Goal: Task Accomplishment & Management: Use online tool/utility

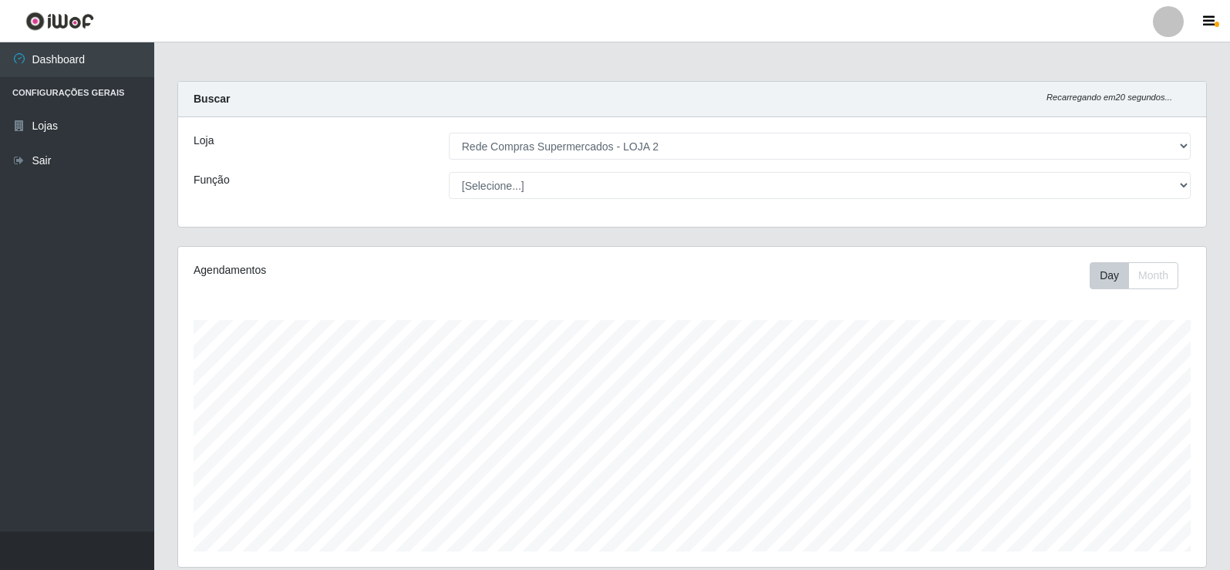
select select "161"
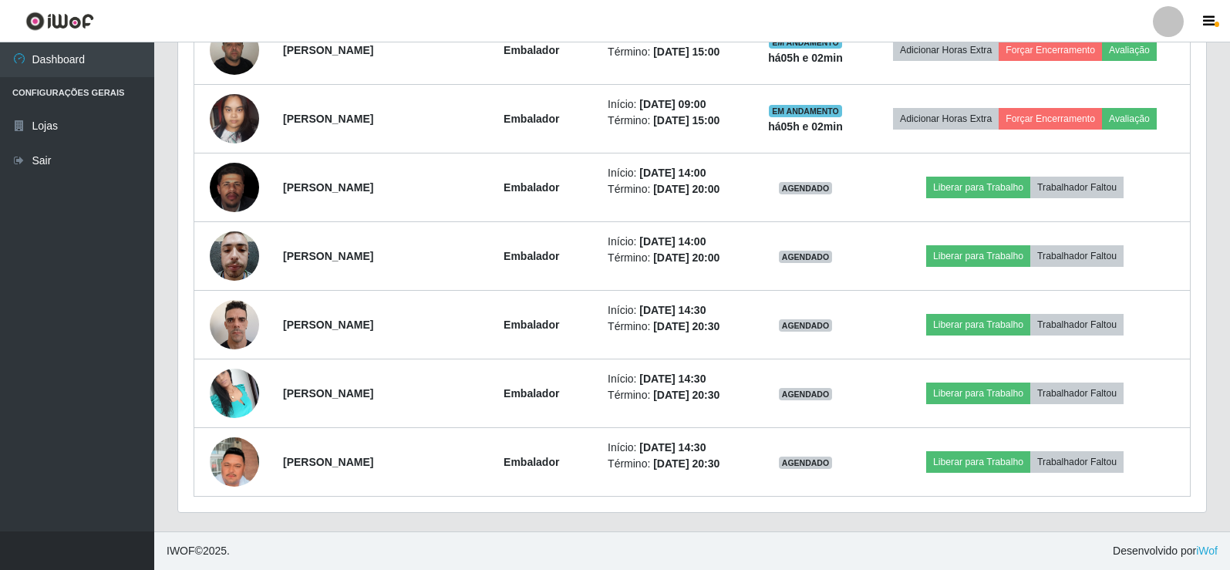
scroll to position [320, 1028]
click at [1217, 288] on div "Hoje 1 dia 3 dias 1 Semana Não encerrados Trabalhador Posição Data Status Opçõe…" at bounding box center [692, 92] width 1052 height 880
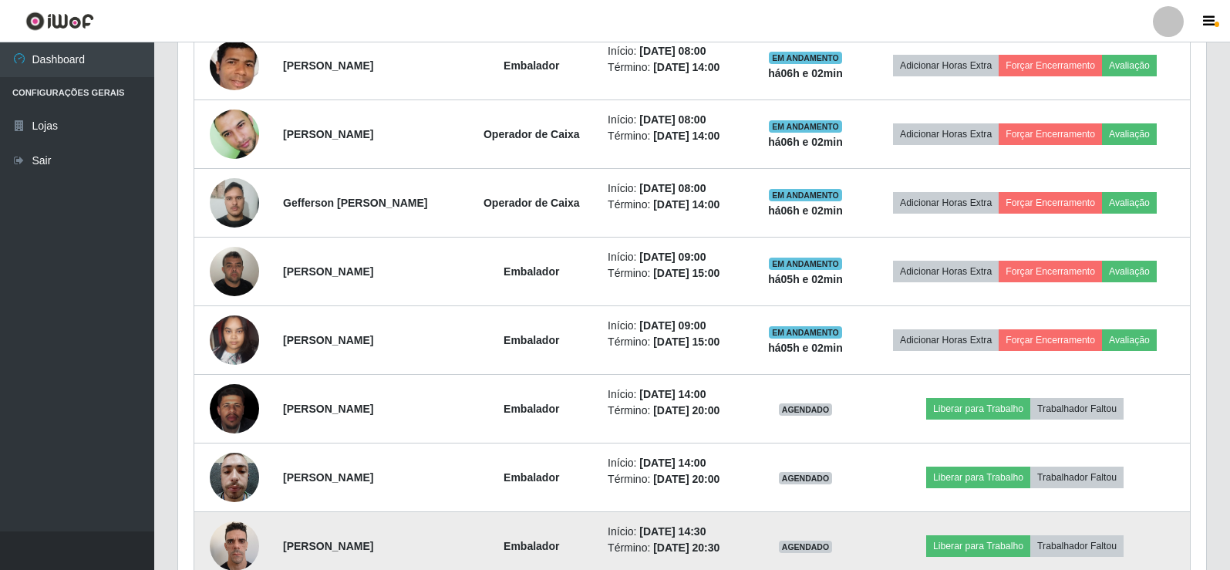
scroll to position [472, 0]
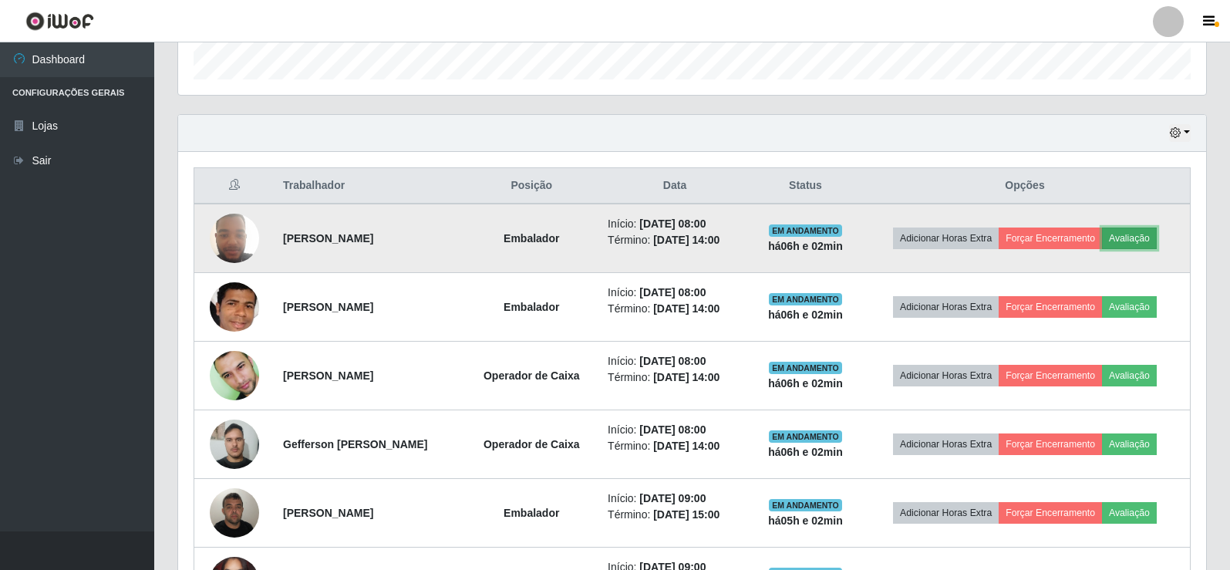
click at [1135, 237] on button "Avaliação" at bounding box center [1129, 238] width 55 height 22
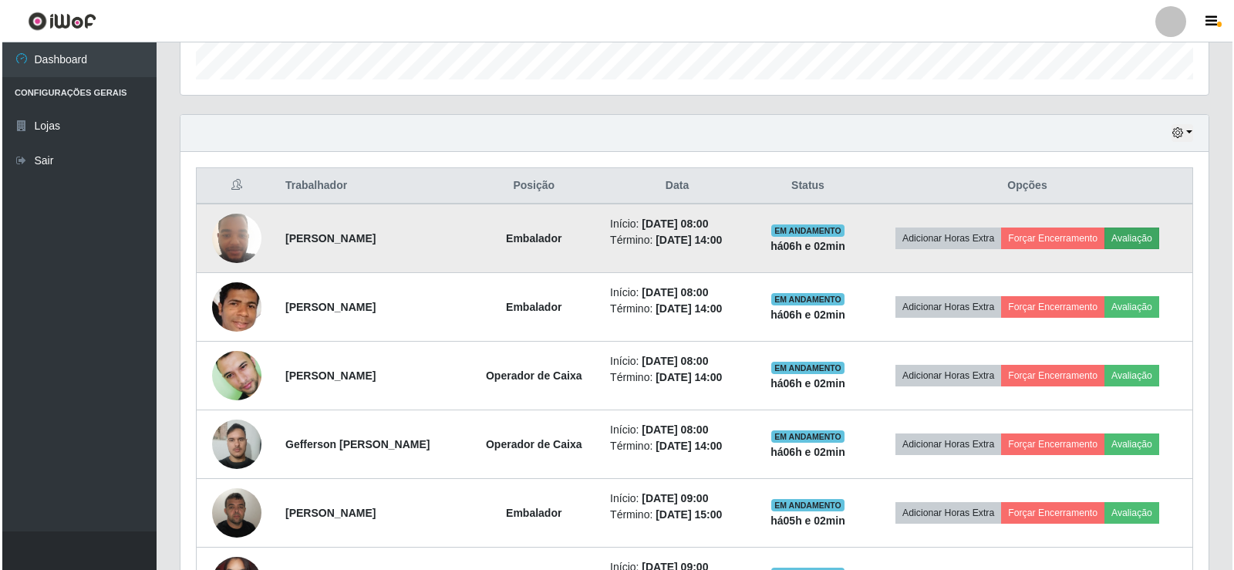
scroll to position [320, 1020]
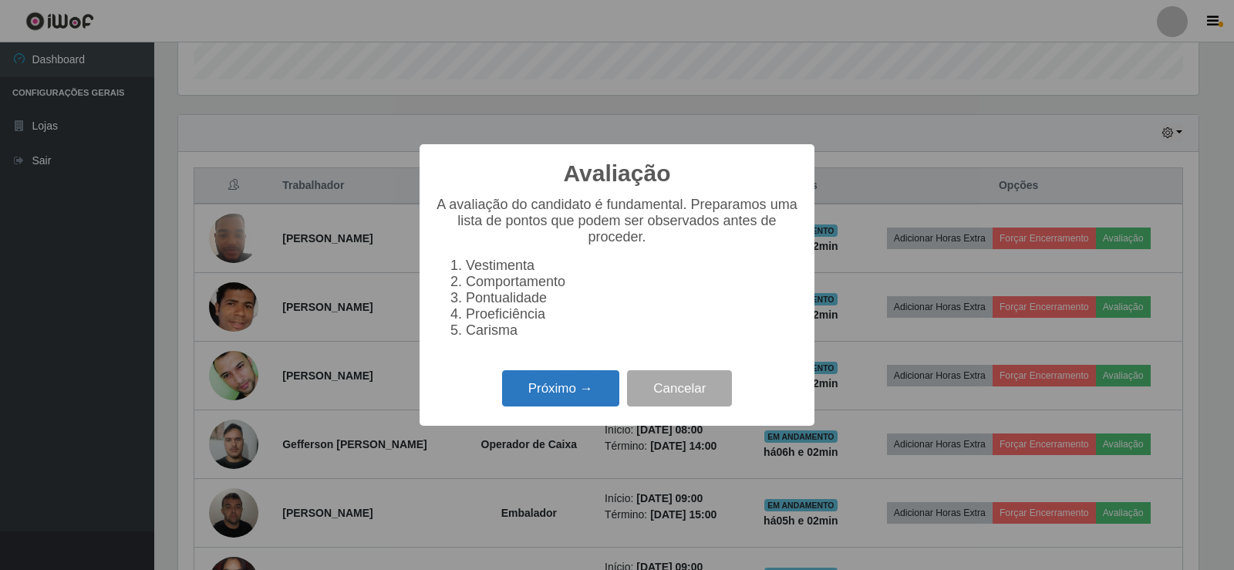
click at [551, 395] on button "Próximo →" at bounding box center [560, 388] width 117 height 36
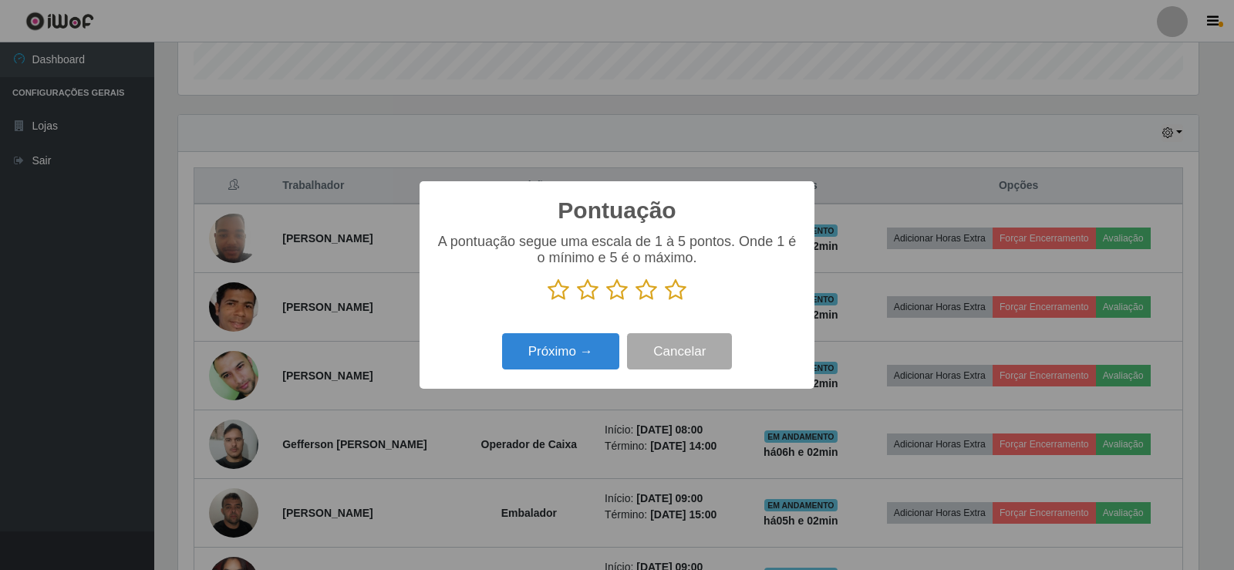
scroll to position [770684, 769984]
click at [670, 298] on icon at bounding box center [676, 289] width 22 height 23
click at [665, 301] on input "radio" at bounding box center [665, 301] width 0 height 0
click at [497, 358] on div "Próximo → Cancelar" at bounding box center [617, 351] width 364 height 44
click at [532, 348] on button "Próximo →" at bounding box center [560, 351] width 117 height 36
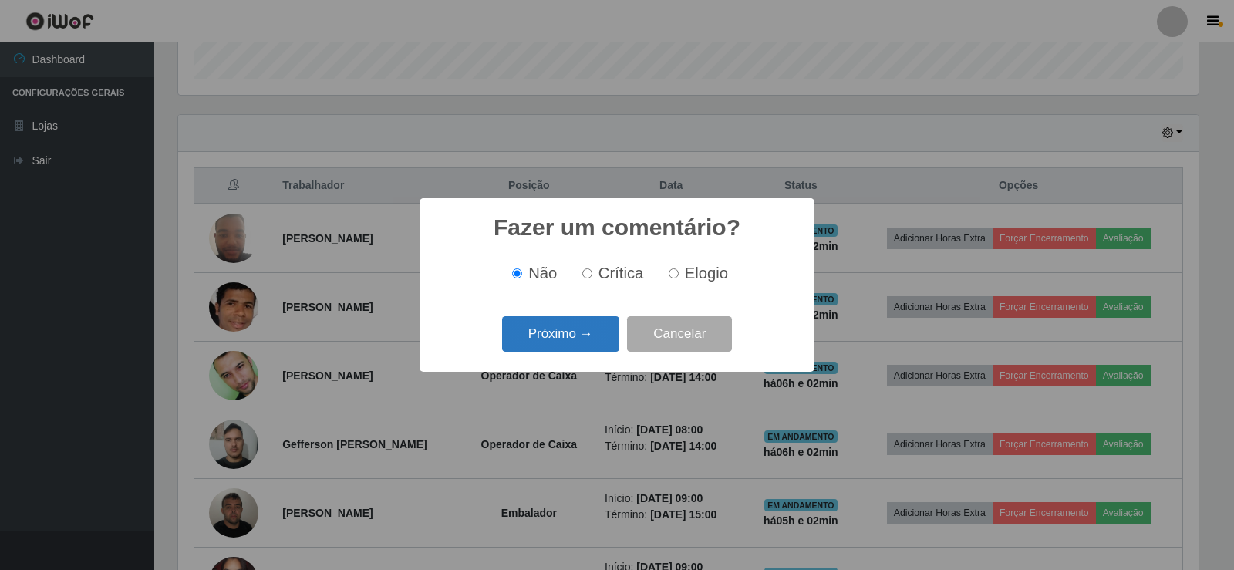
click at [561, 319] on button "Próximo →" at bounding box center [560, 334] width 117 height 36
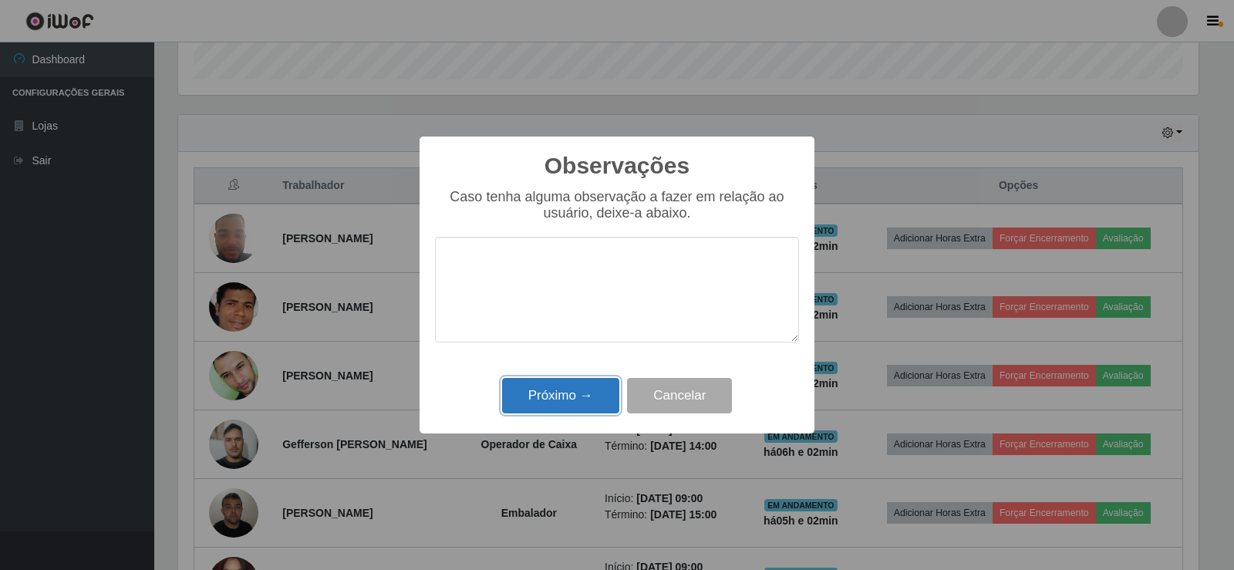
click at [551, 396] on button "Próximo →" at bounding box center [560, 396] width 117 height 36
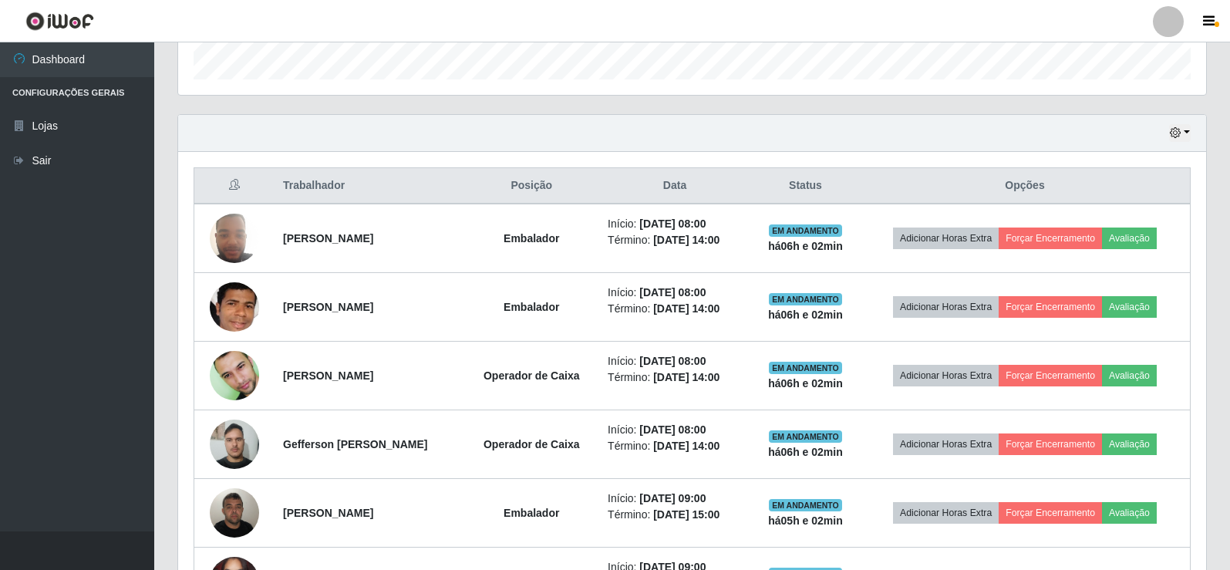
scroll to position [320, 1028]
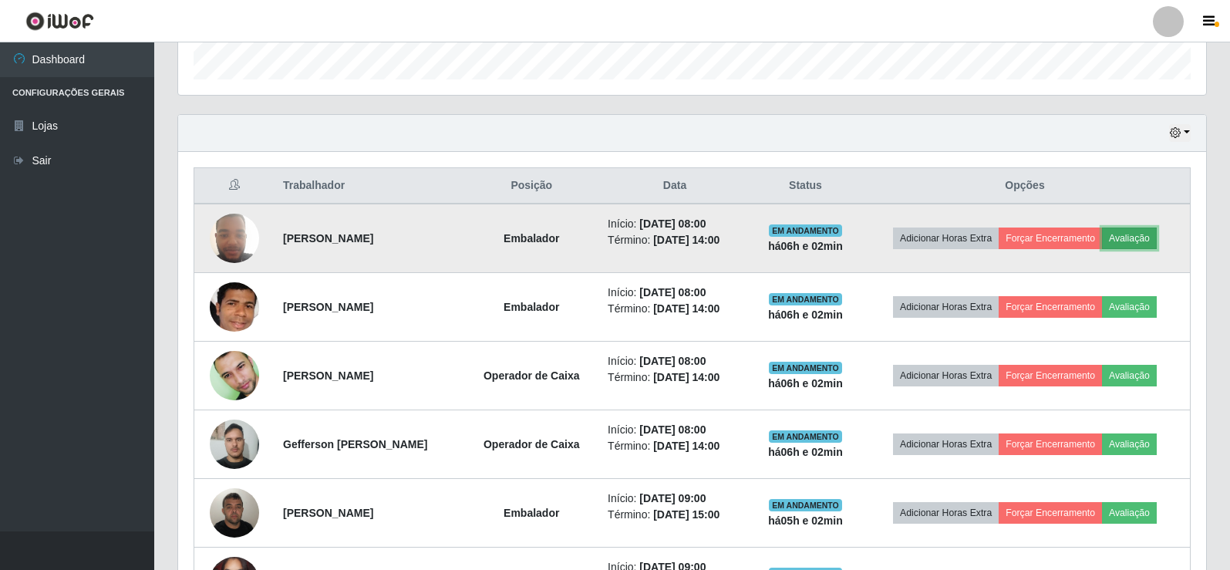
click at [1150, 229] on button "Avaliação" at bounding box center [1129, 238] width 55 height 22
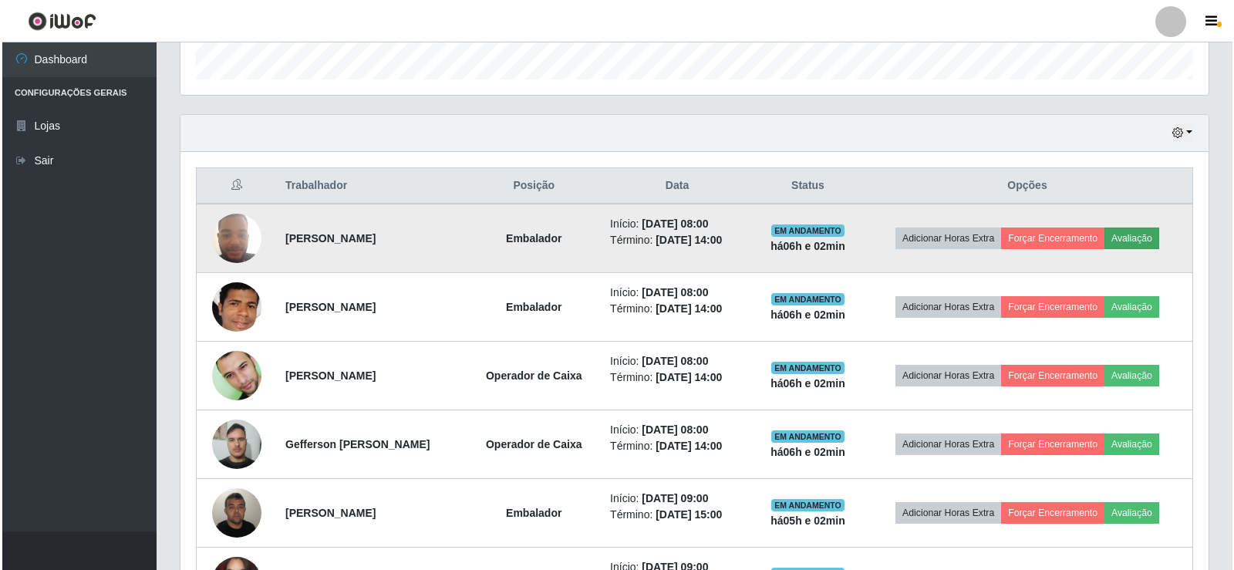
scroll to position [320, 1020]
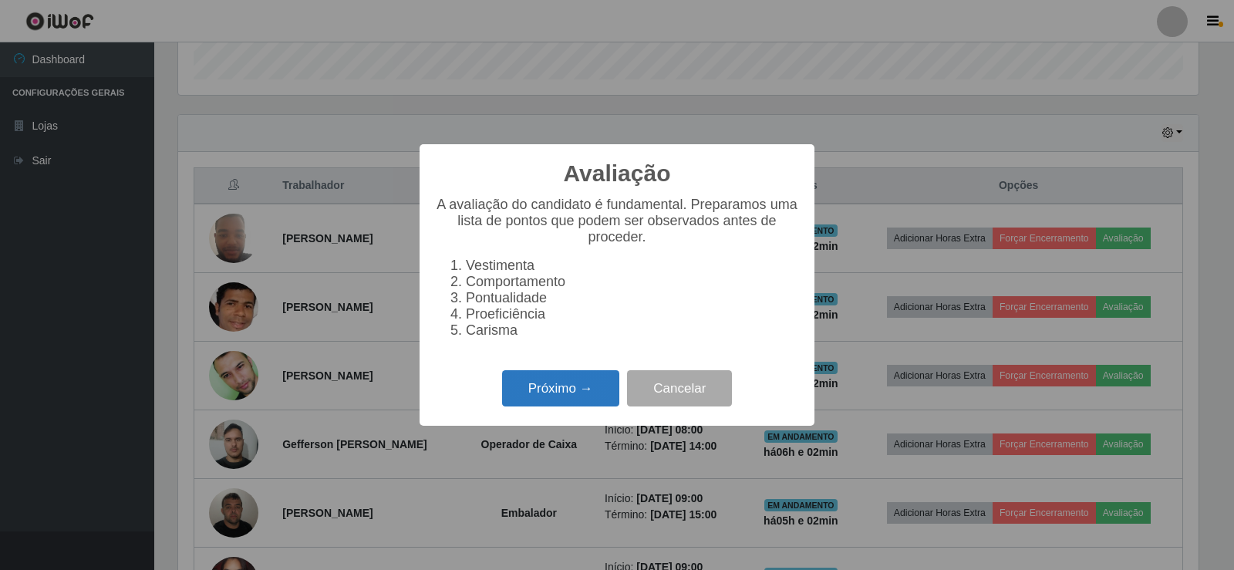
click at [570, 402] on button "Próximo →" at bounding box center [560, 388] width 117 height 36
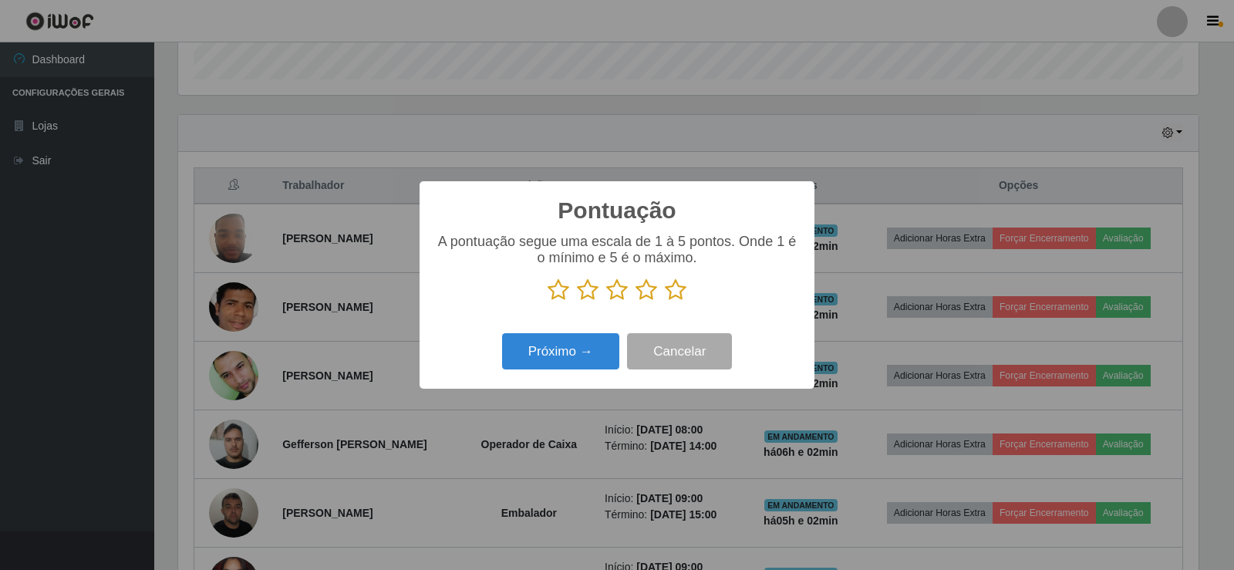
scroll to position [770684, 769984]
click at [674, 298] on icon at bounding box center [676, 289] width 22 height 23
click at [665, 301] on input "radio" at bounding box center [665, 301] width 0 height 0
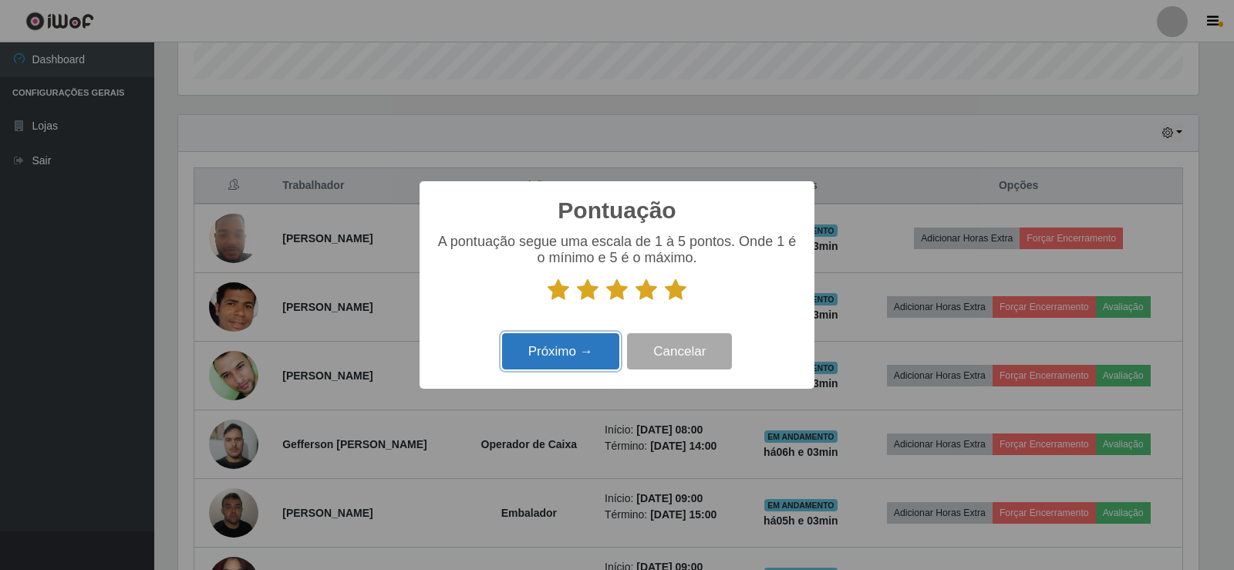
click at [574, 355] on button "Próximo →" at bounding box center [560, 351] width 117 height 36
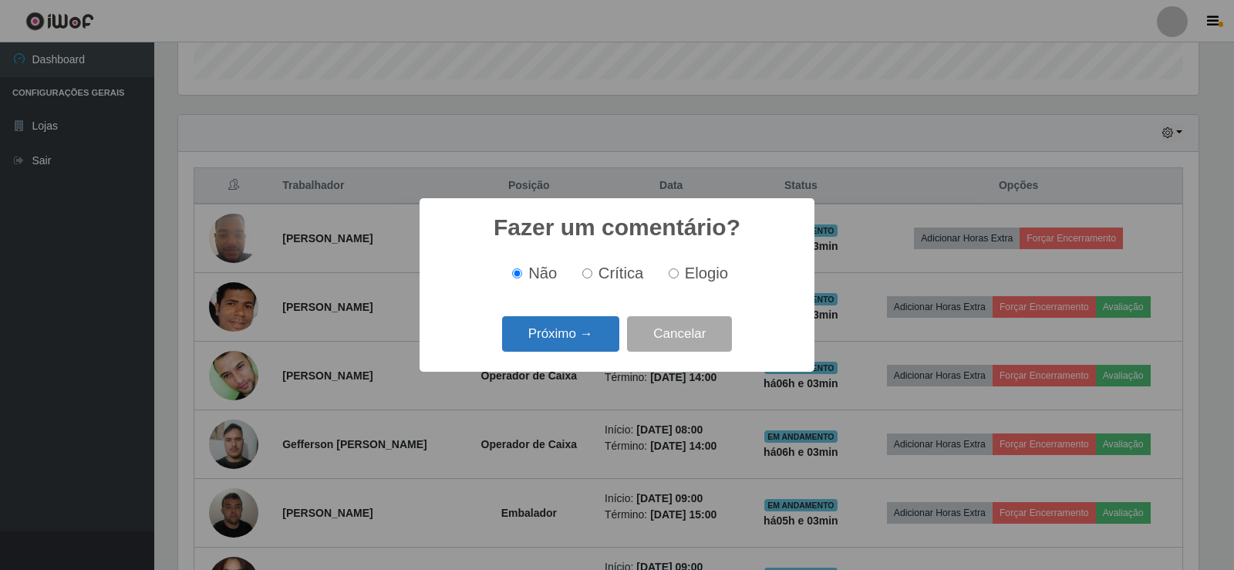
click at [572, 341] on button "Próximo →" at bounding box center [560, 334] width 117 height 36
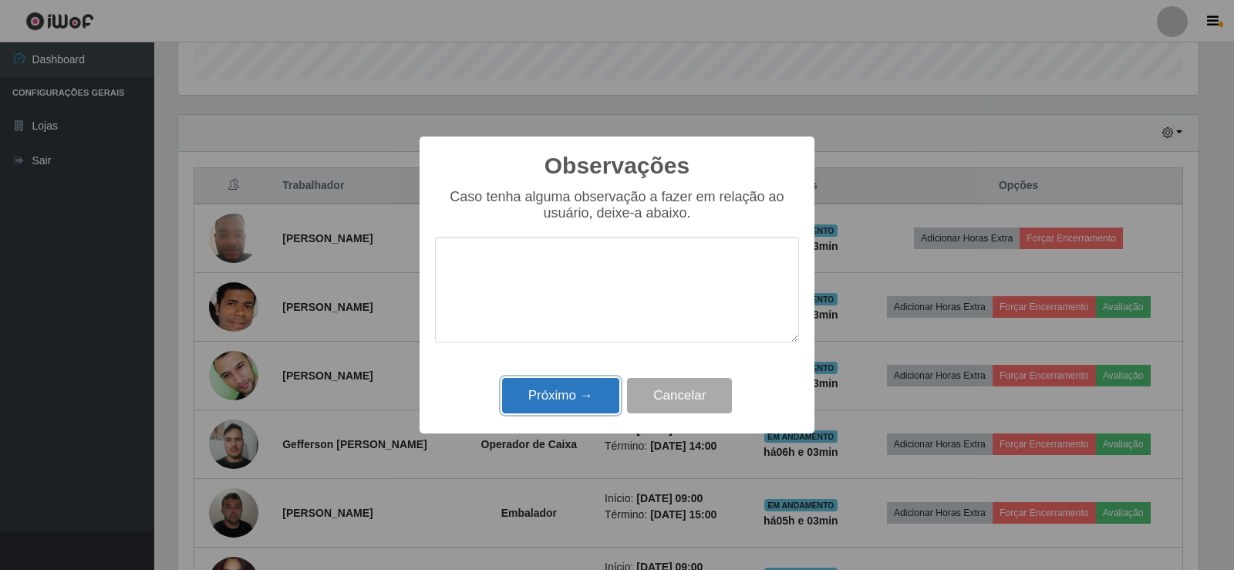
click at [587, 406] on button "Próximo →" at bounding box center [560, 396] width 117 height 36
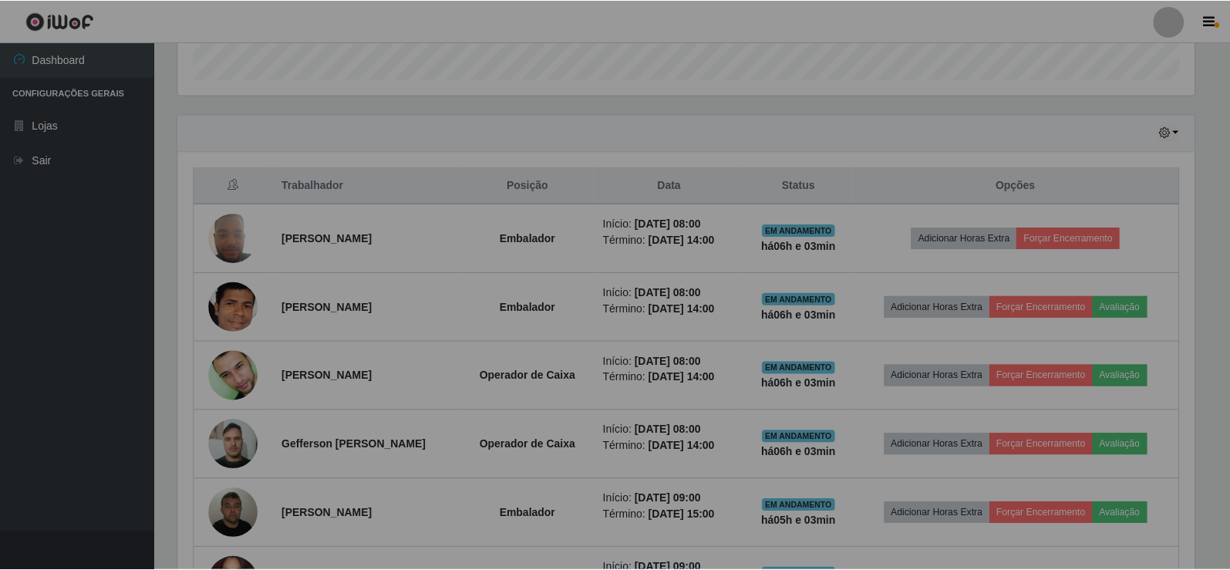
scroll to position [320, 1028]
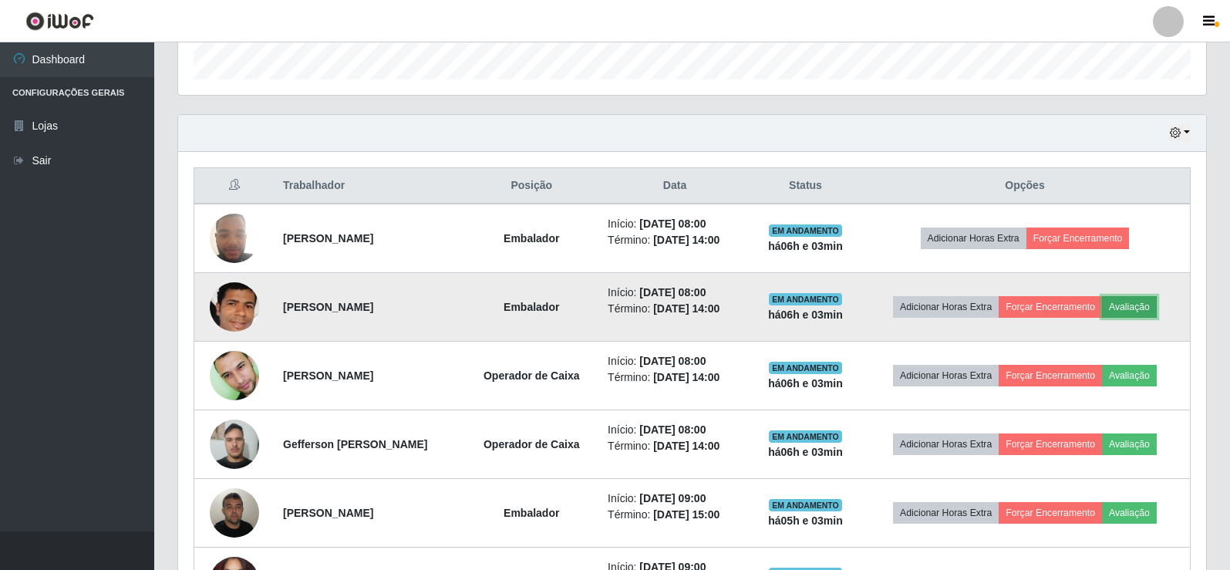
click at [1157, 313] on button "Avaliação" at bounding box center [1129, 307] width 55 height 22
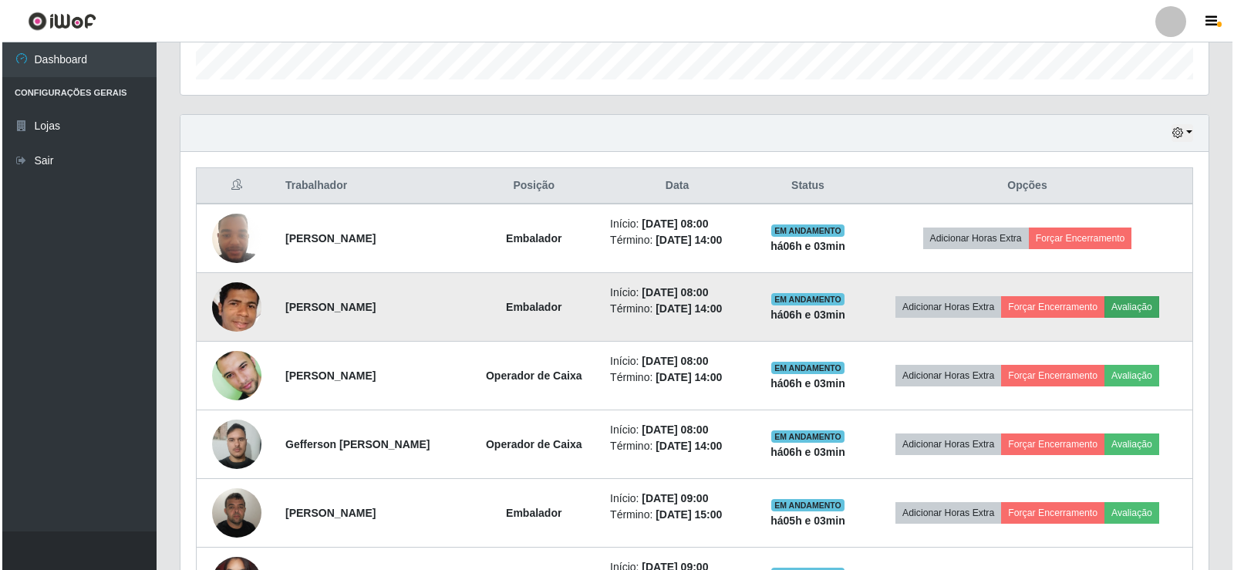
scroll to position [320, 1020]
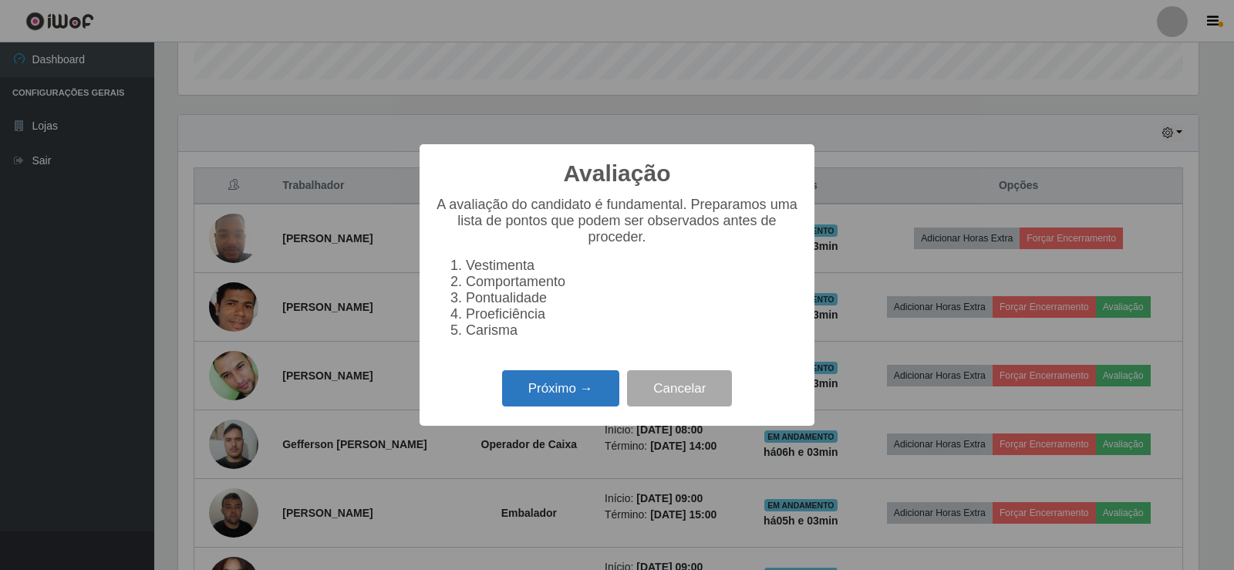
click at [579, 406] on button "Próximo →" at bounding box center [560, 388] width 117 height 36
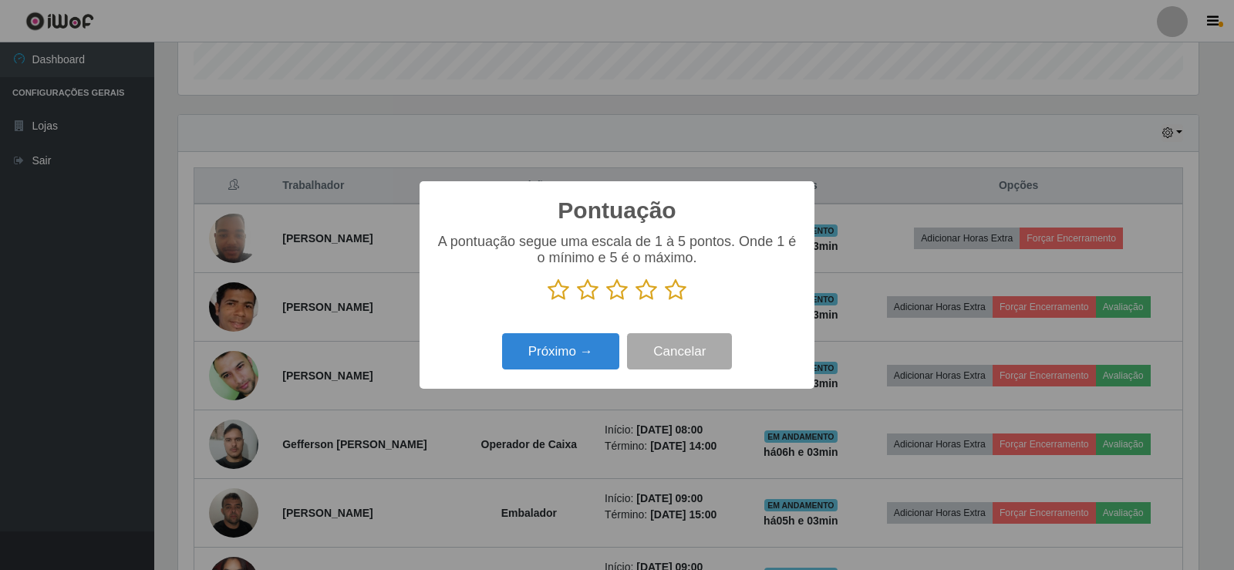
click at [672, 298] on icon at bounding box center [676, 289] width 22 height 23
click at [665, 301] on input "radio" at bounding box center [665, 301] width 0 height 0
click at [550, 367] on button "Próximo →" at bounding box center [560, 351] width 117 height 36
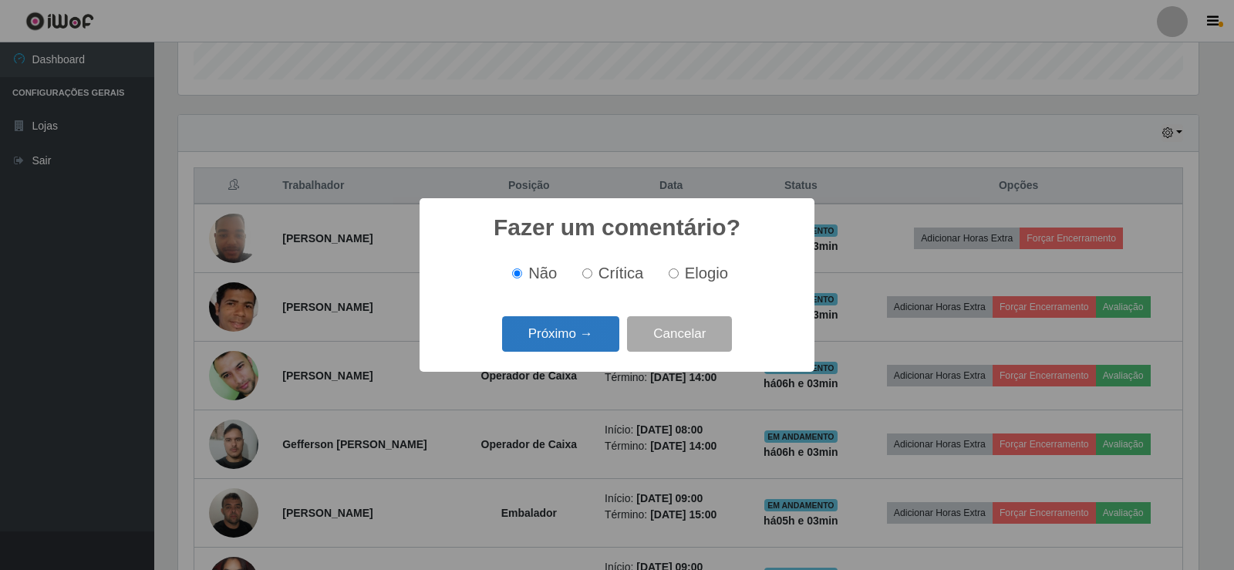
click at [558, 345] on button "Próximo →" at bounding box center [560, 334] width 117 height 36
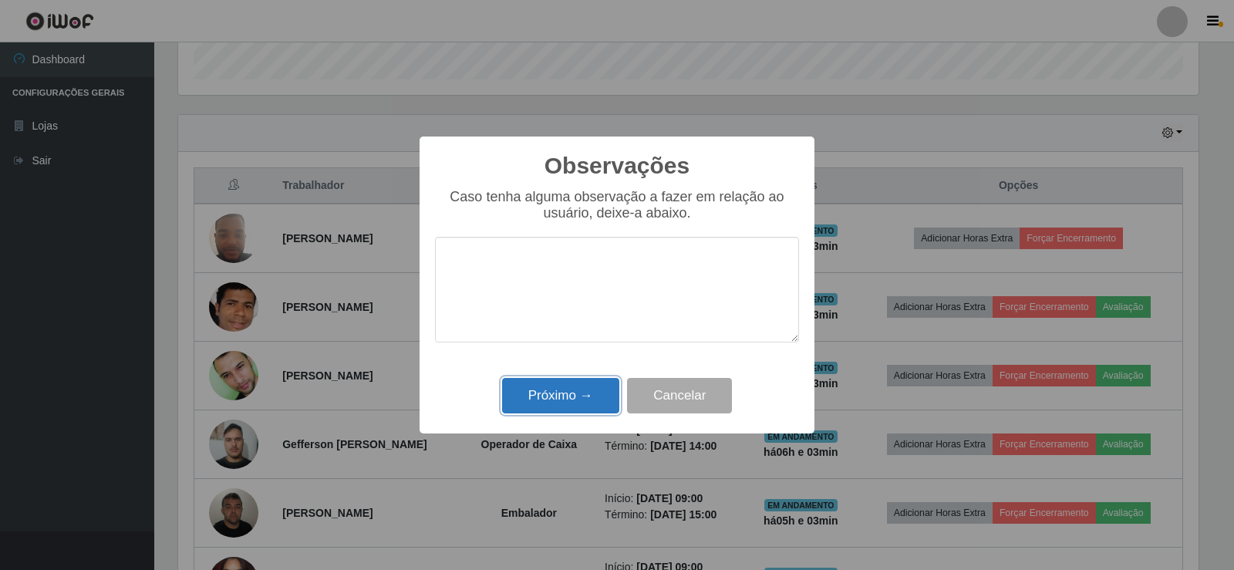
click at [571, 388] on button "Próximo →" at bounding box center [560, 396] width 117 height 36
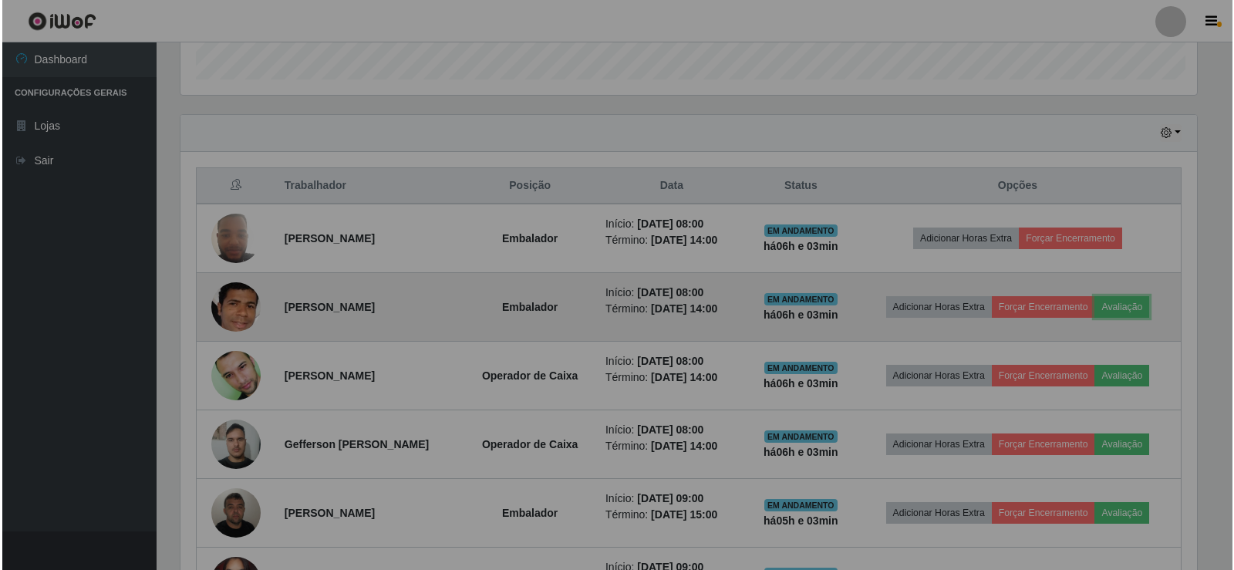
scroll to position [320, 1028]
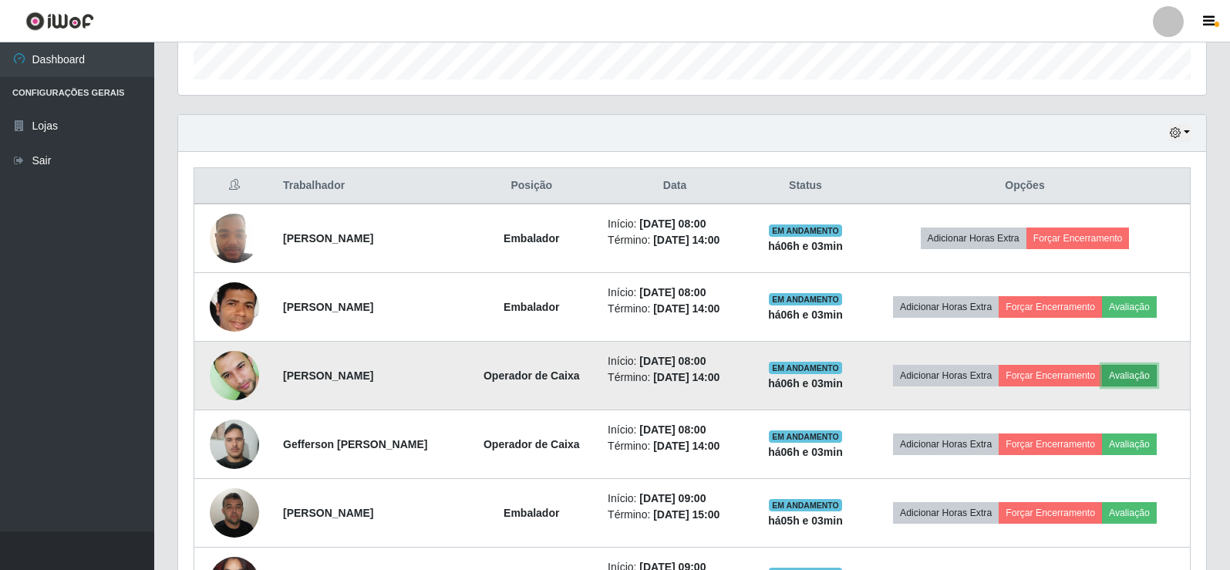
click at [1123, 372] on button "Avaliação" at bounding box center [1129, 376] width 55 height 22
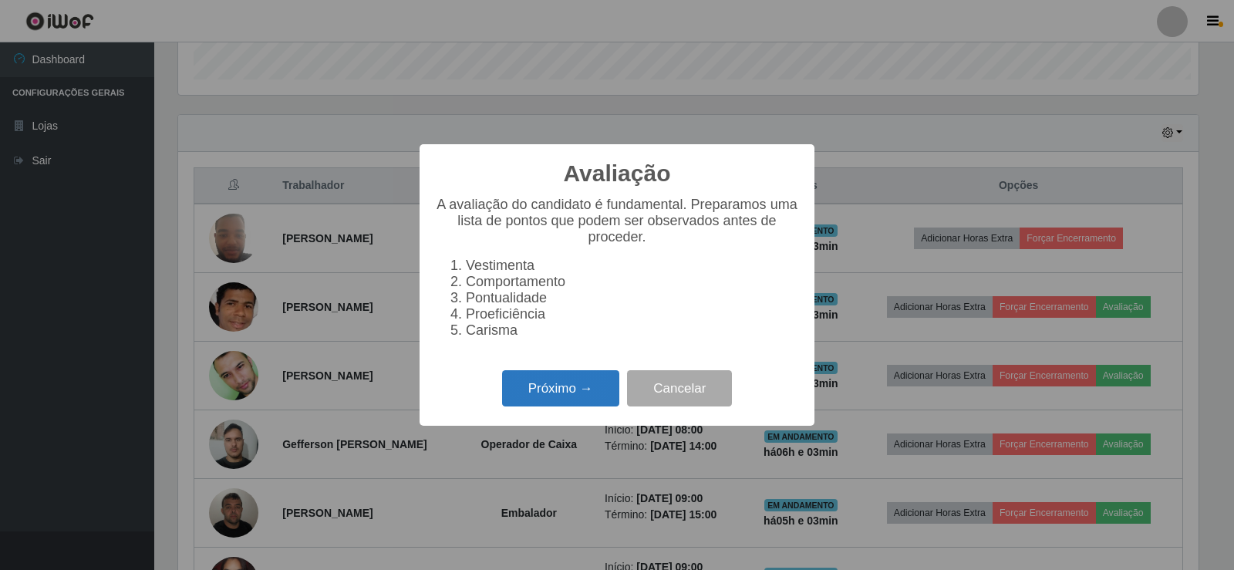
scroll to position [320, 1020]
click at [587, 389] on button "Próximo →" at bounding box center [560, 388] width 117 height 36
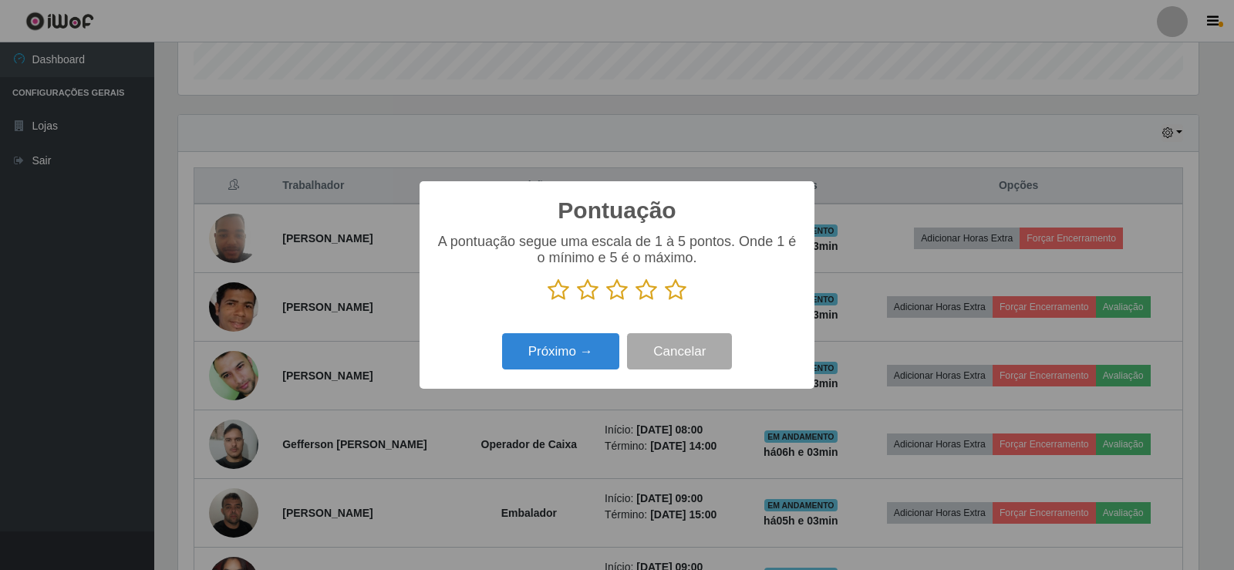
drag, startPoint x: 678, startPoint y: 291, endPoint x: 655, endPoint y: 308, distance: 28.1
click at [671, 298] on icon at bounding box center [676, 289] width 22 height 23
click at [665, 301] on input "radio" at bounding box center [665, 301] width 0 height 0
click at [588, 350] on button "Próximo →" at bounding box center [560, 351] width 117 height 36
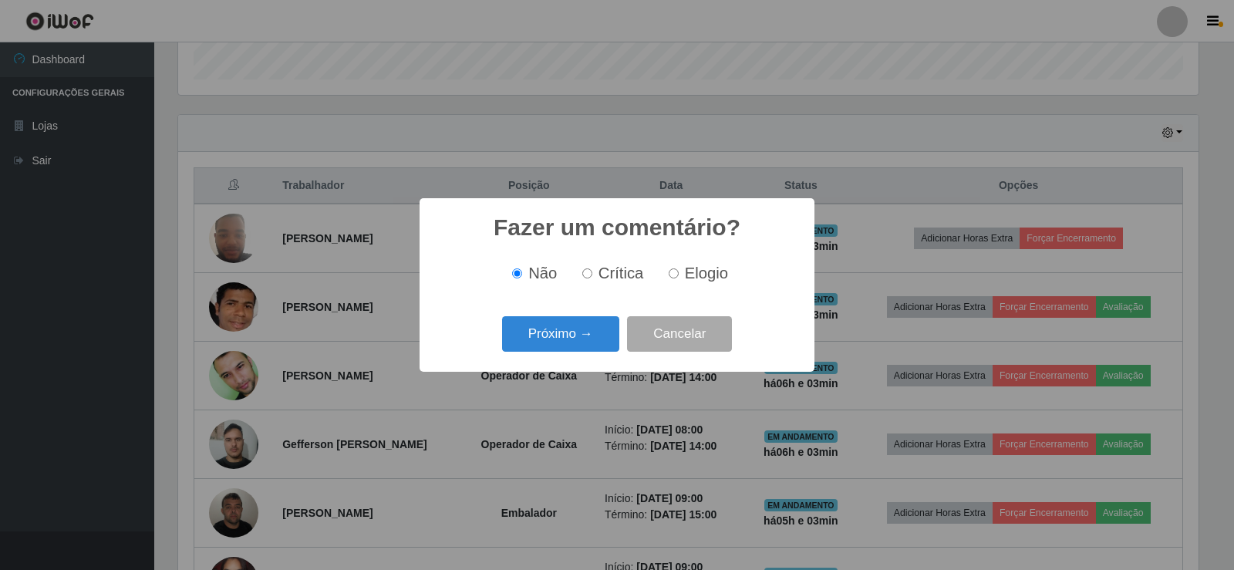
click at [581, 332] on button "Próximo →" at bounding box center [560, 334] width 117 height 36
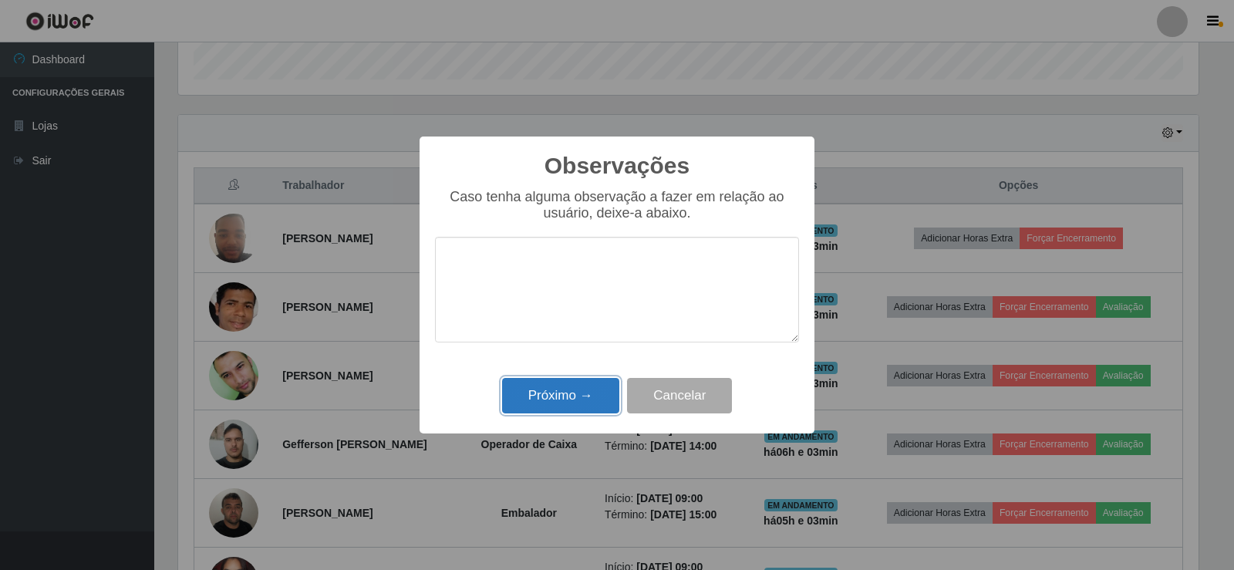
click at [584, 384] on button "Próximo →" at bounding box center [560, 396] width 117 height 36
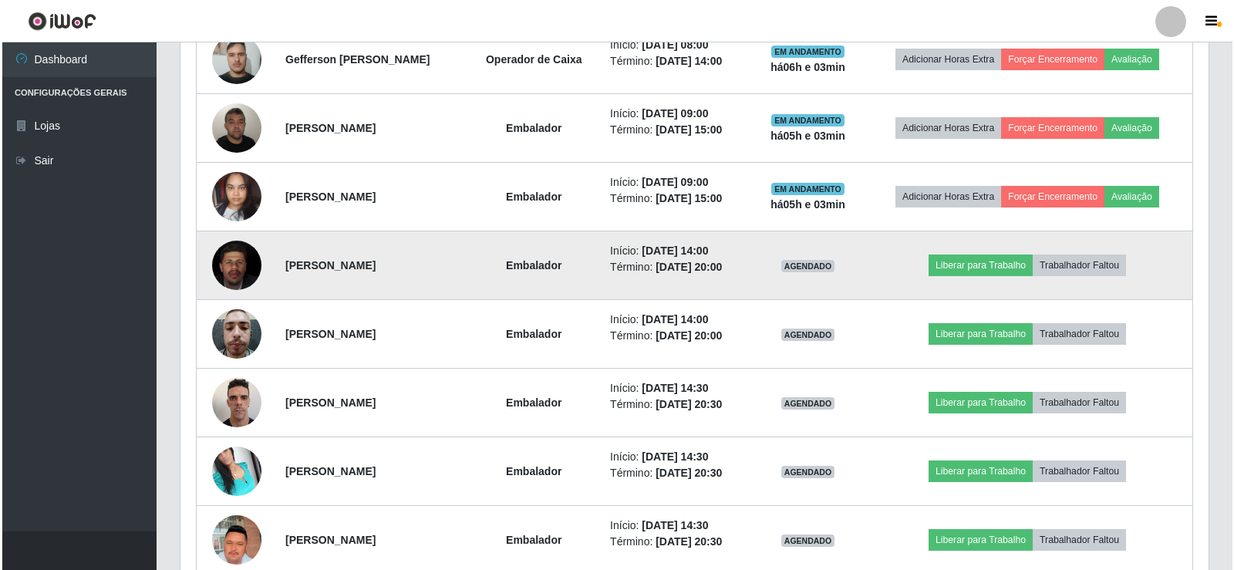
scroll to position [857, 0]
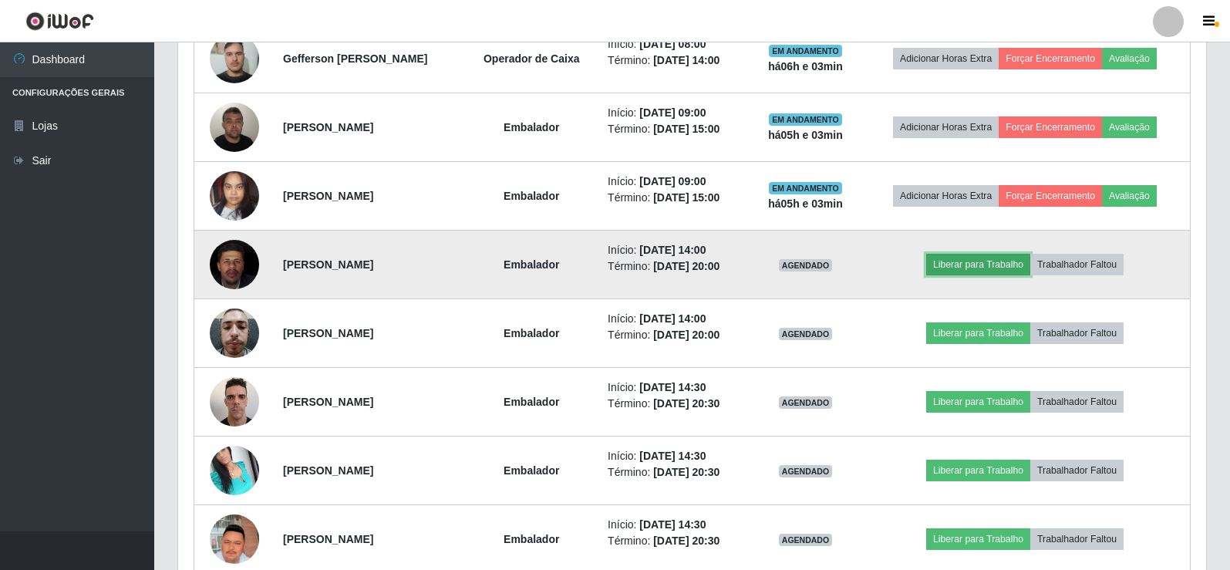
click at [955, 258] on button "Liberar para Trabalho" at bounding box center [978, 265] width 104 height 22
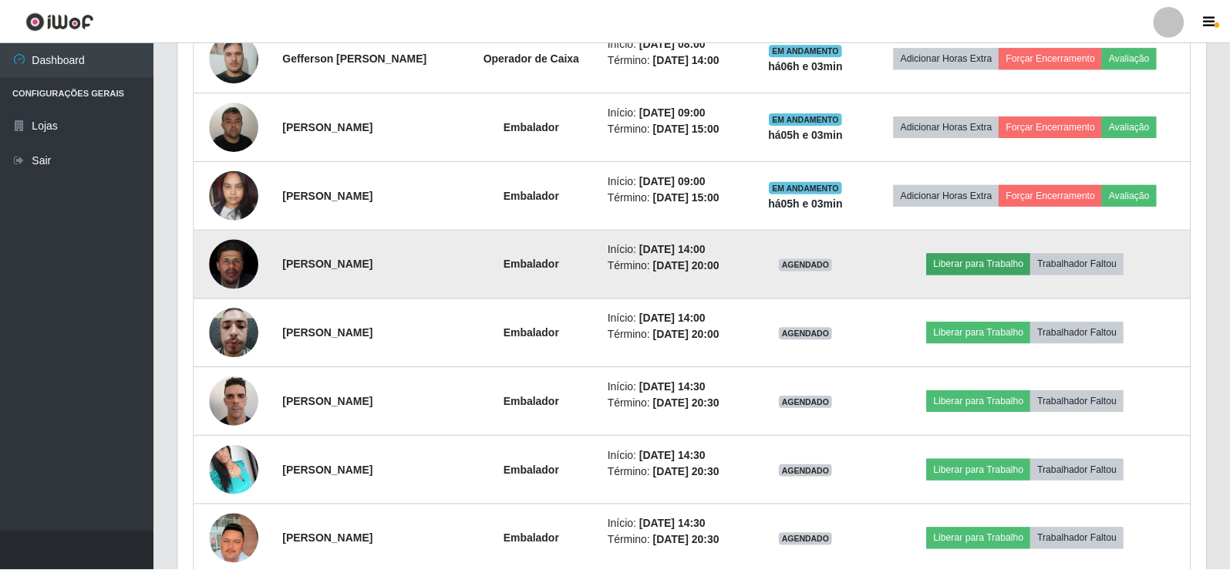
scroll to position [320, 1020]
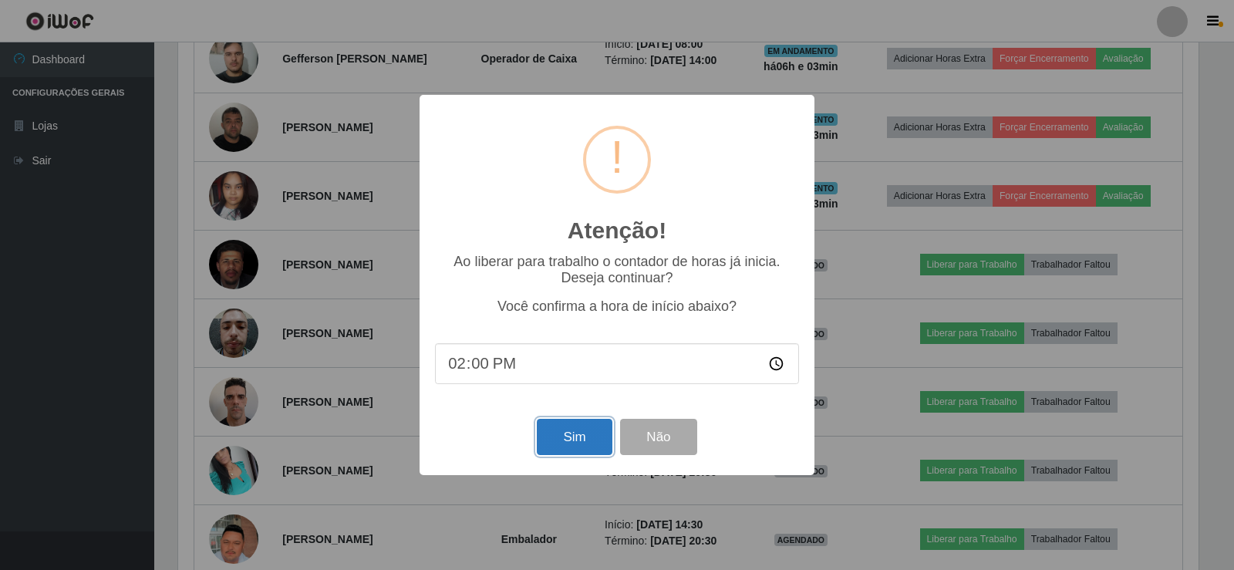
click at [581, 436] on button "Sim" at bounding box center [574, 437] width 75 height 36
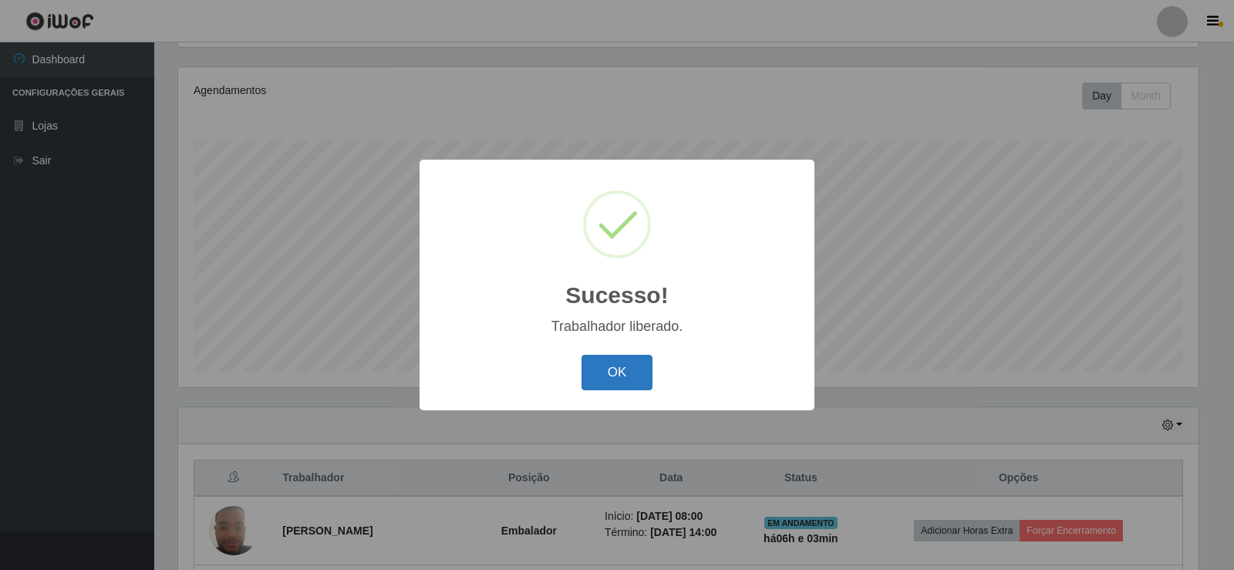
click at [623, 369] on button "OK" at bounding box center [617, 373] width 72 height 36
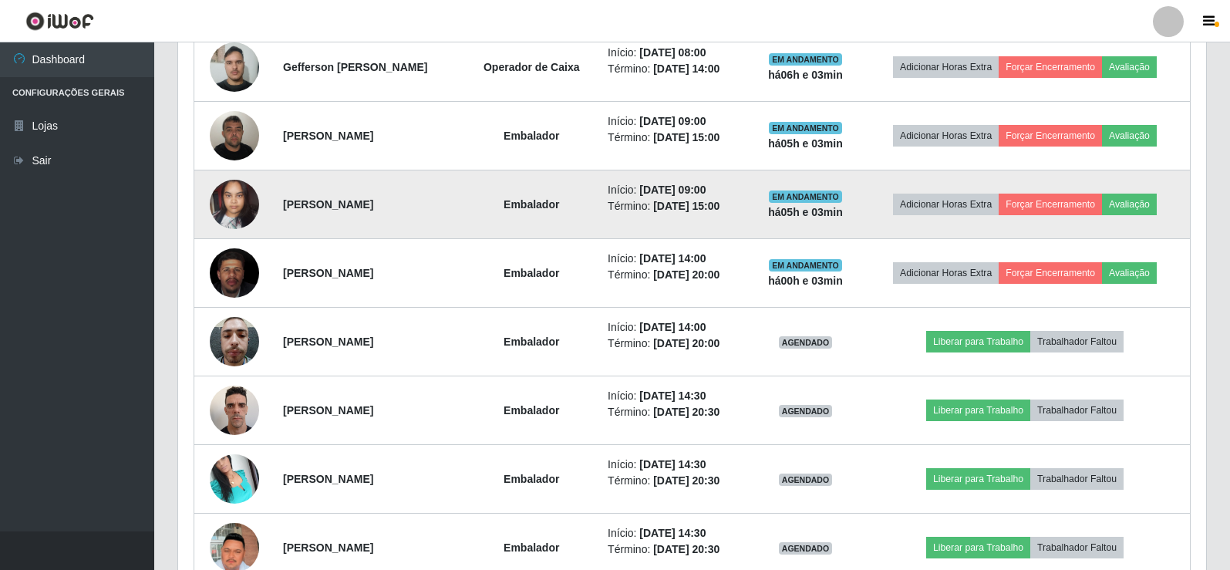
scroll to position [934, 0]
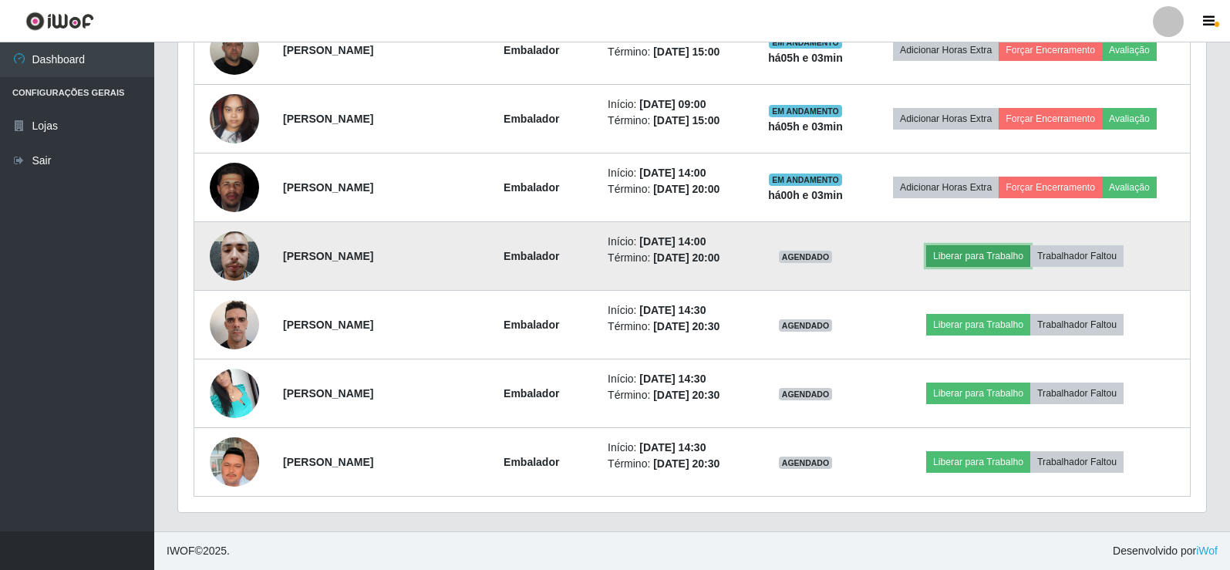
click at [962, 256] on button "Liberar para Trabalho" at bounding box center [978, 256] width 104 height 22
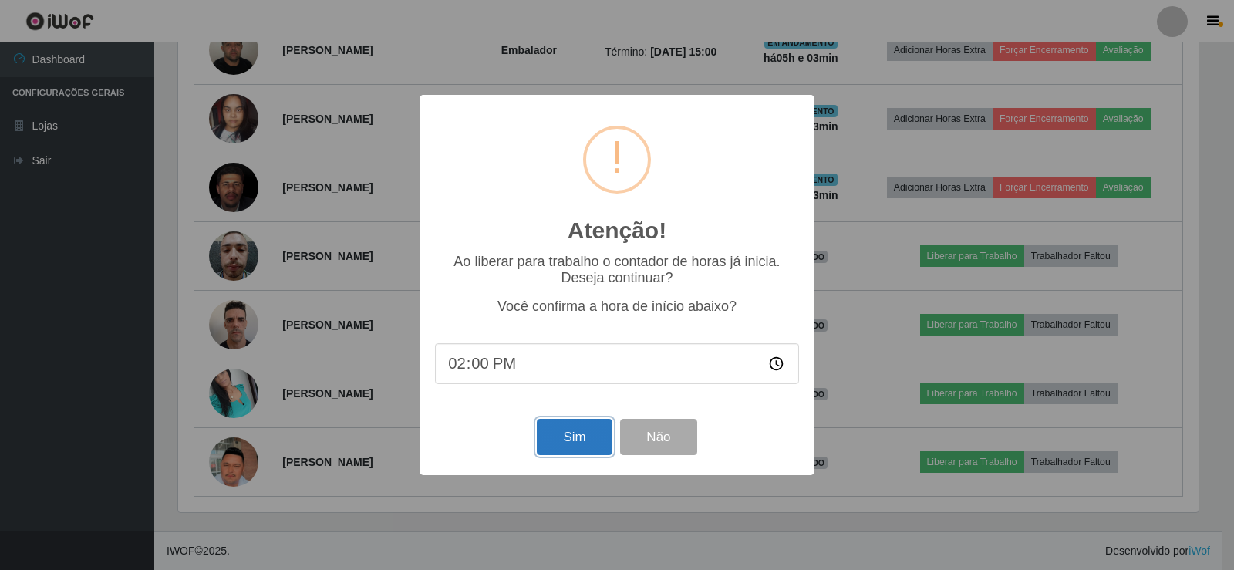
click at [594, 426] on button "Sim" at bounding box center [574, 437] width 75 height 36
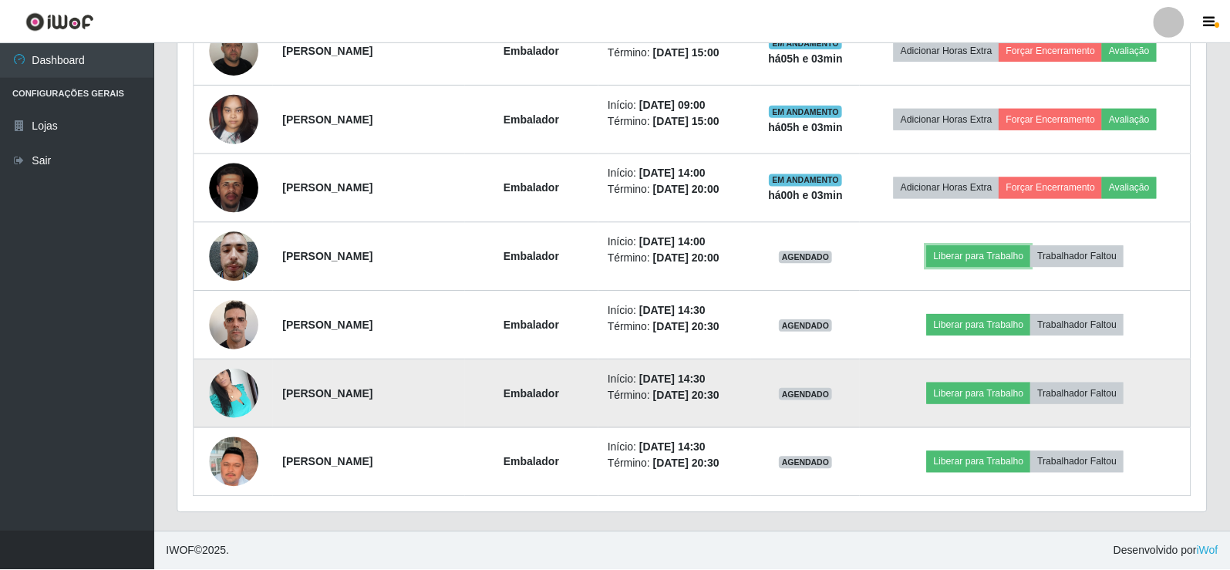
scroll to position [0, 0]
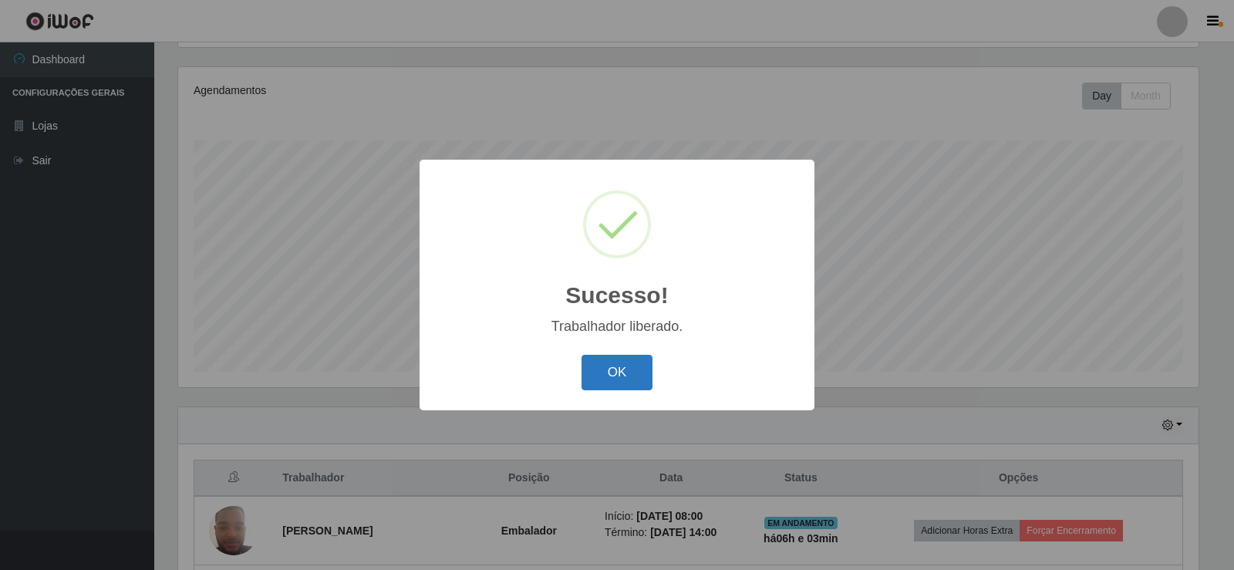
click at [610, 374] on button "OK" at bounding box center [617, 373] width 72 height 36
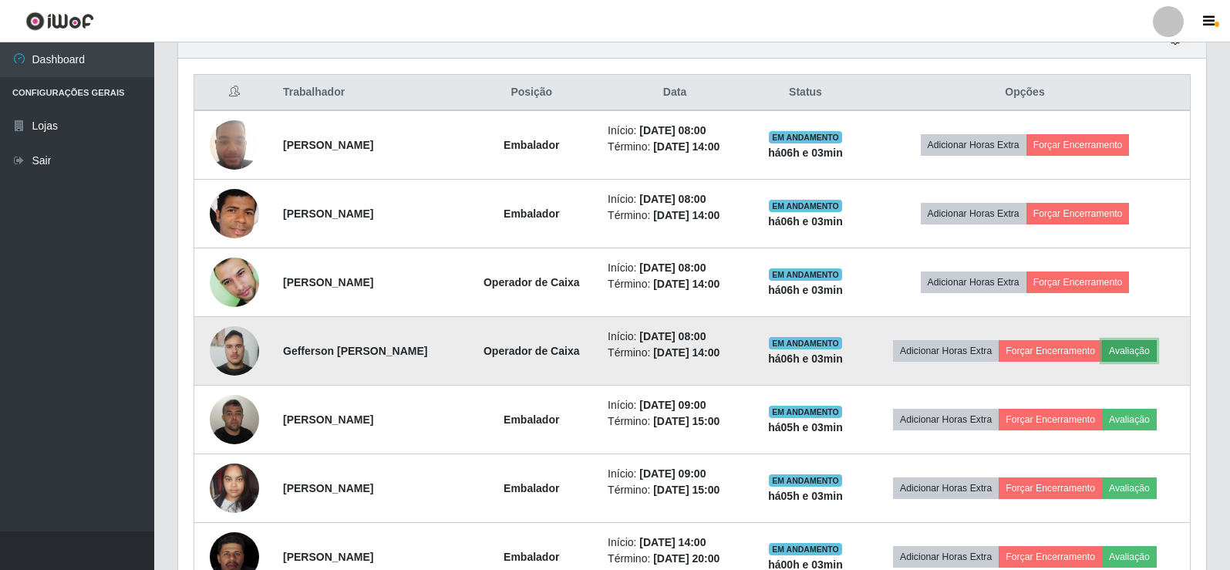
click at [1129, 348] on button "Avaliação" at bounding box center [1129, 351] width 55 height 22
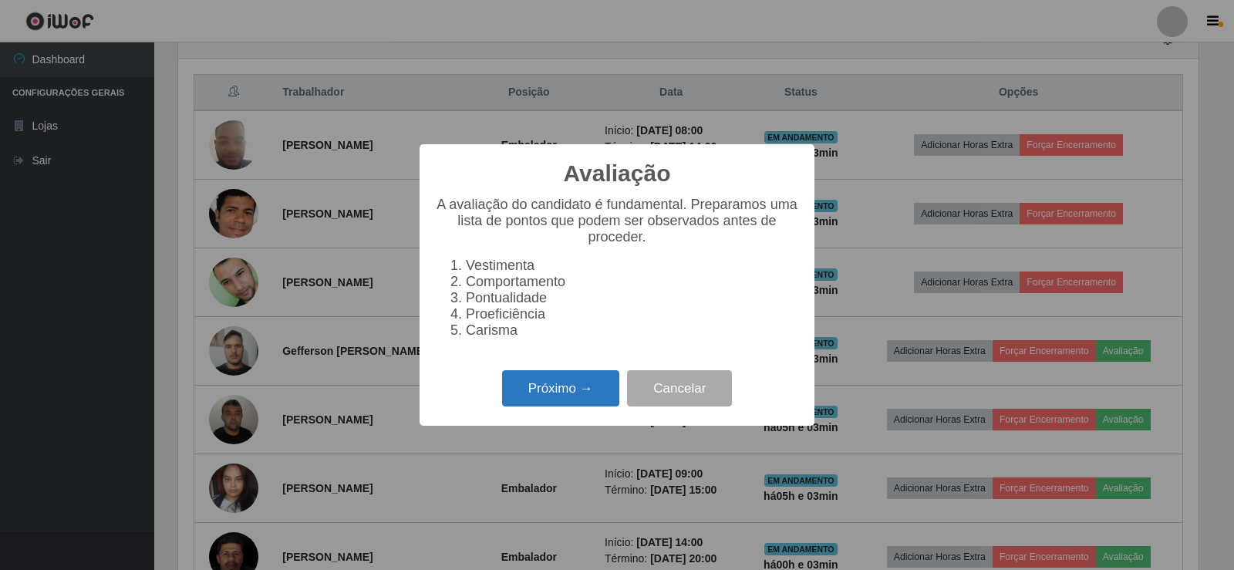
click at [560, 390] on button "Próximo →" at bounding box center [560, 388] width 117 height 36
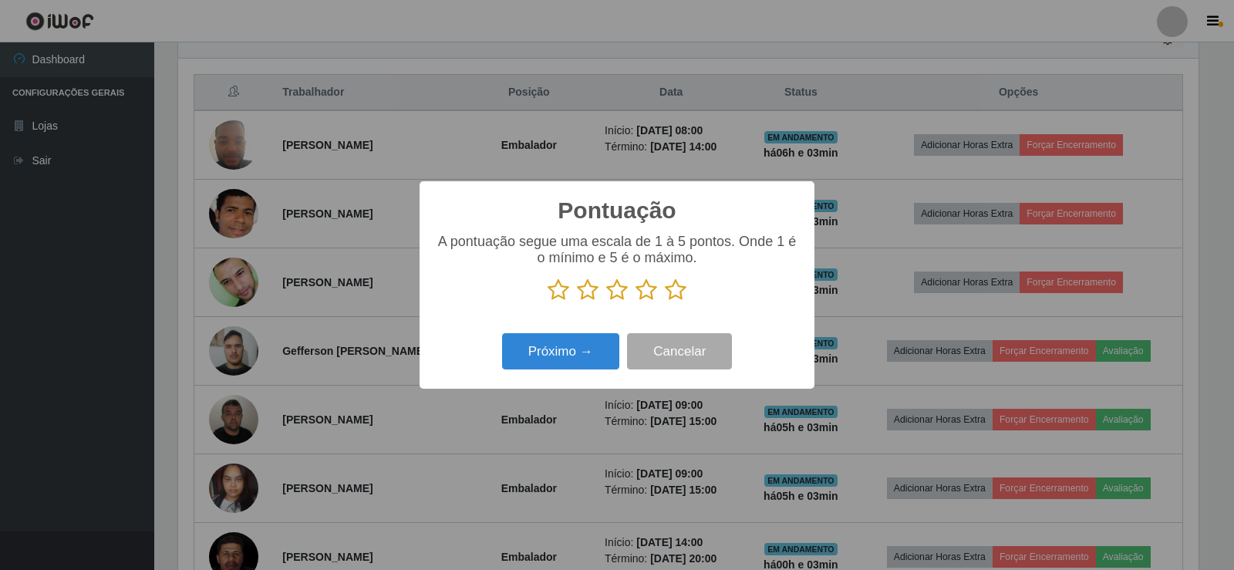
click at [682, 294] on icon at bounding box center [676, 289] width 22 height 23
click at [665, 301] on input "radio" at bounding box center [665, 301] width 0 height 0
click at [596, 343] on button "Próximo →" at bounding box center [560, 351] width 117 height 36
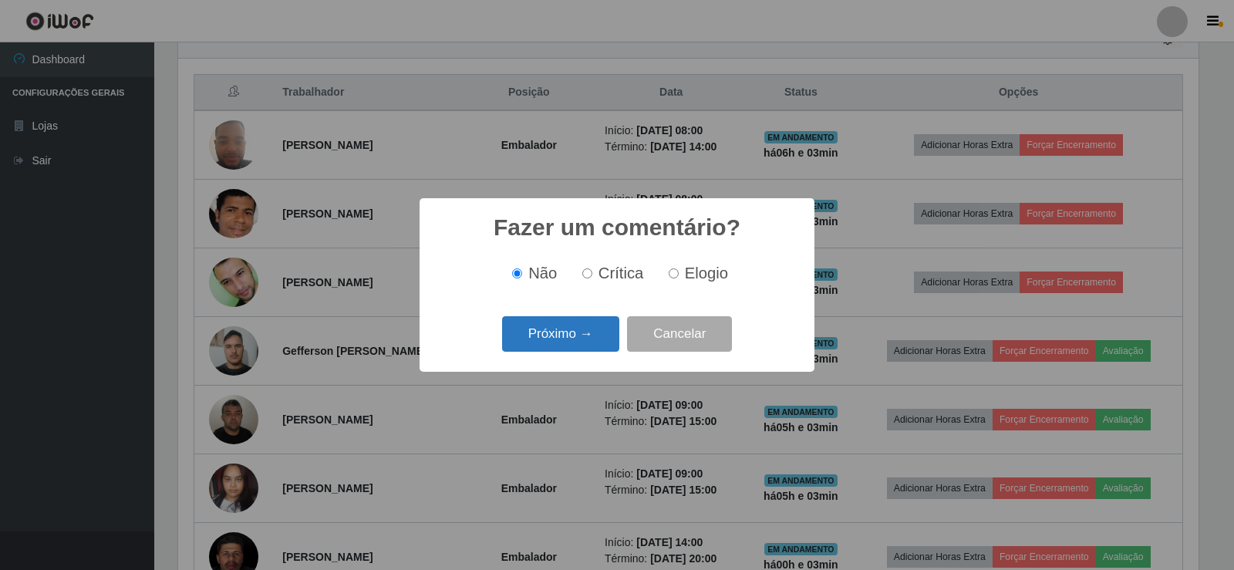
click at [592, 333] on button "Próximo →" at bounding box center [560, 334] width 117 height 36
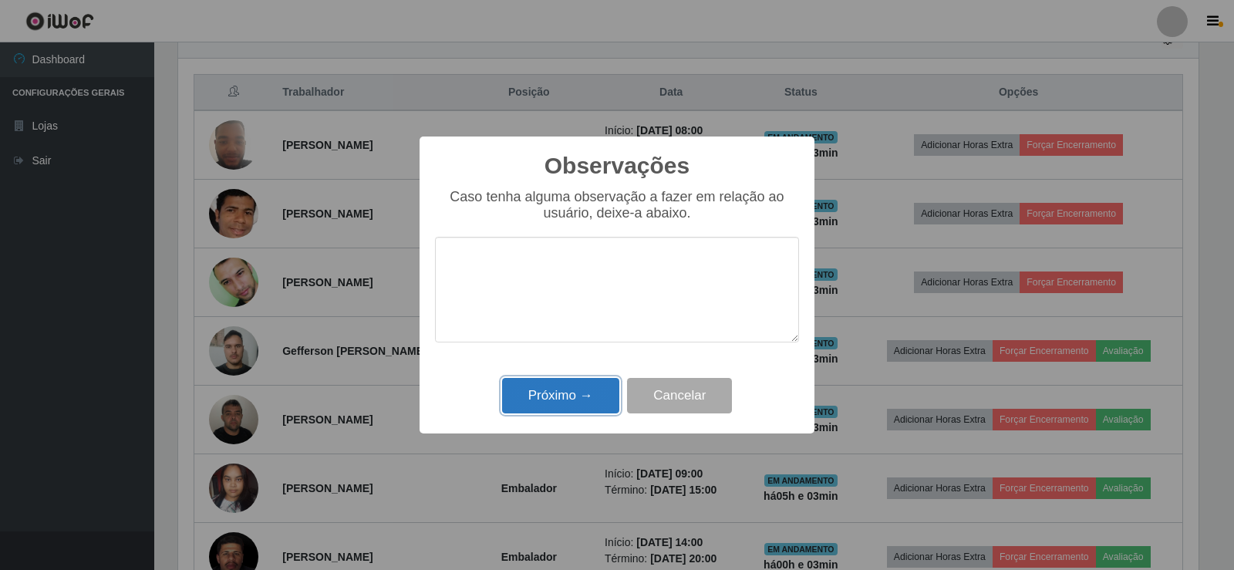
click at [586, 396] on button "Próximo →" at bounding box center [560, 396] width 117 height 36
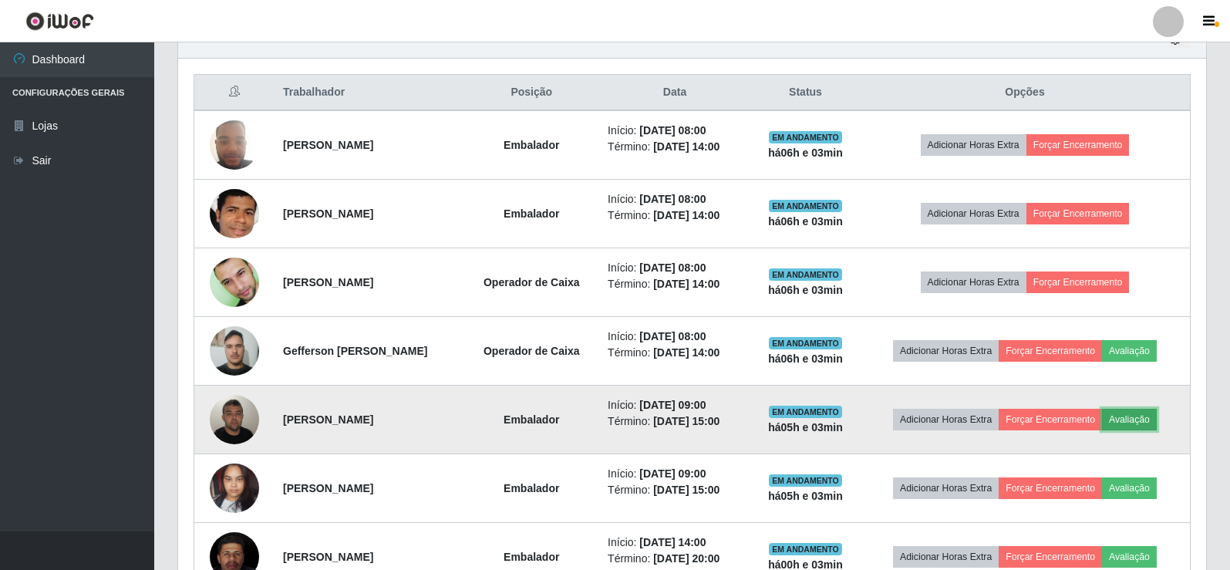
click at [1136, 416] on button "Avaliação" at bounding box center [1129, 420] width 55 height 22
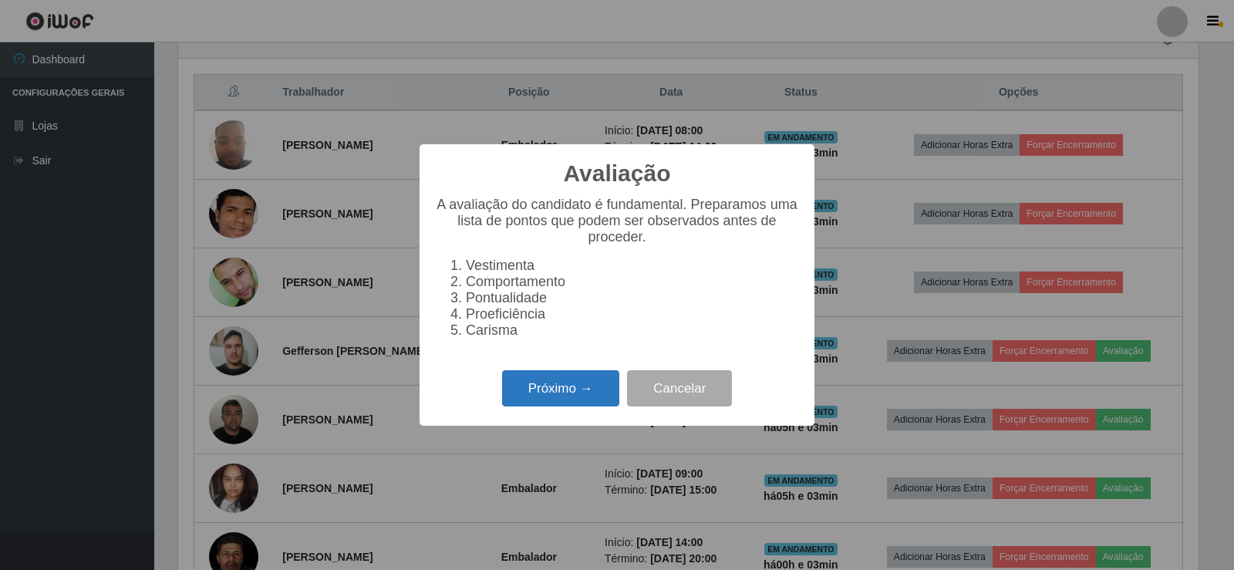
click at [550, 402] on button "Próximo →" at bounding box center [560, 388] width 117 height 36
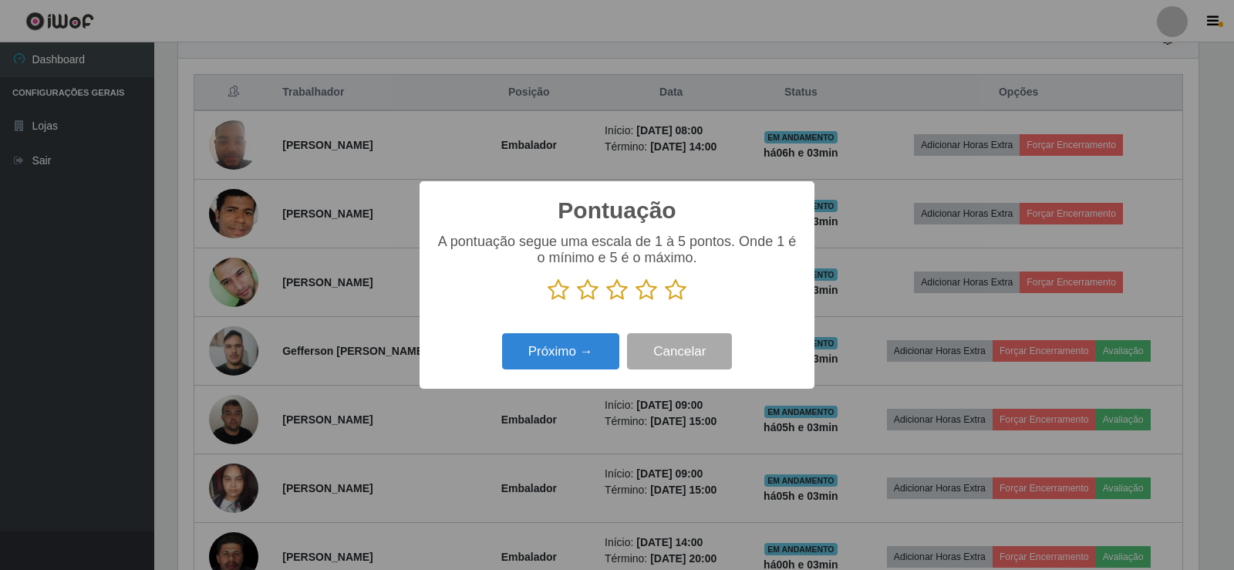
click at [669, 296] on icon at bounding box center [676, 289] width 22 height 23
click at [665, 301] on input "radio" at bounding box center [665, 301] width 0 height 0
click at [596, 345] on button "Próximo →" at bounding box center [560, 351] width 117 height 36
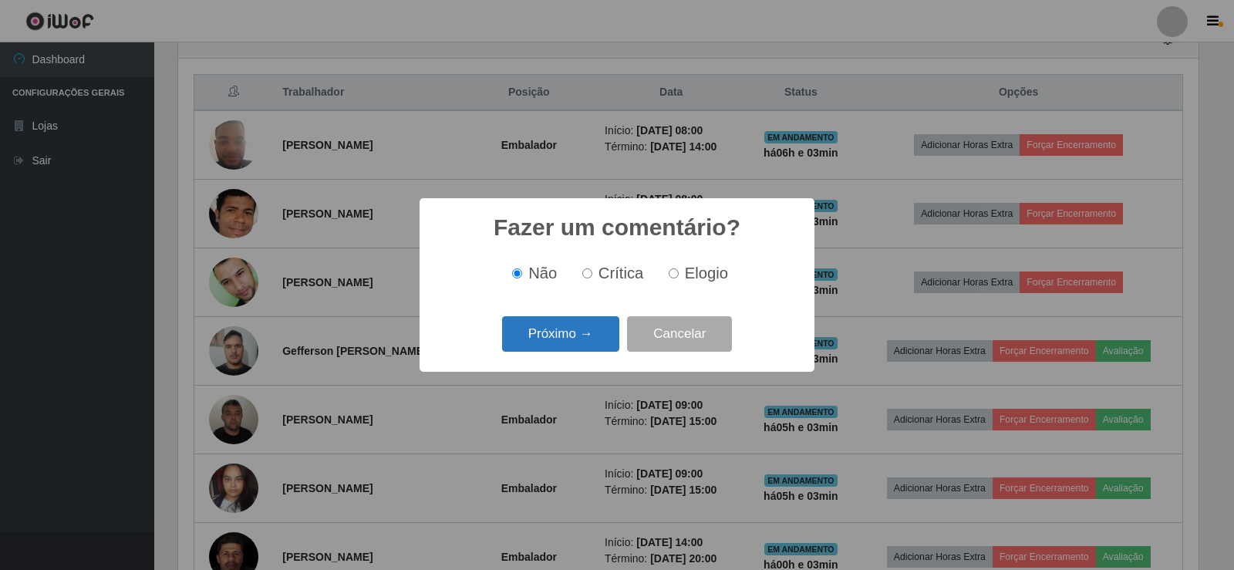
click at [588, 339] on button "Próximo →" at bounding box center [560, 334] width 117 height 36
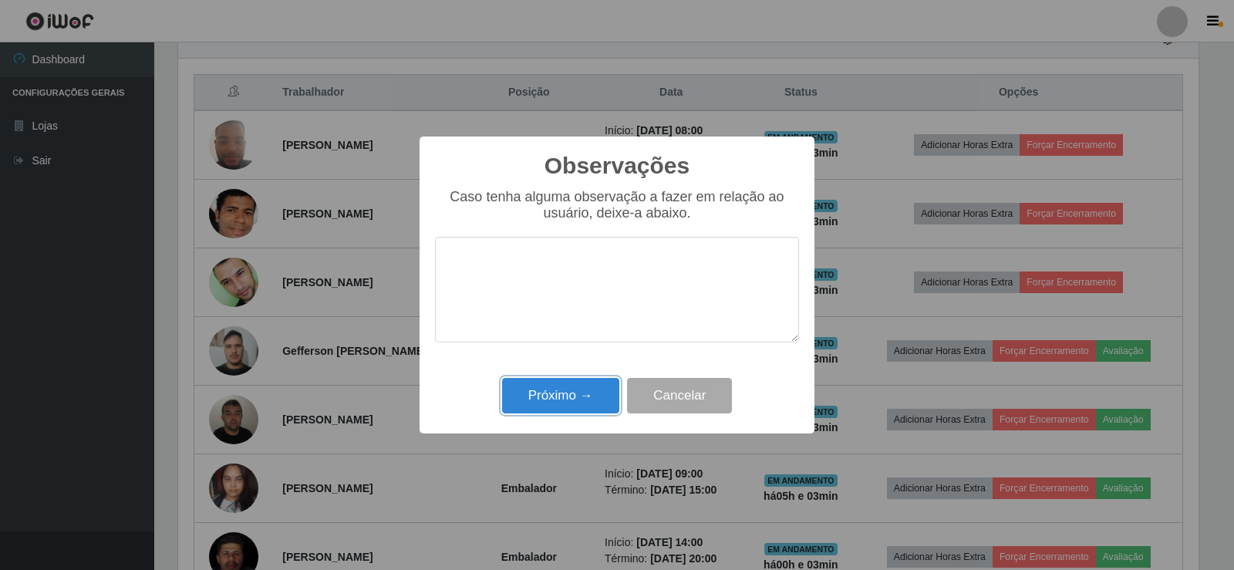
click at [595, 391] on button "Próximo →" at bounding box center [560, 396] width 117 height 36
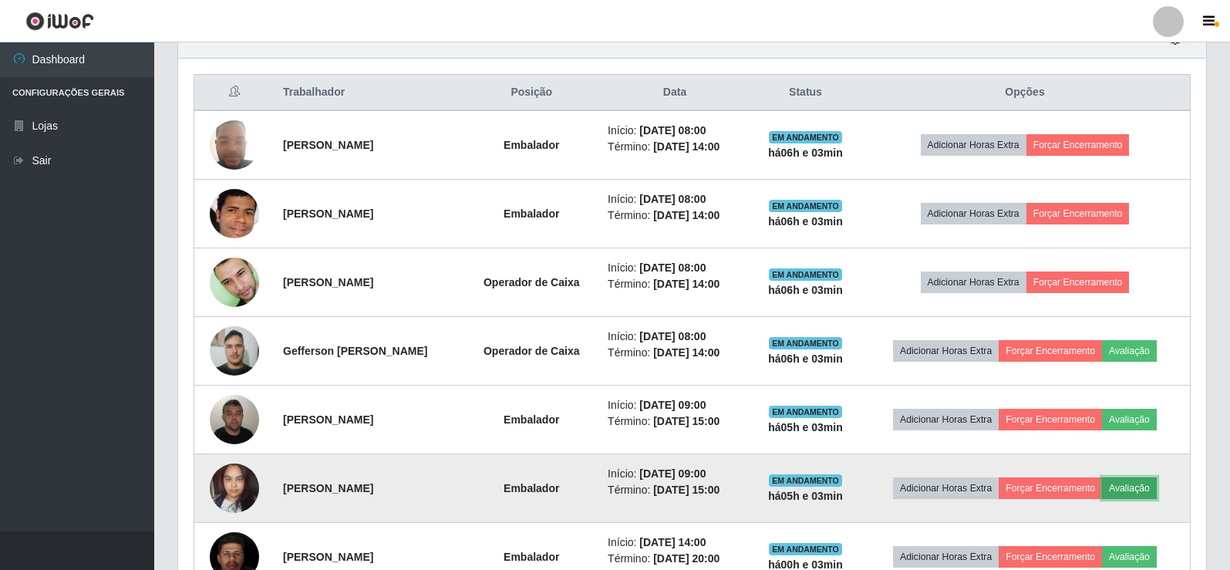
click at [1140, 477] on button "Avaliação" at bounding box center [1129, 488] width 55 height 22
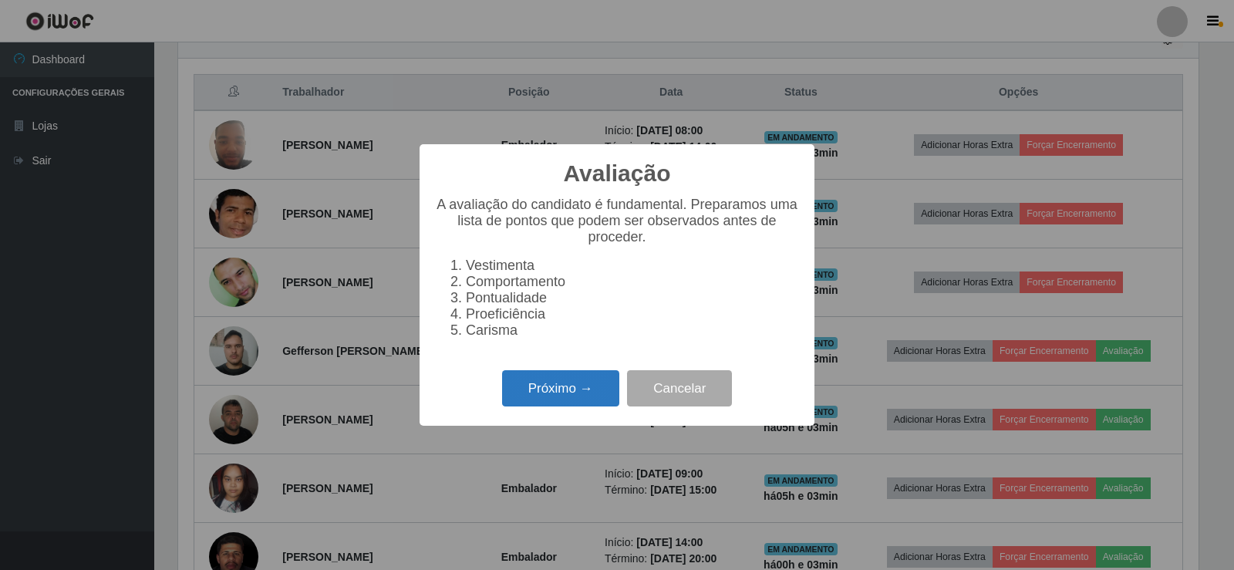
click at [569, 406] on button "Próximo →" at bounding box center [560, 388] width 117 height 36
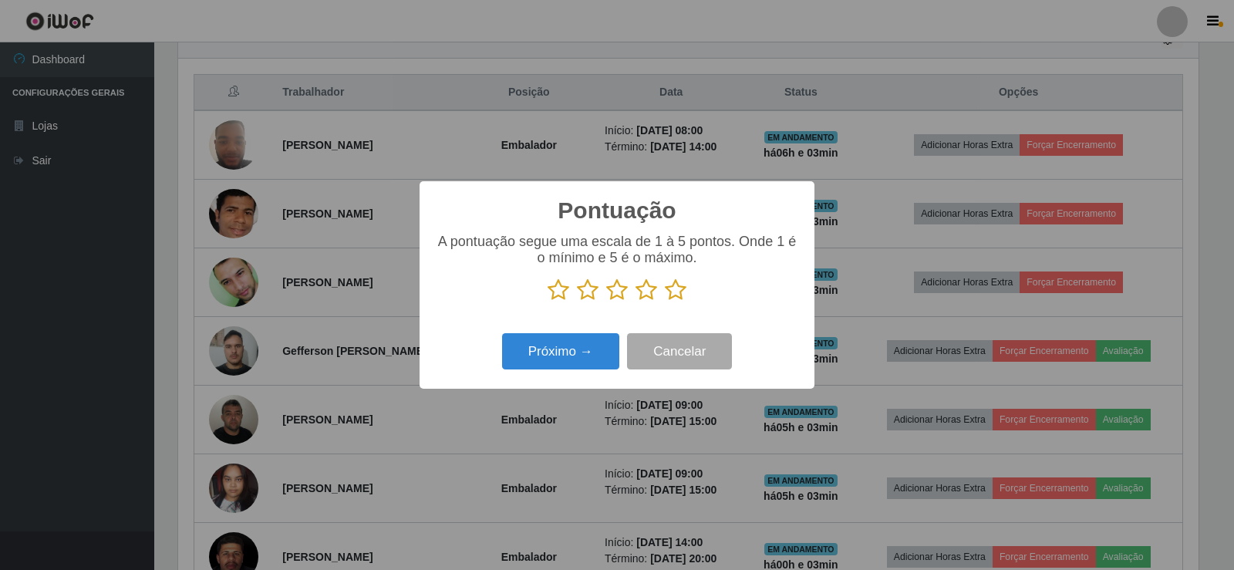
click at [674, 287] on icon at bounding box center [676, 289] width 22 height 23
click at [665, 301] on input "radio" at bounding box center [665, 301] width 0 height 0
click at [588, 352] on button "Próximo →" at bounding box center [560, 351] width 117 height 36
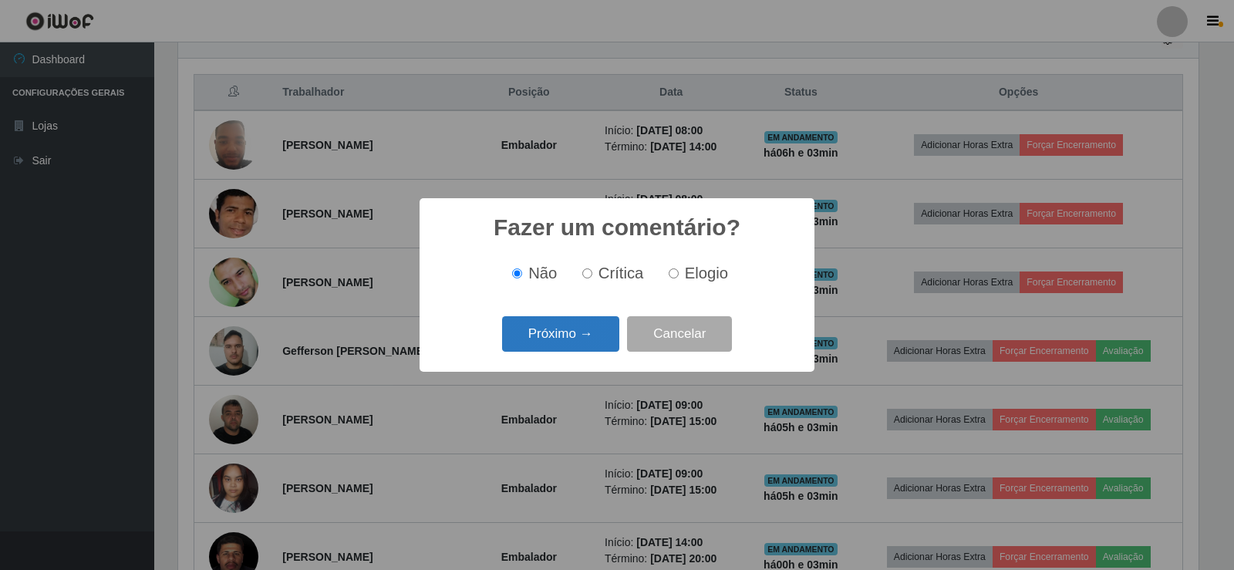
click at [583, 349] on button "Próximo →" at bounding box center [560, 334] width 117 height 36
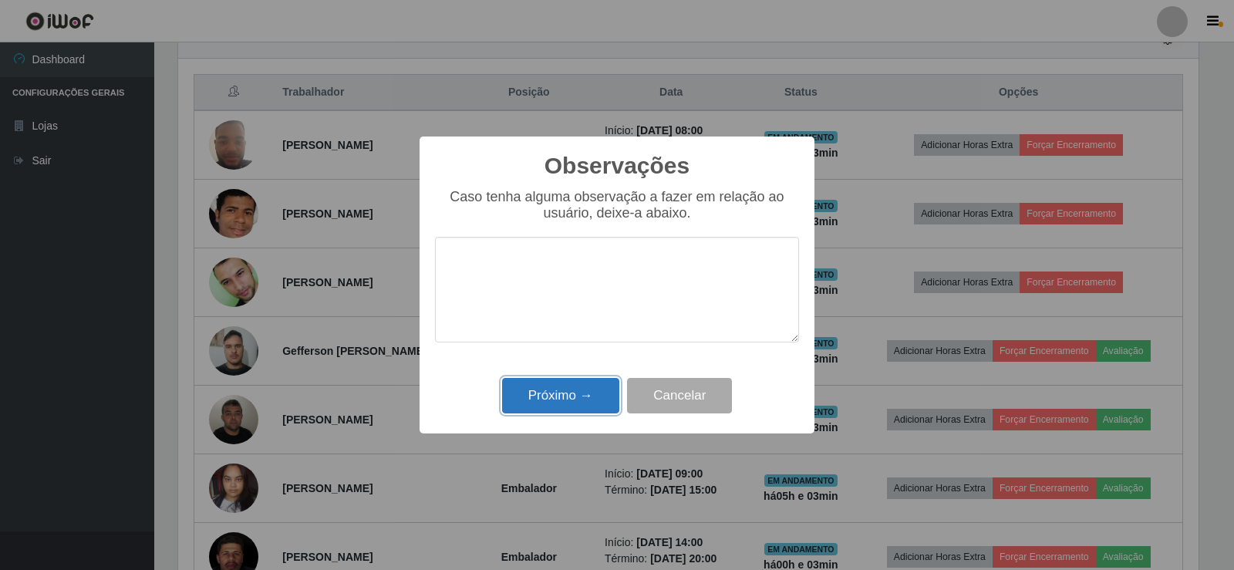
click at [568, 414] on button "Próximo →" at bounding box center [560, 396] width 117 height 36
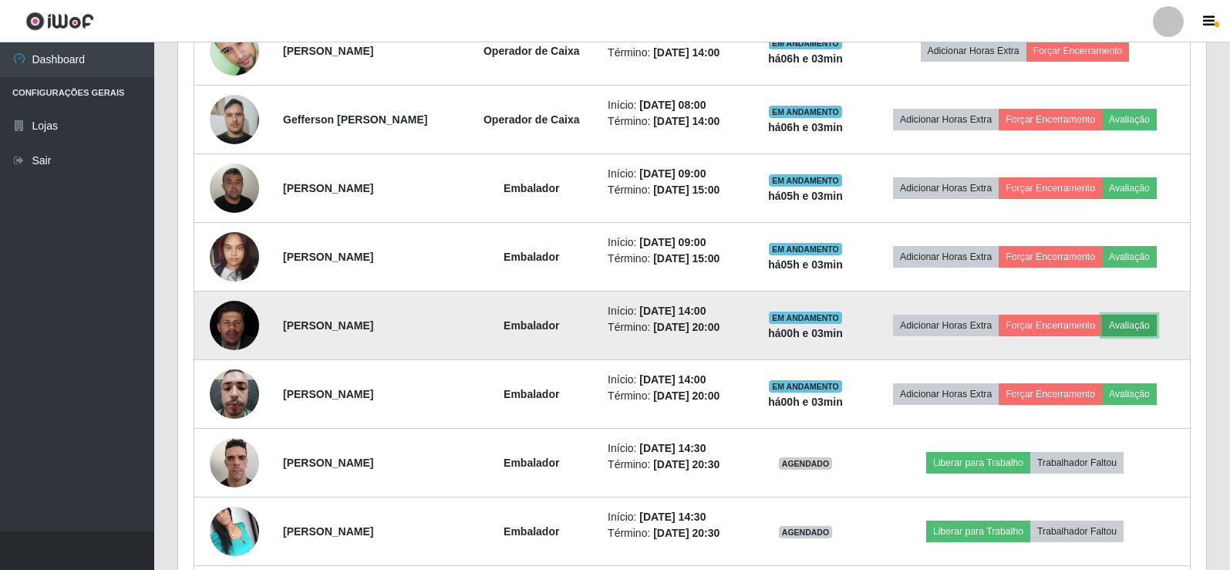
click at [1127, 324] on button "Avaliação" at bounding box center [1129, 326] width 55 height 22
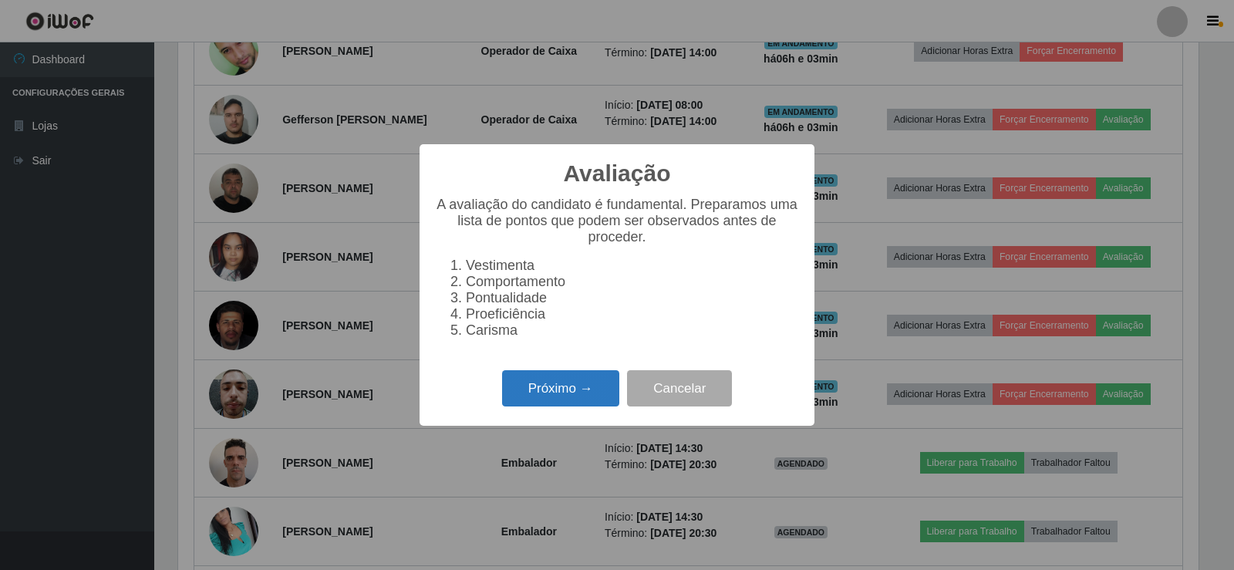
click at [571, 387] on button "Próximo →" at bounding box center [560, 388] width 117 height 36
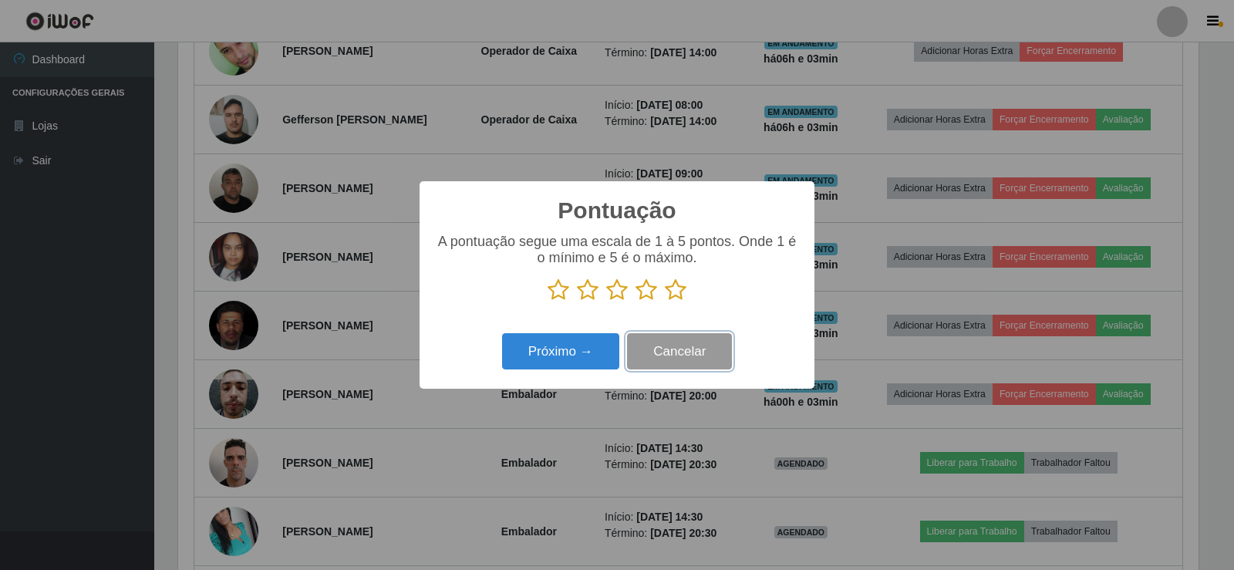
click at [660, 349] on button "Cancelar" at bounding box center [679, 351] width 105 height 36
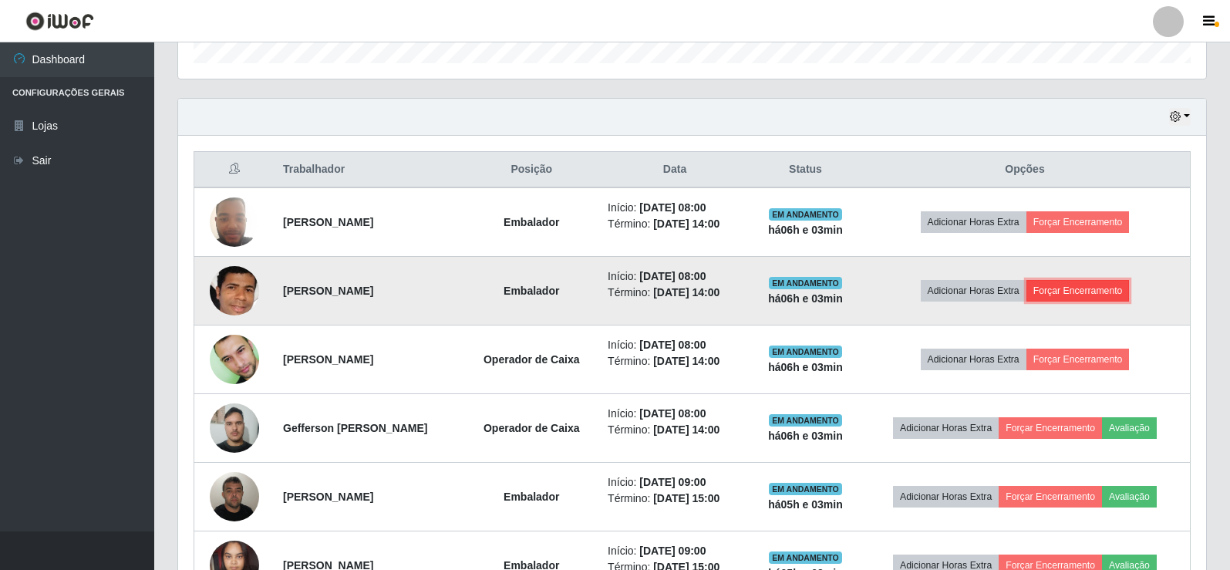
click at [1079, 288] on button "Forçar Encerramento" at bounding box center [1077, 291] width 103 height 22
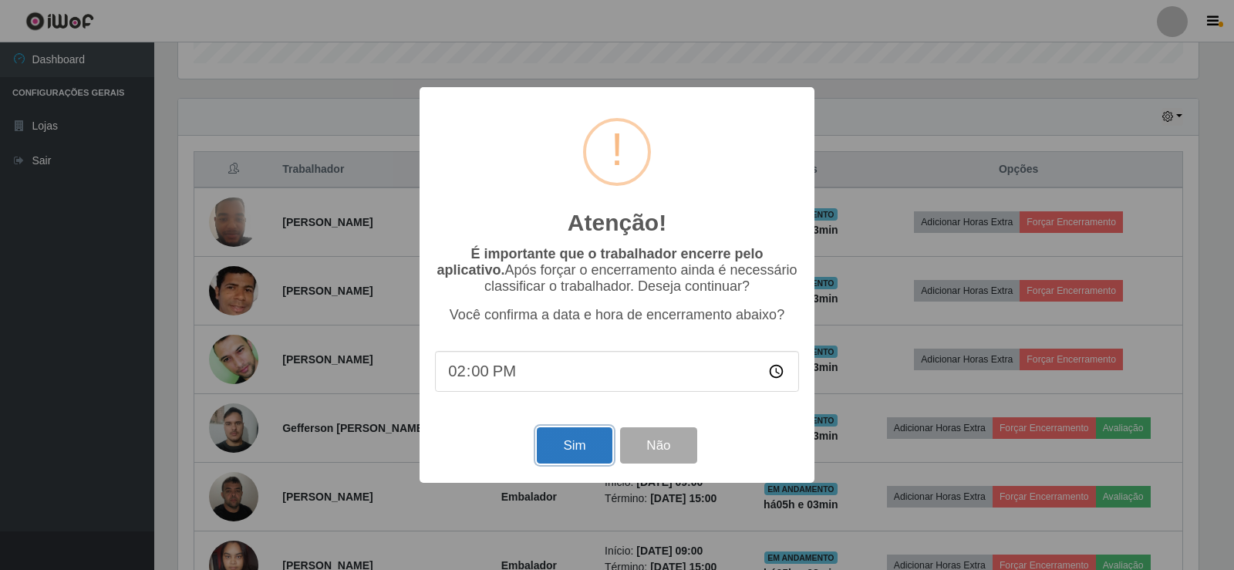
click at [569, 449] on button "Sim" at bounding box center [574, 445] width 75 height 36
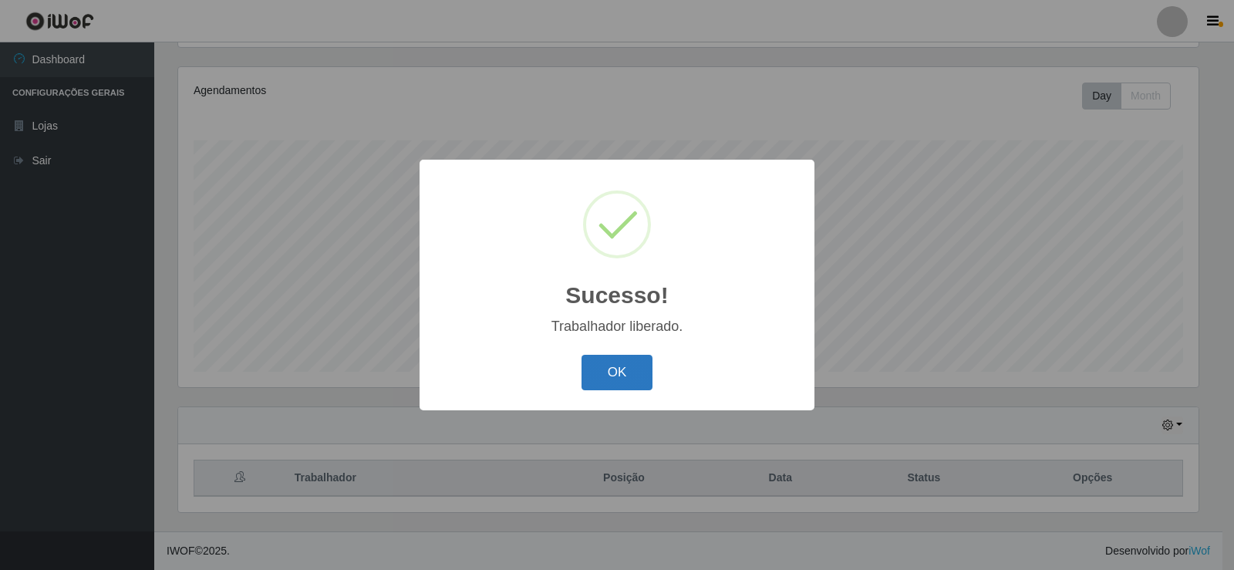
click at [596, 364] on button "OK" at bounding box center [617, 373] width 72 height 36
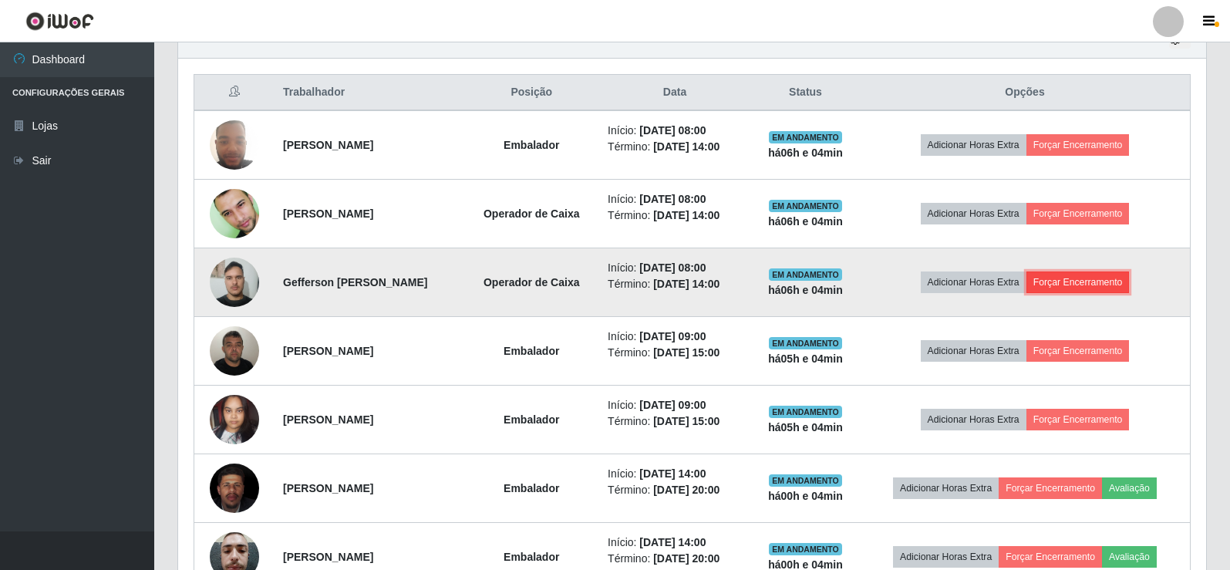
click at [1096, 278] on button "Forçar Encerramento" at bounding box center [1077, 282] width 103 height 22
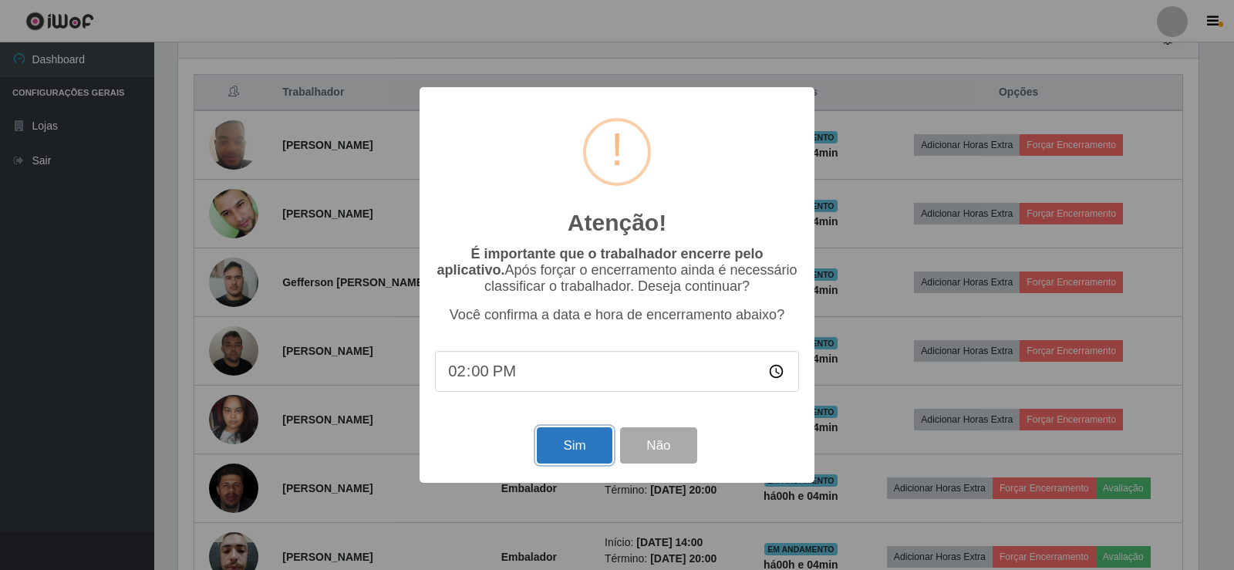
click at [584, 441] on button "Sim" at bounding box center [574, 445] width 75 height 36
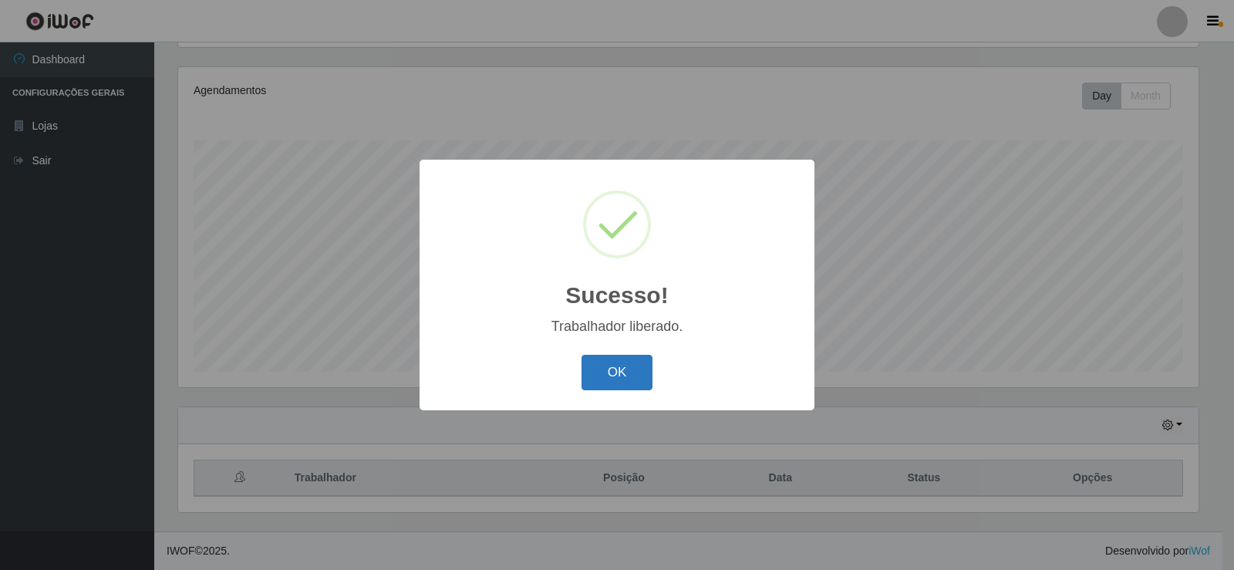
click at [611, 372] on button "OK" at bounding box center [617, 373] width 72 height 36
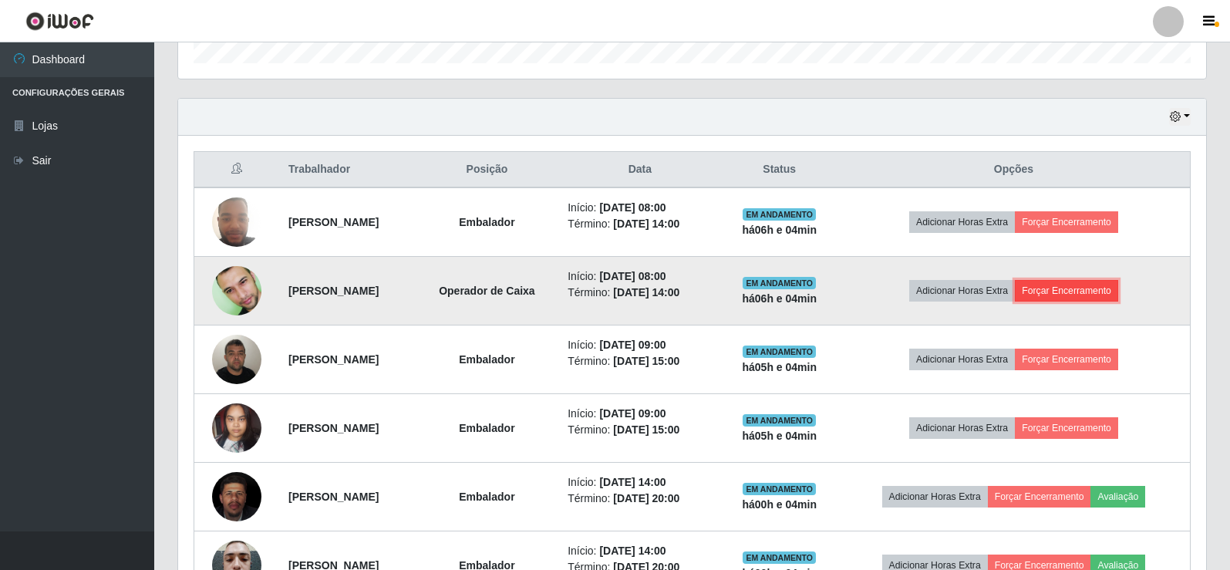
click at [1088, 291] on button "Forçar Encerramento" at bounding box center [1066, 291] width 103 height 22
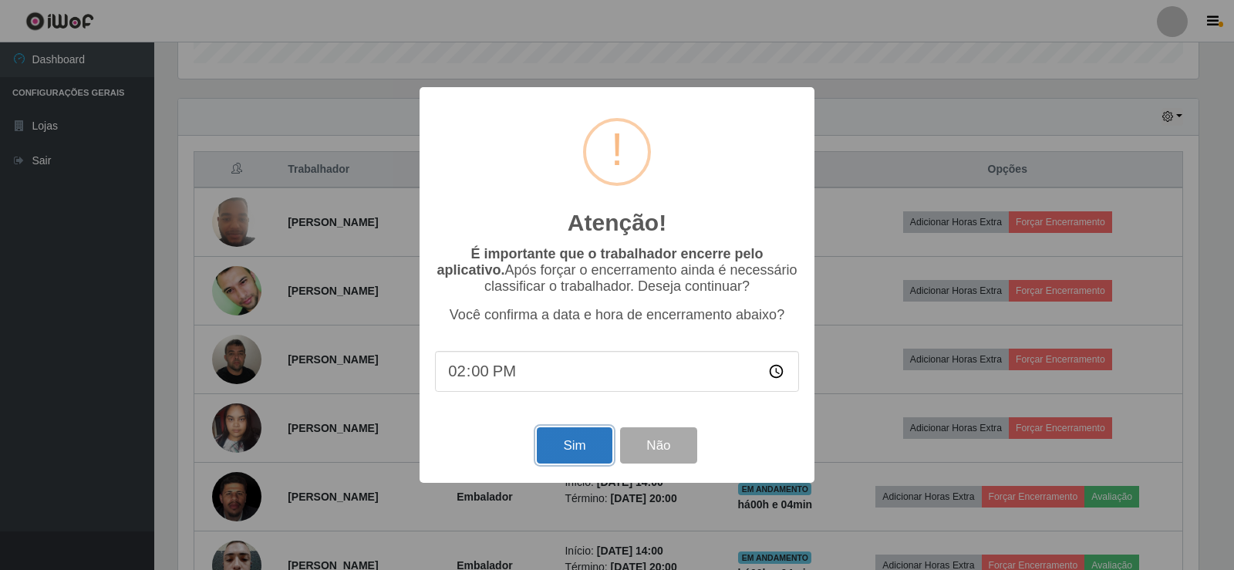
click at [579, 440] on button "Sim" at bounding box center [574, 445] width 75 height 36
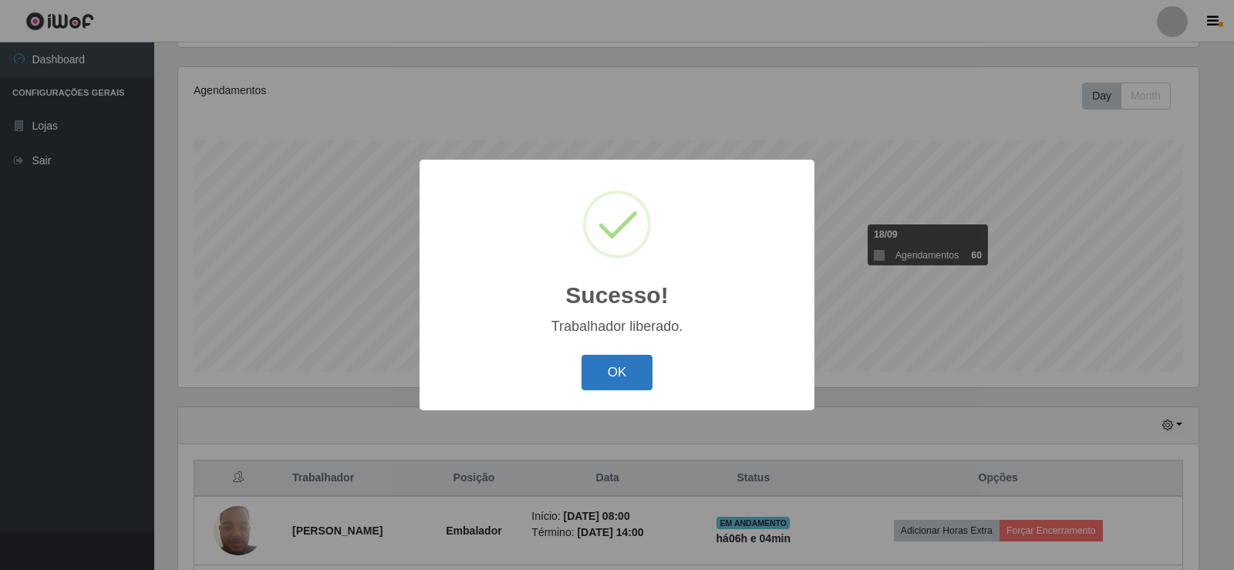
click at [625, 379] on button "OK" at bounding box center [617, 373] width 72 height 36
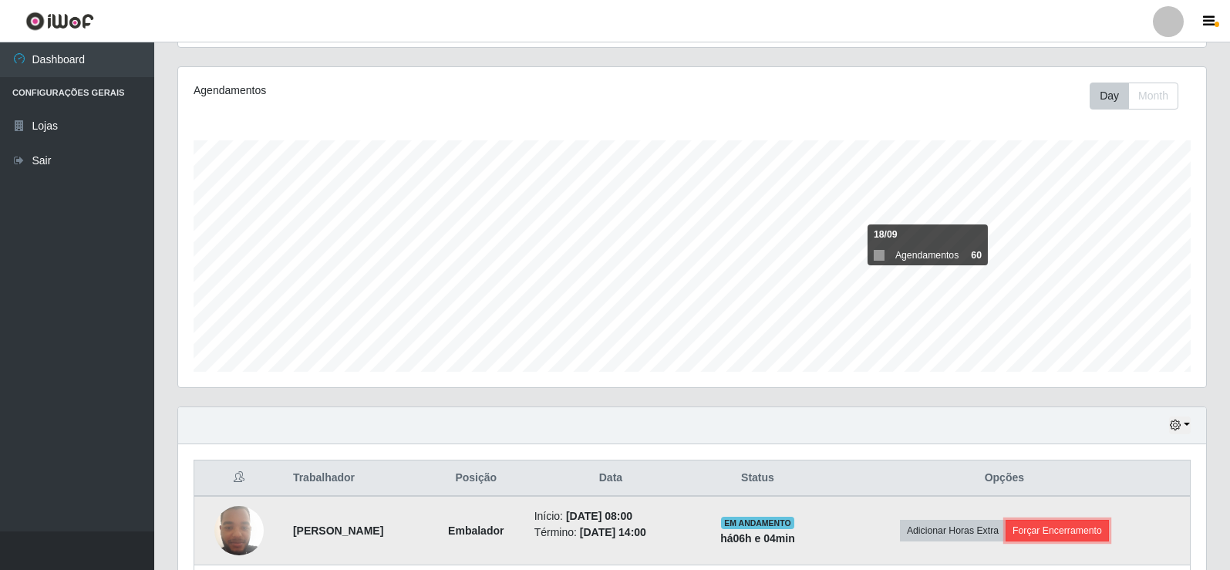
click at [1096, 537] on button "Forçar Encerramento" at bounding box center [1056, 531] width 103 height 22
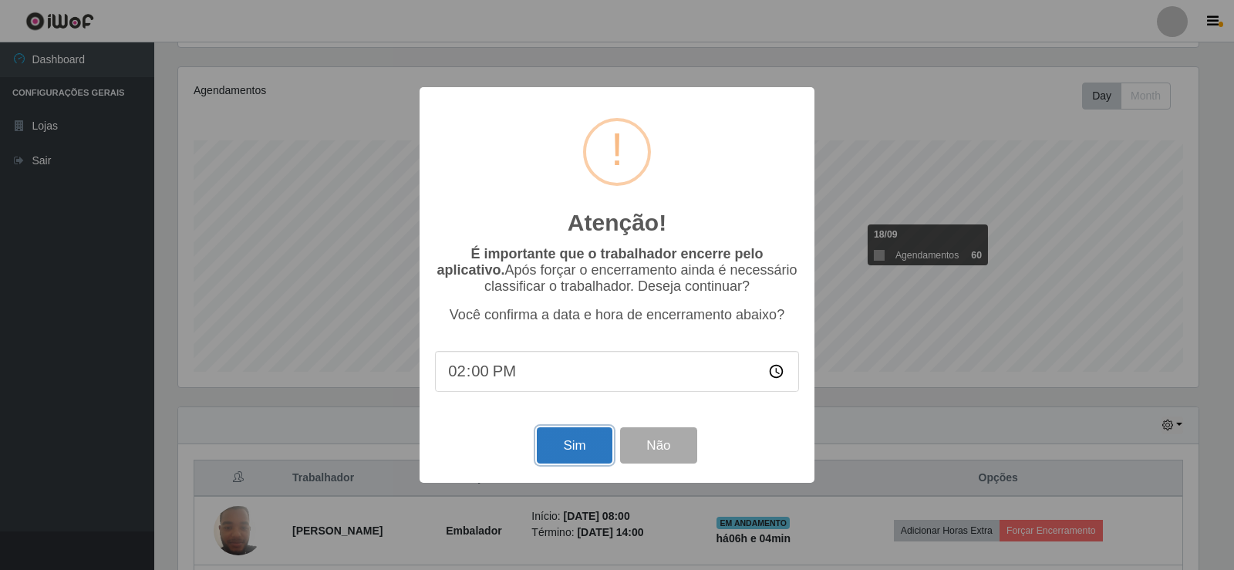
click at [569, 447] on button "Sim" at bounding box center [574, 445] width 75 height 36
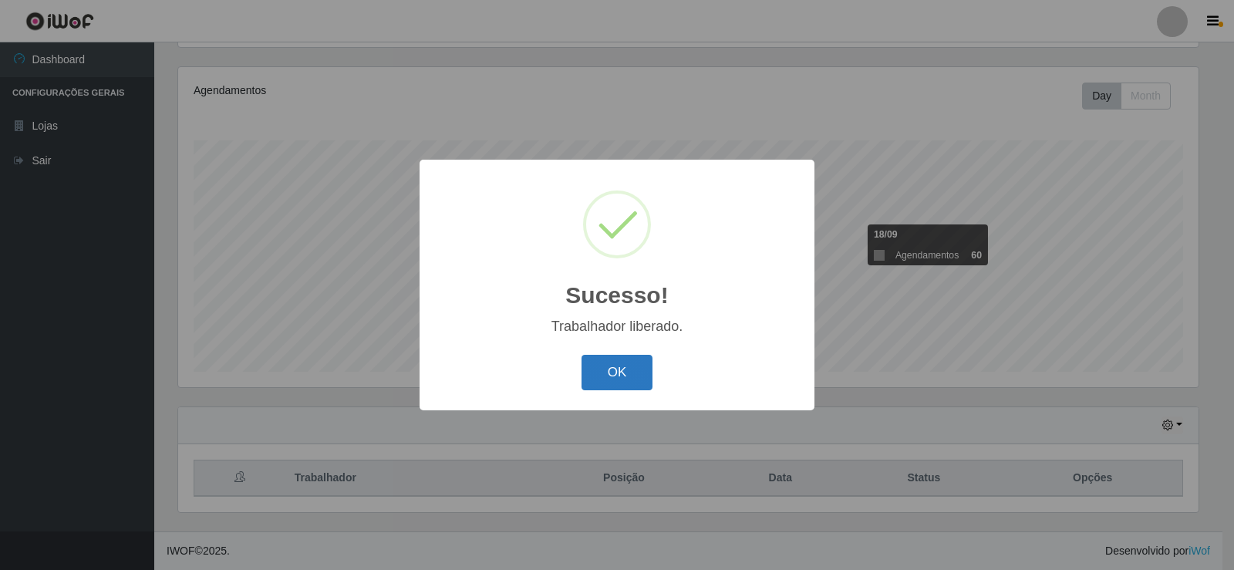
click at [623, 372] on button "OK" at bounding box center [617, 373] width 72 height 36
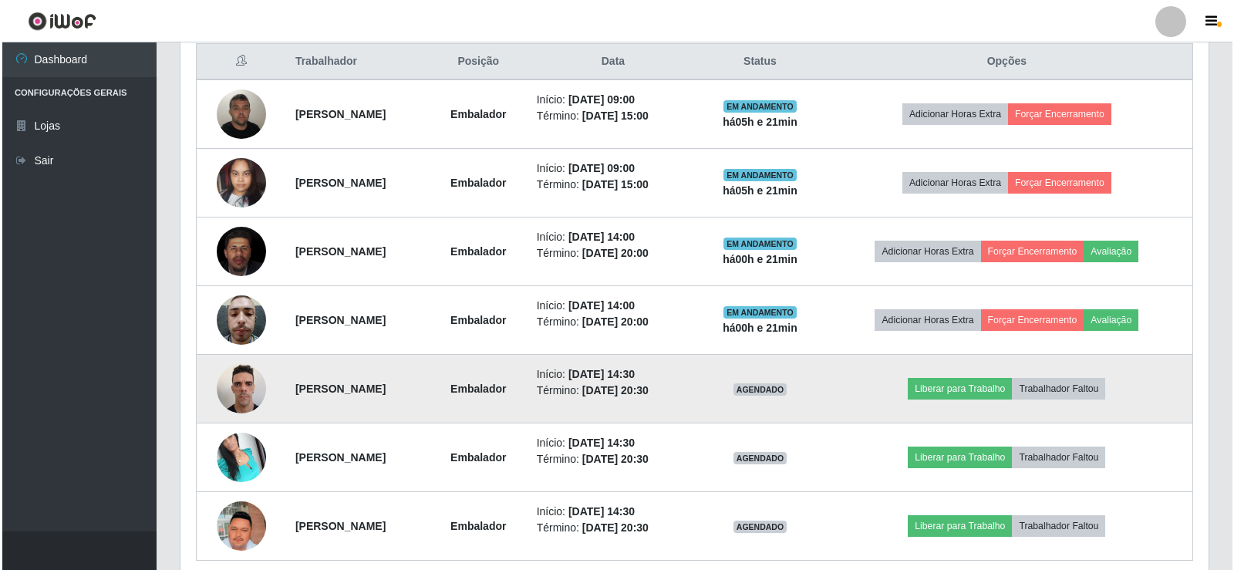
scroll to position [506, 0]
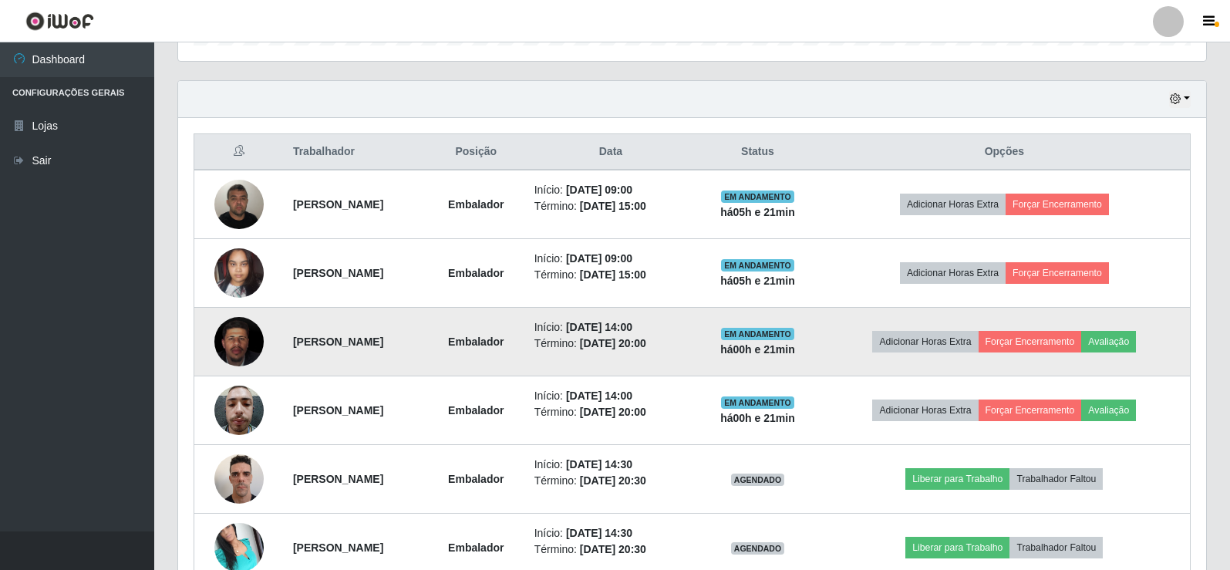
click at [238, 355] on img at bounding box center [238, 341] width 49 height 61
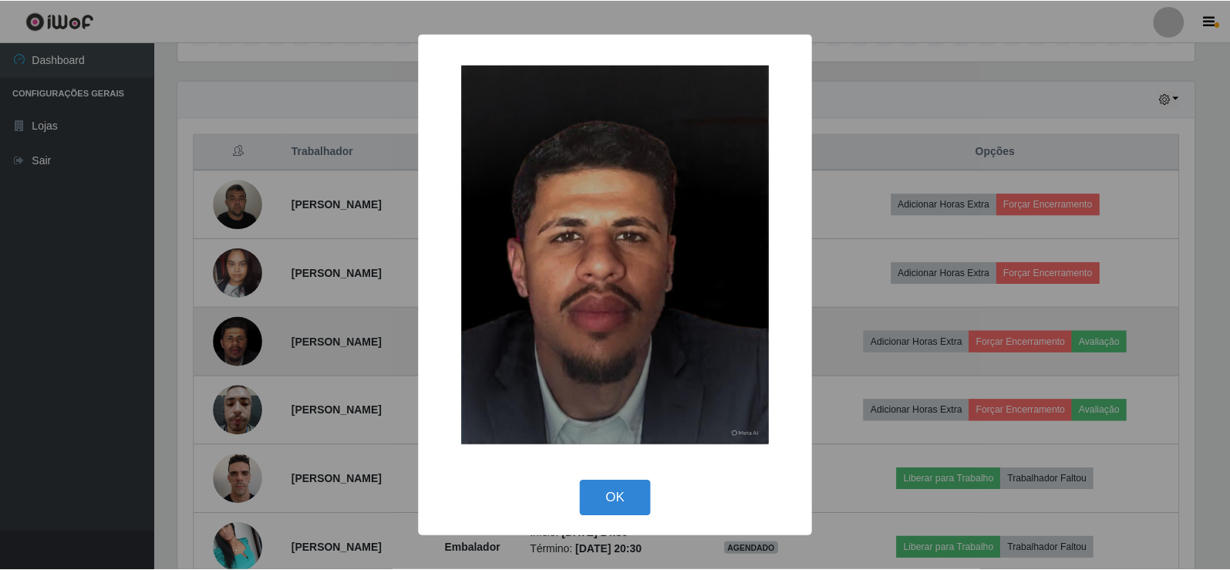
scroll to position [320, 1020]
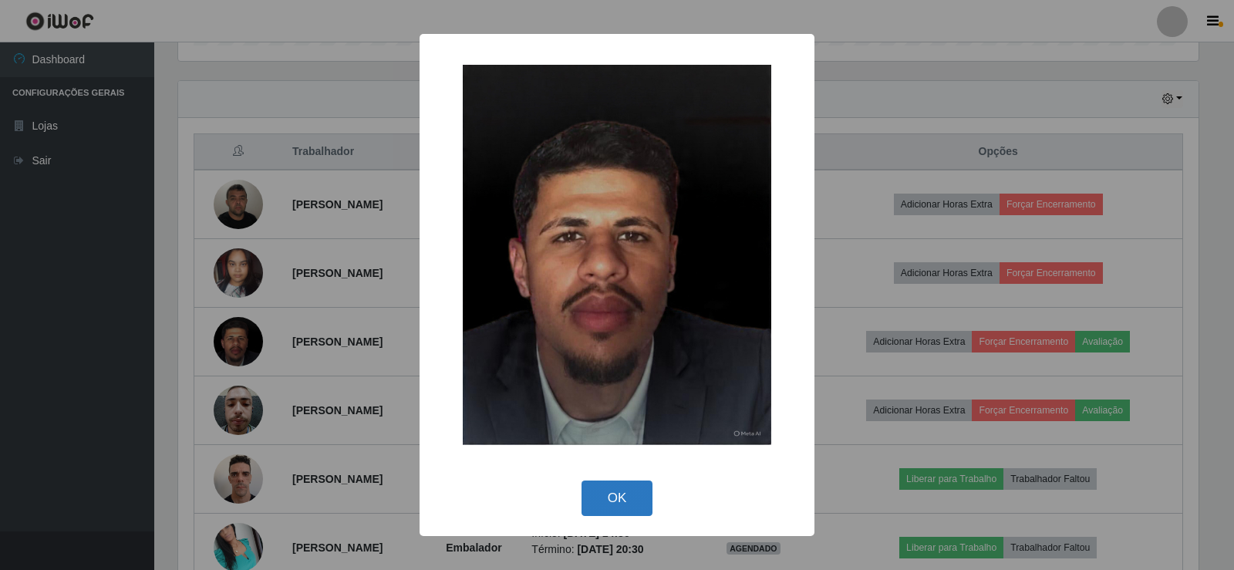
click at [606, 515] on button "OK" at bounding box center [617, 498] width 72 height 36
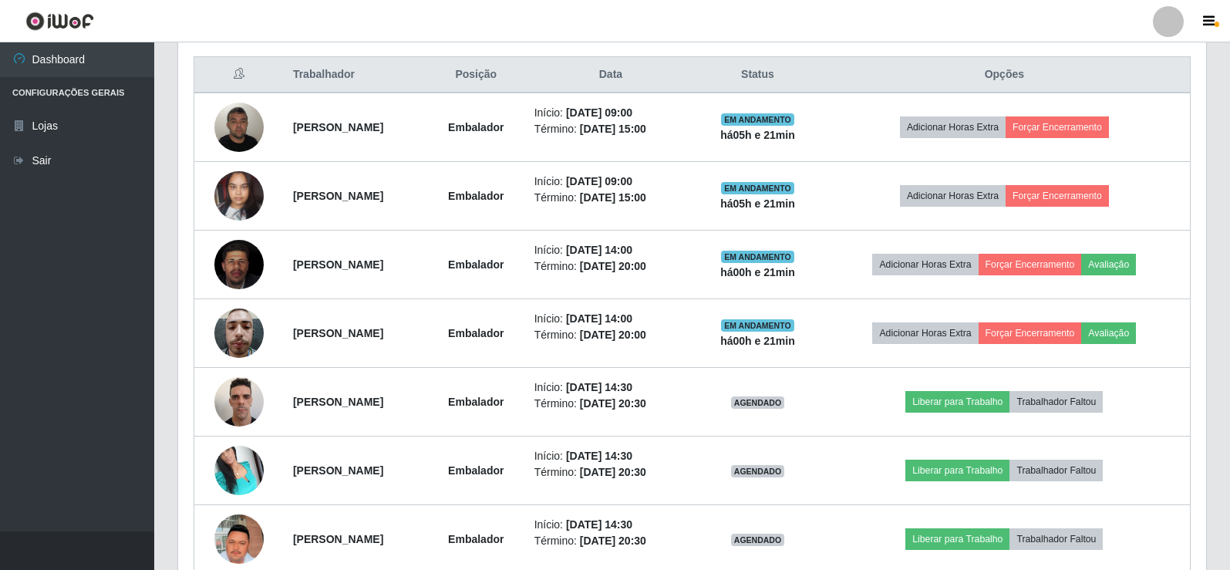
scroll to position [660, 0]
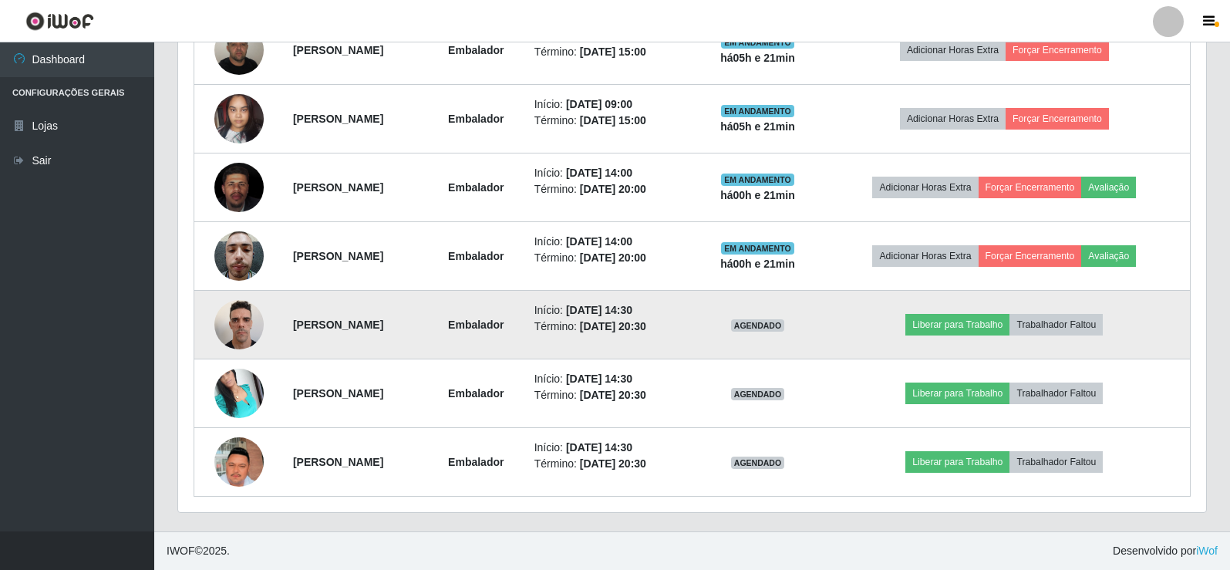
click at [258, 319] on img at bounding box center [238, 324] width 49 height 66
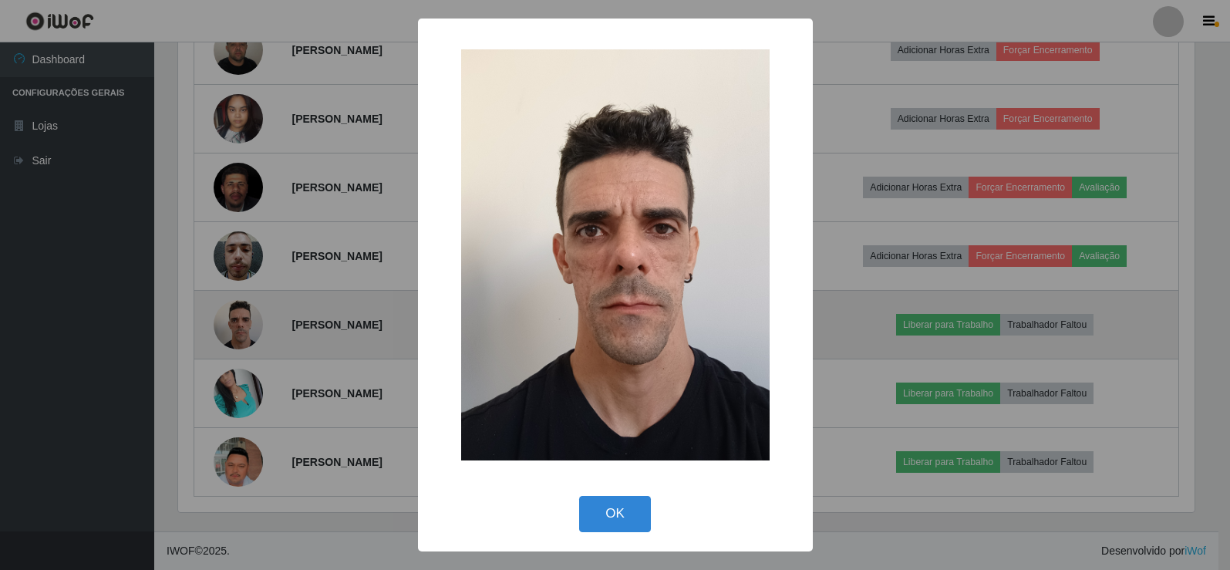
scroll to position [320, 1020]
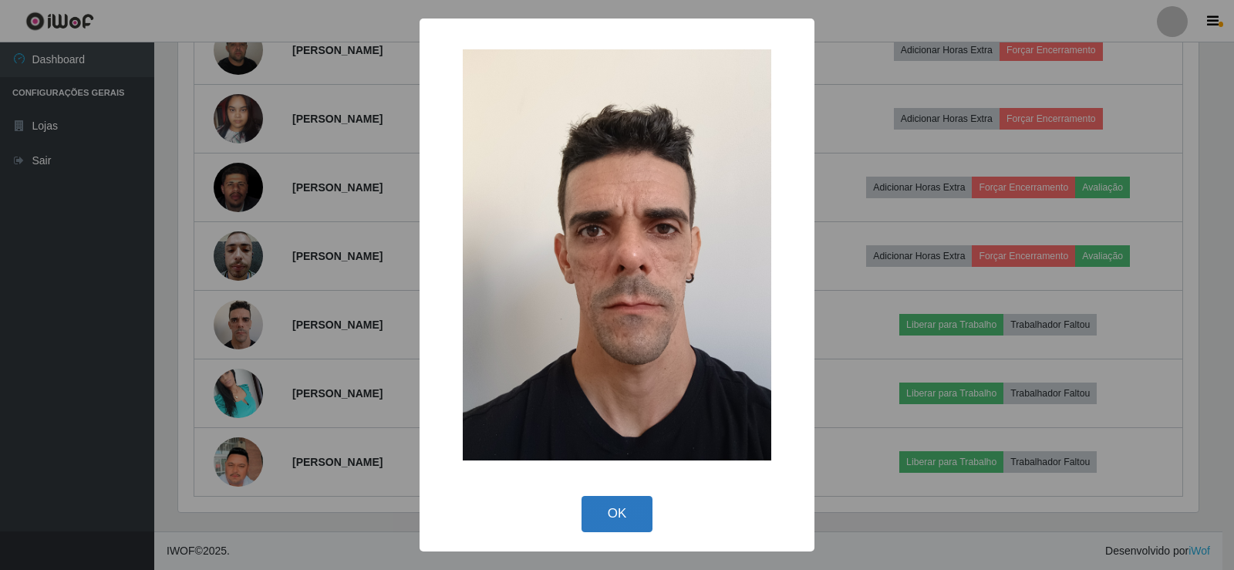
click at [596, 507] on button "OK" at bounding box center [617, 514] width 72 height 36
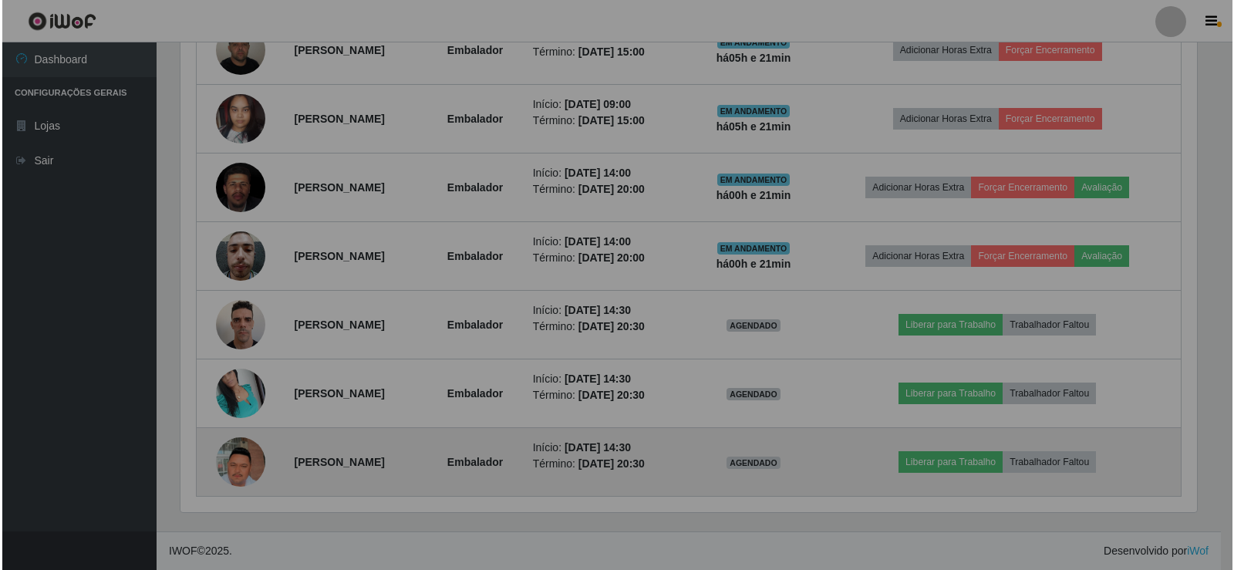
scroll to position [320, 1028]
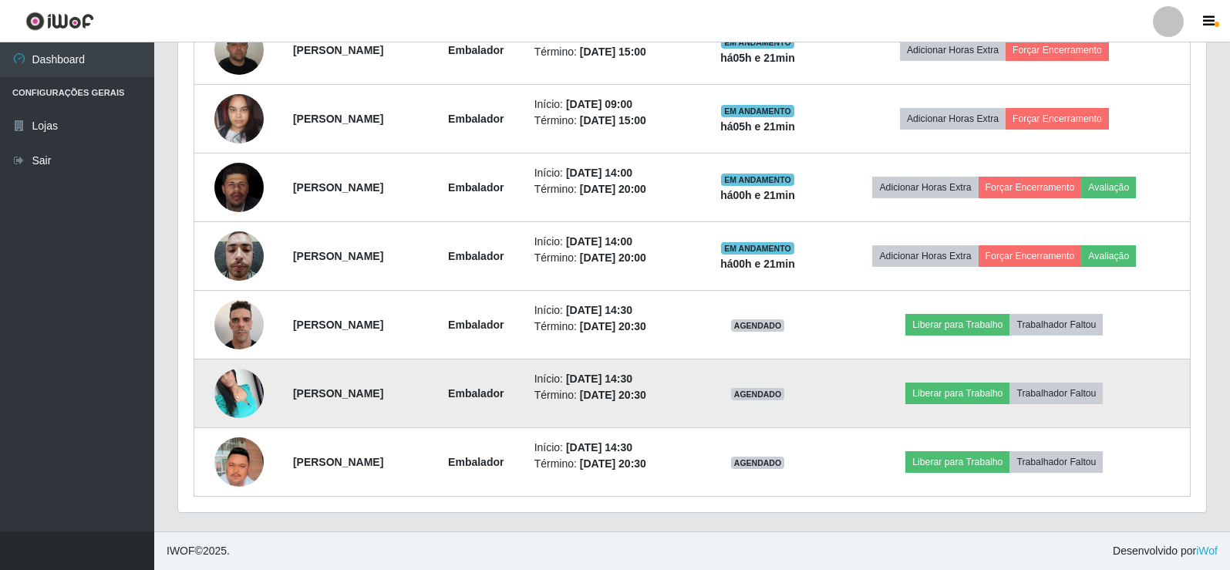
click at [254, 395] on img at bounding box center [238, 393] width 49 height 66
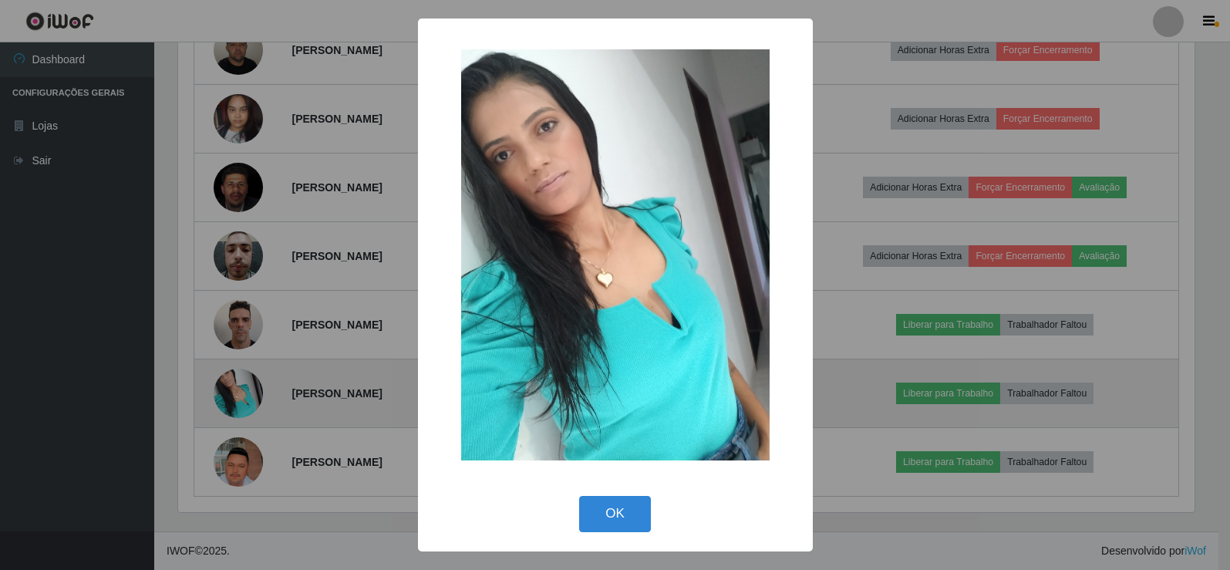
scroll to position [320, 1020]
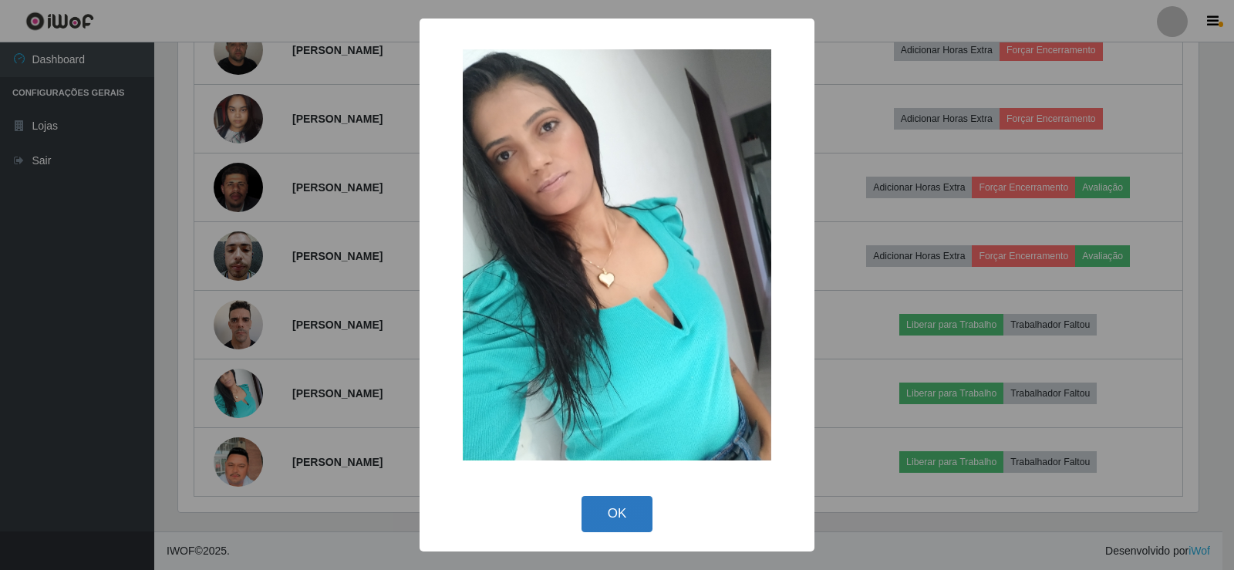
click at [631, 517] on button "OK" at bounding box center [617, 514] width 72 height 36
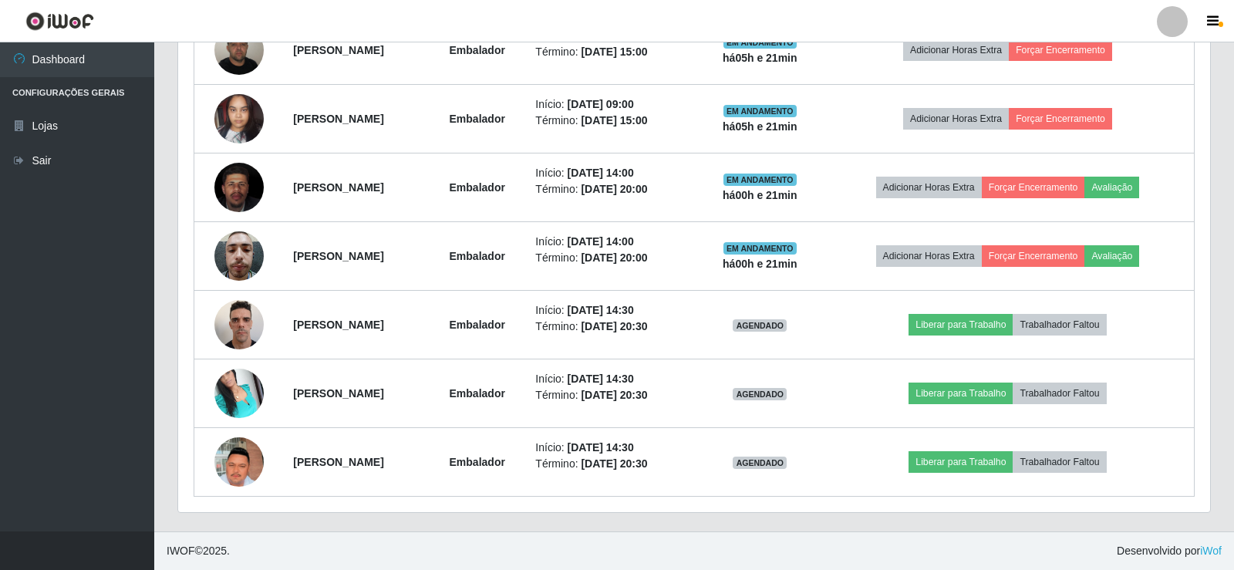
scroll to position [320, 1028]
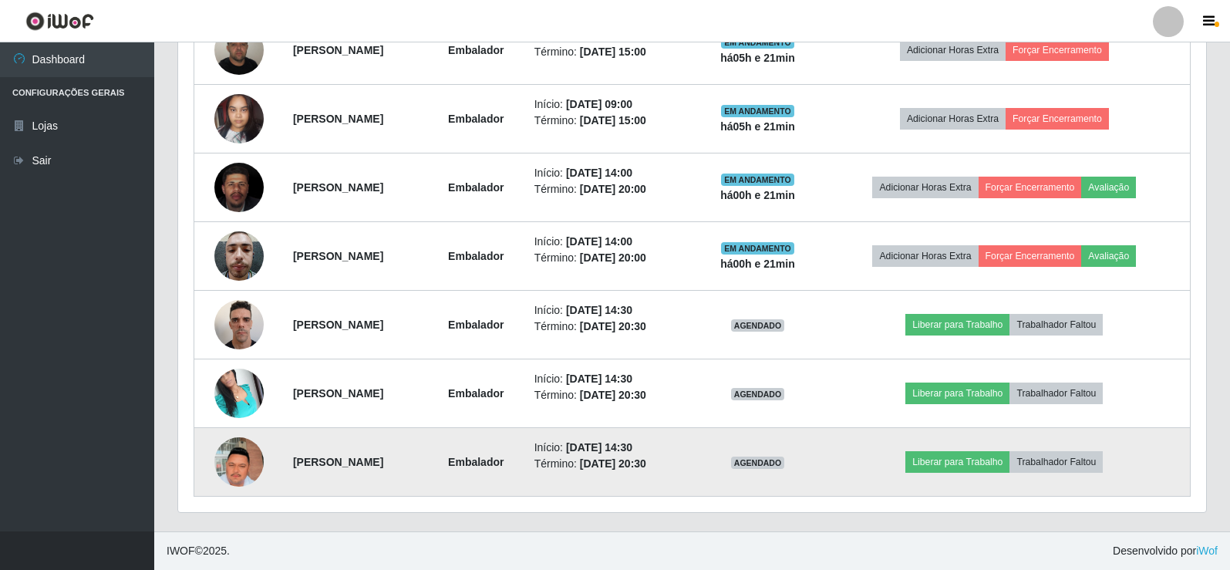
click at [221, 460] on img at bounding box center [238, 462] width 49 height 88
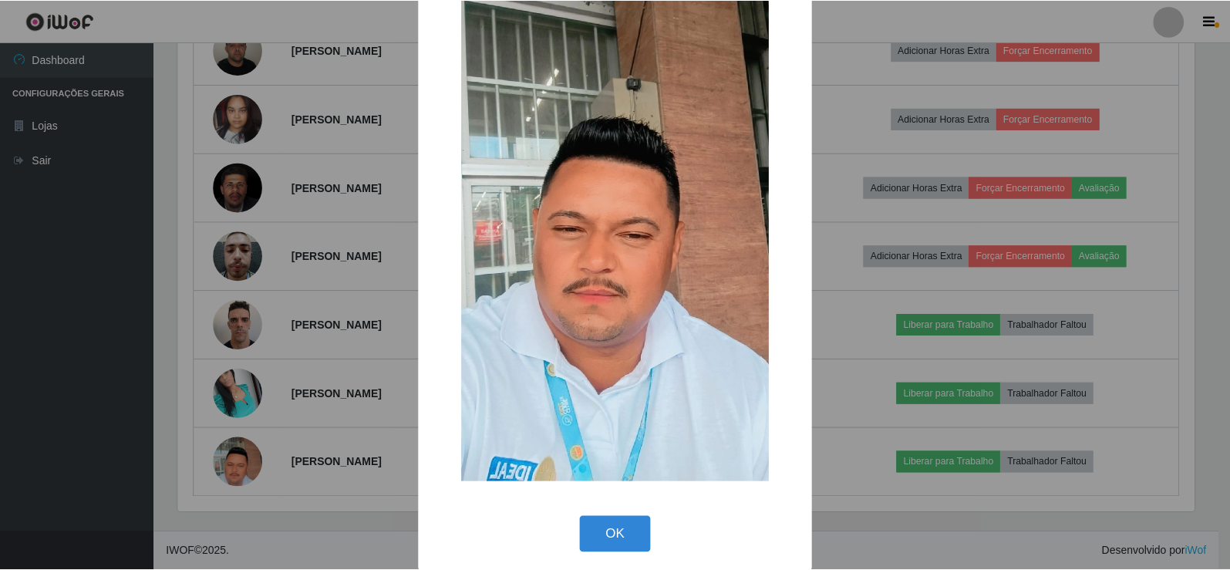
scroll to position [113, 0]
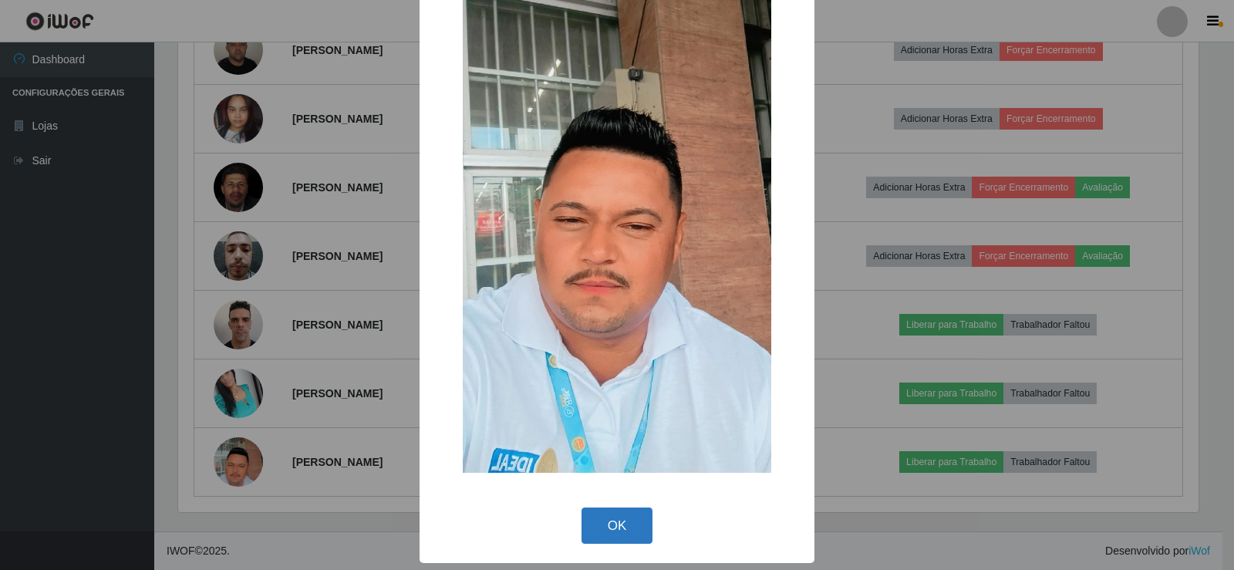
click at [599, 523] on button "OK" at bounding box center [617, 525] width 72 height 36
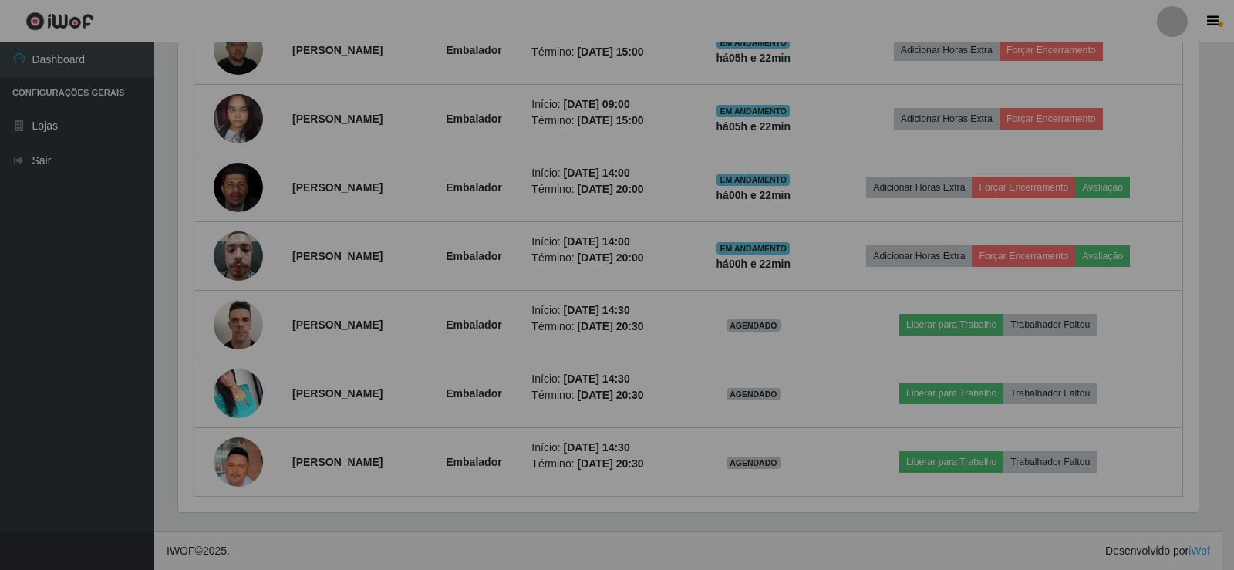
scroll to position [320, 1028]
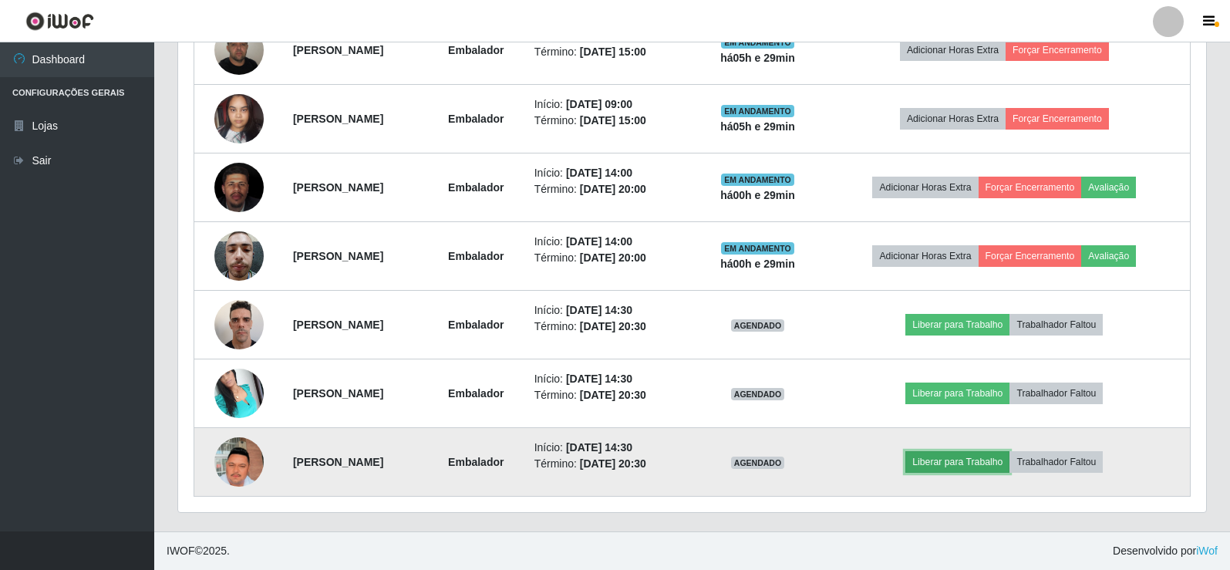
click at [962, 457] on button "Liberar para Trabalho" at bounding box center [957, 462] width 104 height 22
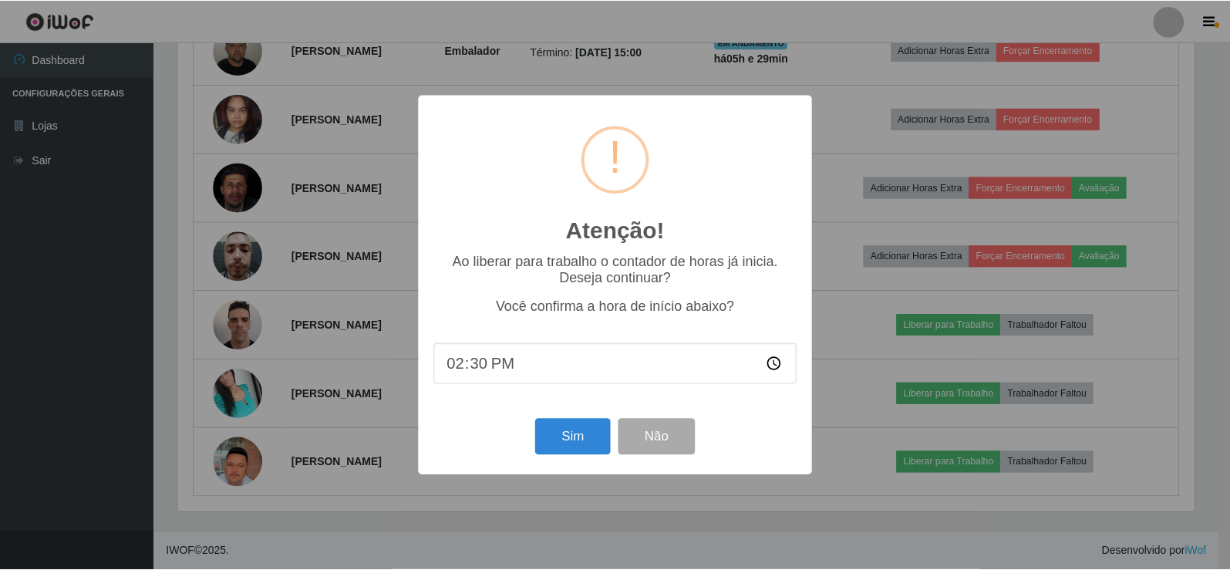
scroll to position [320, 1020]
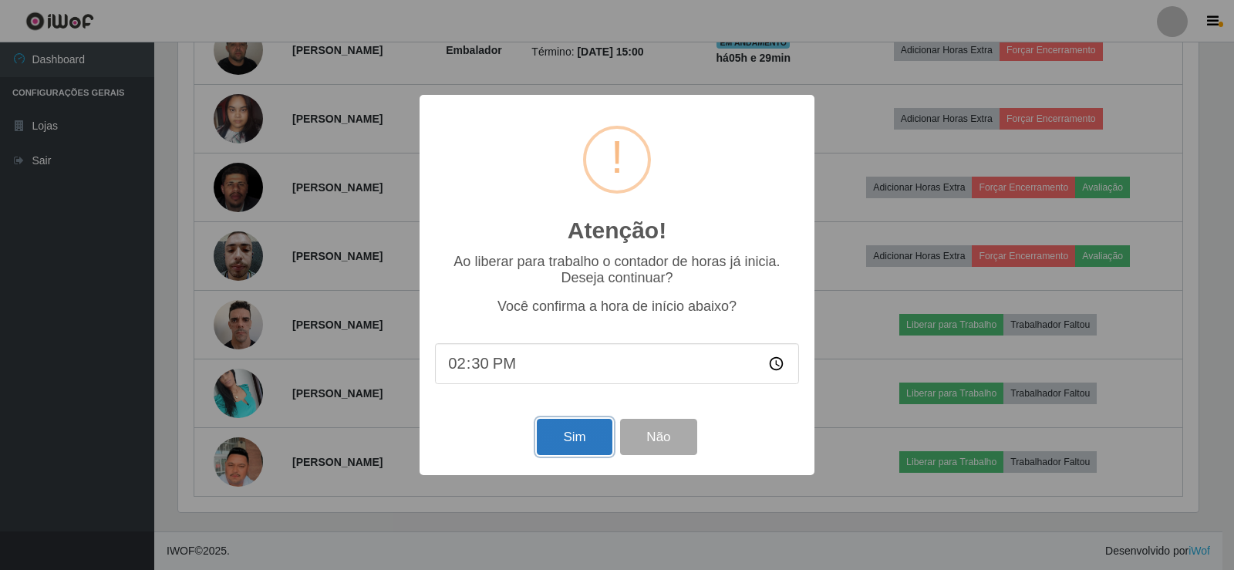
click at [581, 448] on button "Sim" at bounding box center [574, 437] width 75 height 36
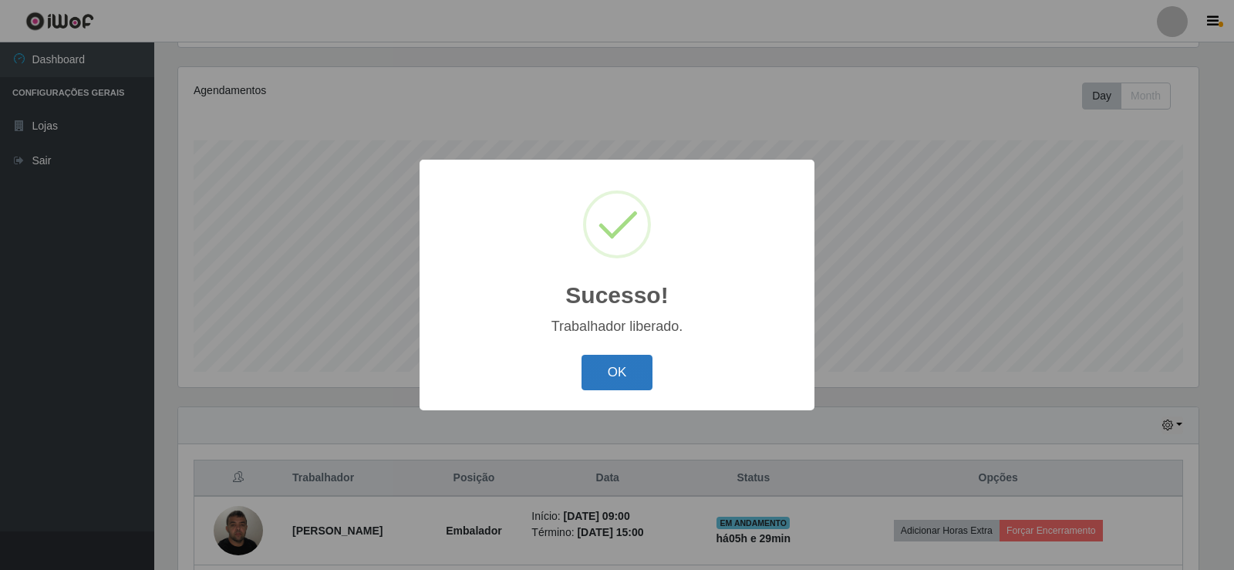
click at [630, 363] on button "OK" at bounding box center [617, 373] width 72 height 36
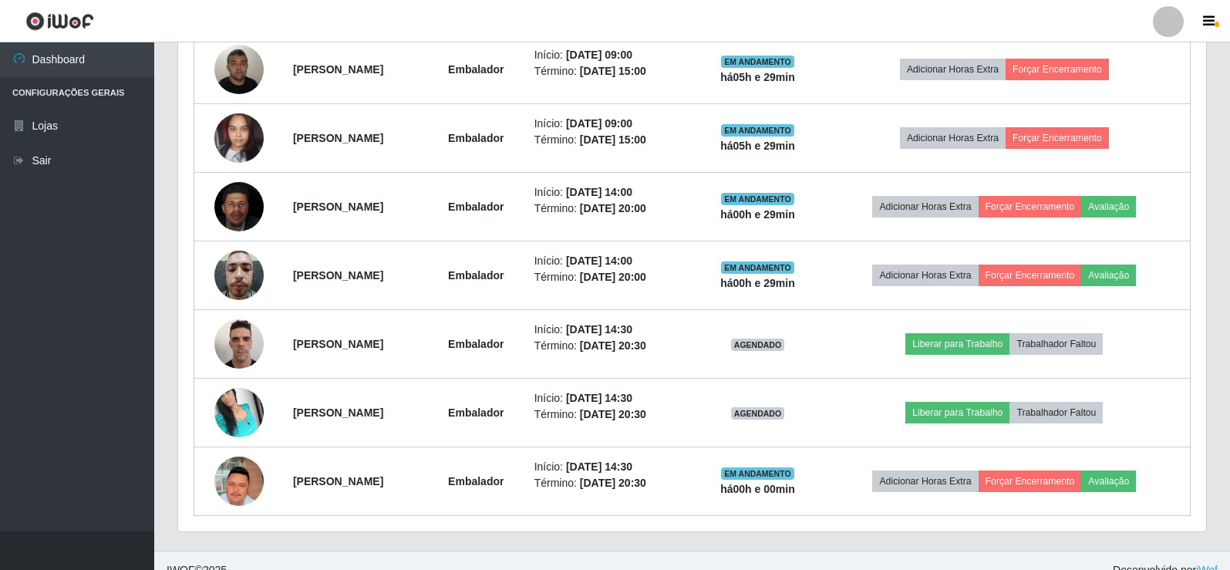
scroll to position [642, 0]
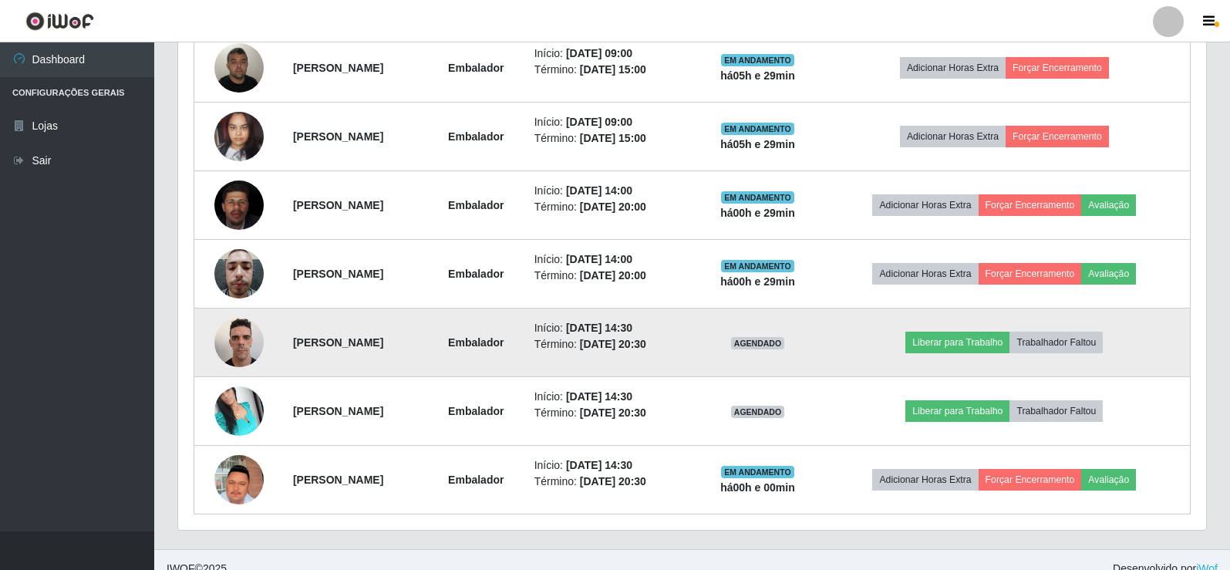
click at [965, 330] on td "Liberar para Trabalho Trabalhador Faltou" at bounding box center [1005, 342] width 372 height 69
click at [970, 346] on button "Liberar para Trabalho" at bounding box center [957, 343] width 104 height 22
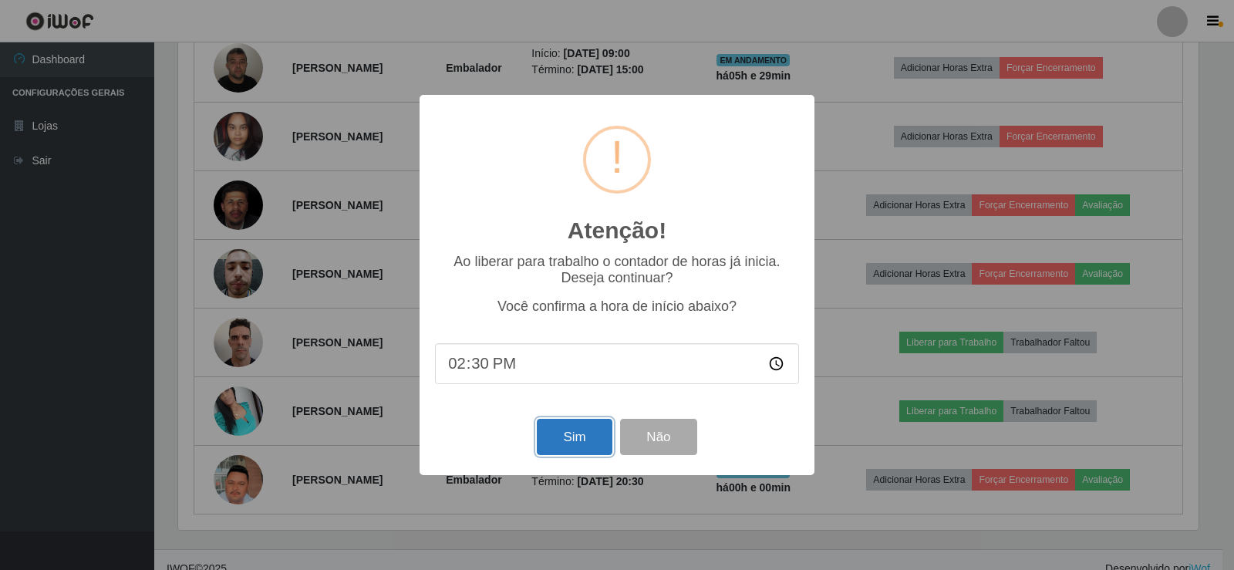
click at [574, 447] on button "Sim" at bounding box center [574, 437] width 75 height 36
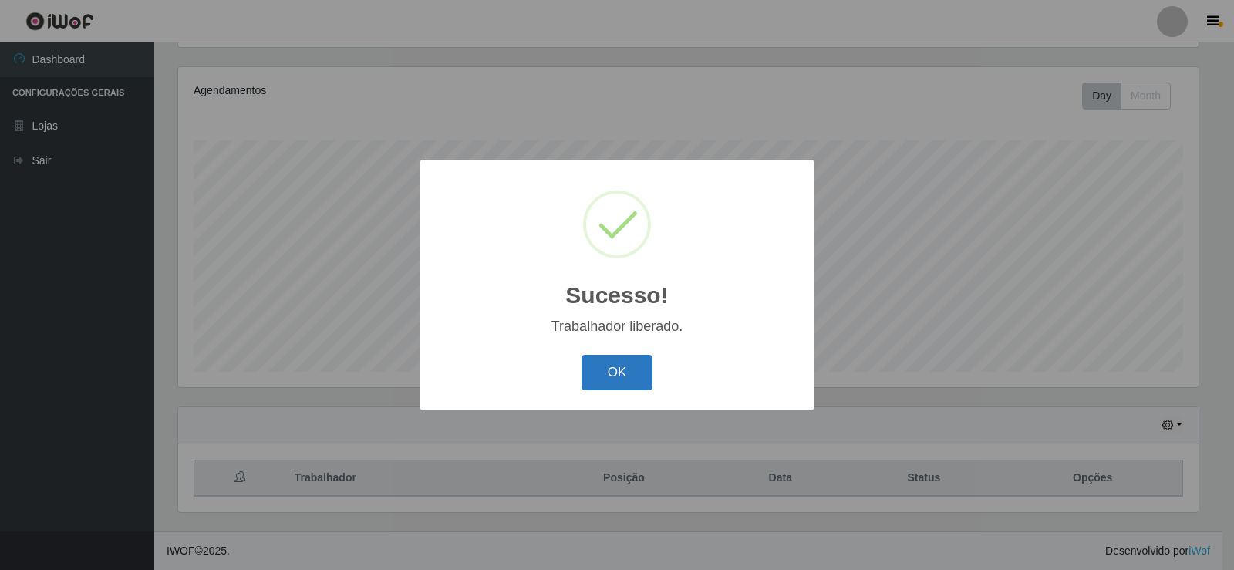
click at [601, 383] on button "OK" at bounding box center [617, 373] width 72 height 36
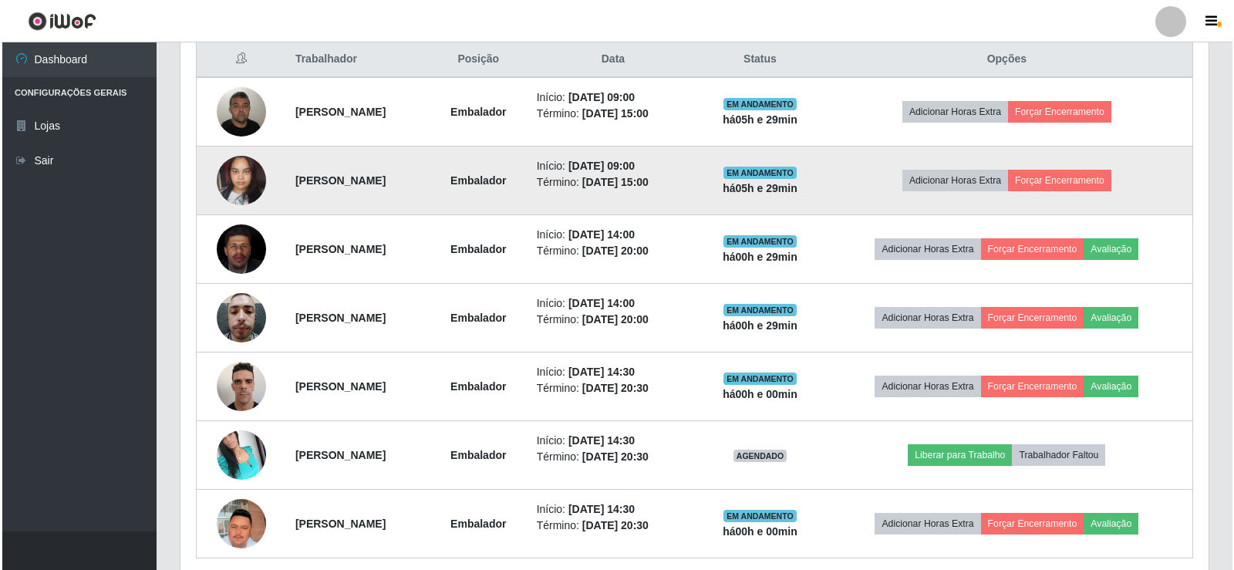
scroll to position [642, 0]
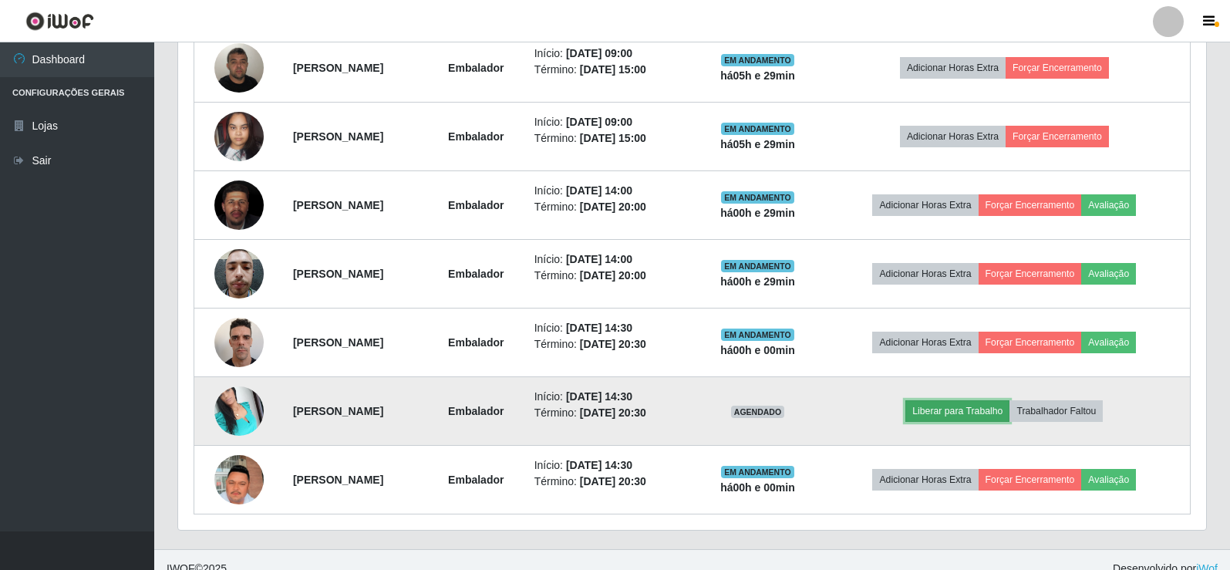
click at [978, 412] on button "Liberar para Trabalho" at bounding box center [957, 411] width 104 height 22
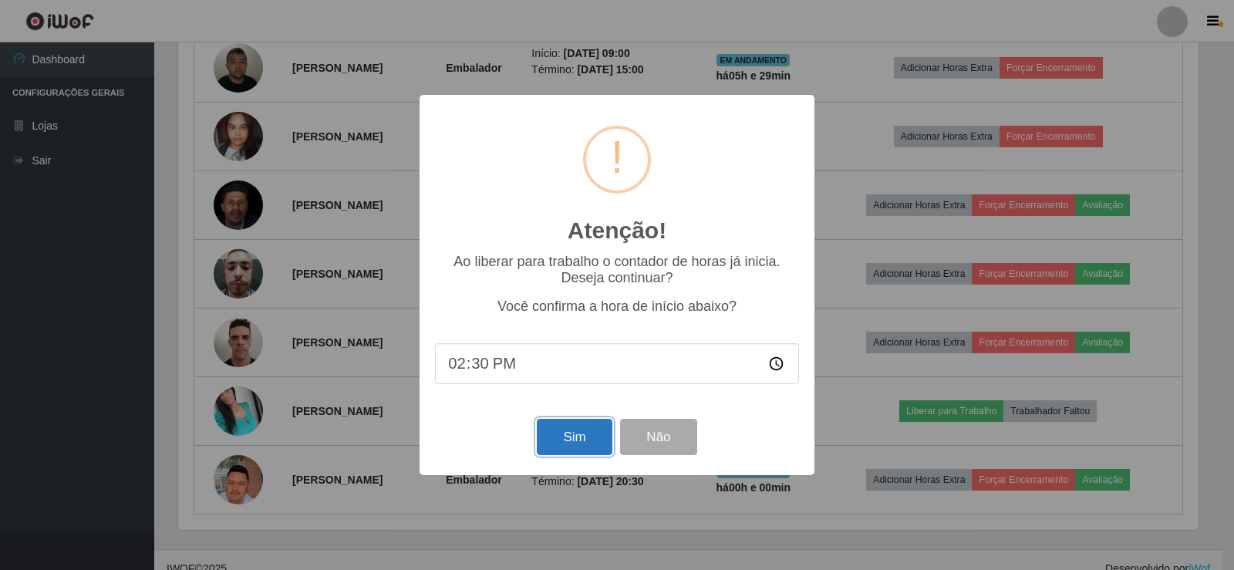
click at [582, 429] on button "Sim" at bounding box center [574, 437] width 75 height 36
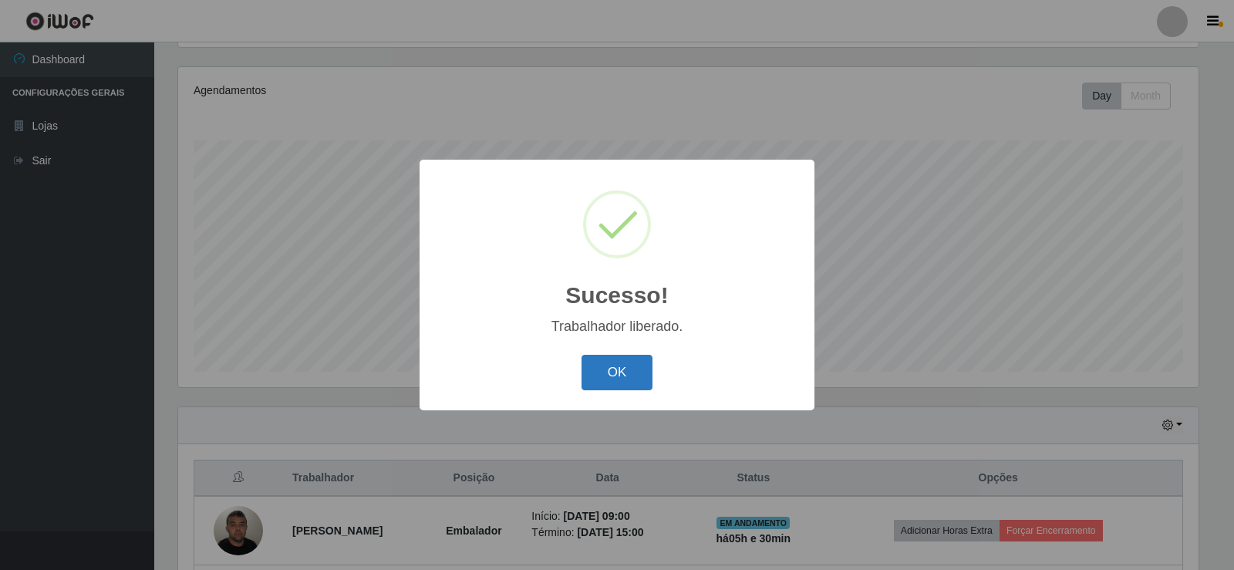
click at [597, 379] on button "OK" at bounding box center [617, 373] width 72 height 36
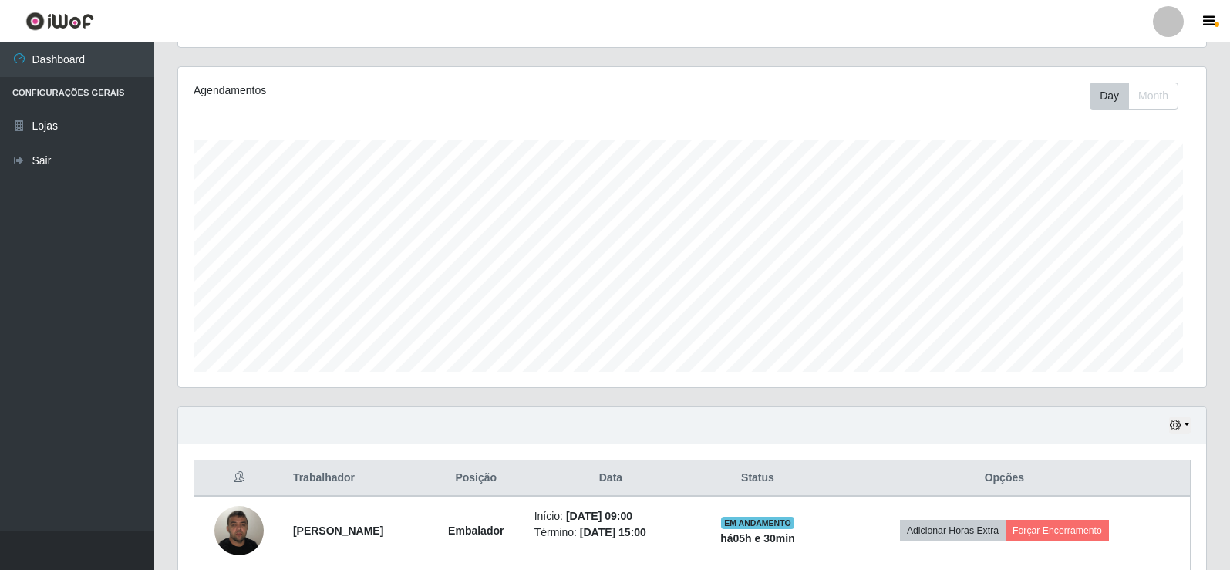
scroll to position [320, 1028]
click at [1224, 268] on div "Carregando... Buscar Recarregando em 13 segundos... Loja [Selecione...] Rede Co…" at bounding box center [692, 456] width 1076 height 1110
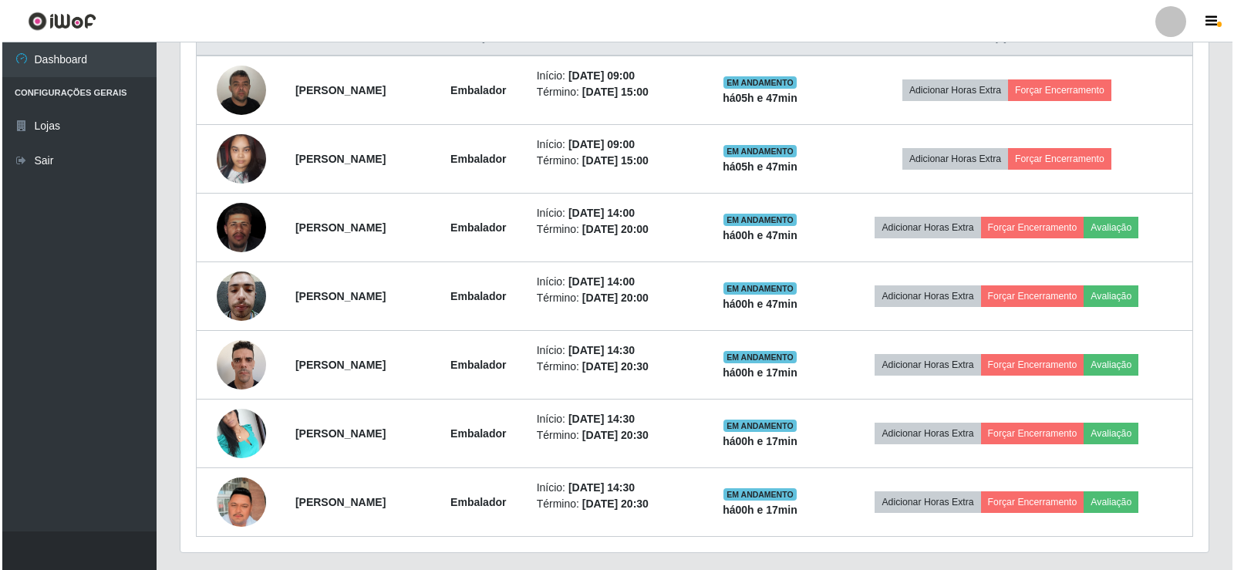
scroll to position [642, 0]
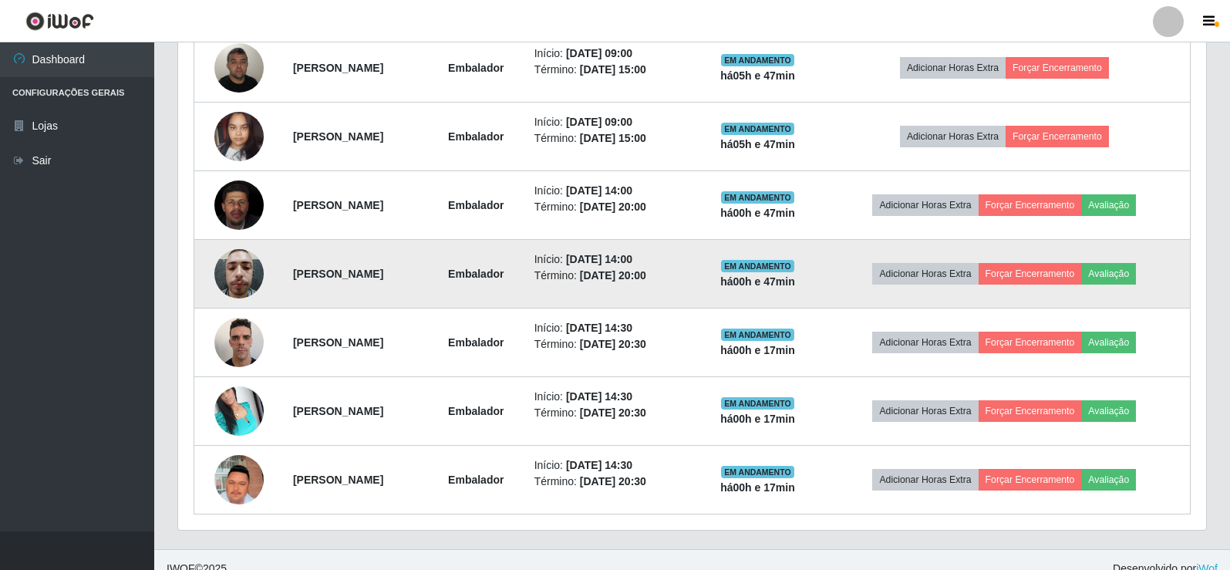
click at [216, 259] on img at bounding box center [238, 274] width 49 height 66
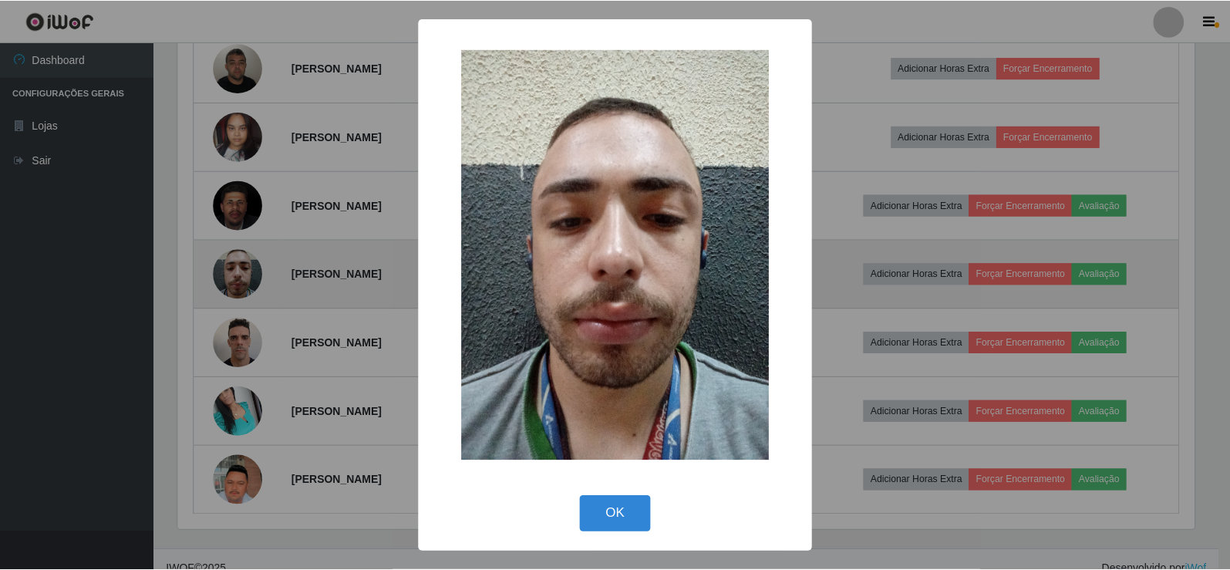
scroll to position [320, 1020]
click at [216, 259] on div "× OK Cancel" at bounding box center [617, 285] width 1234 height 570
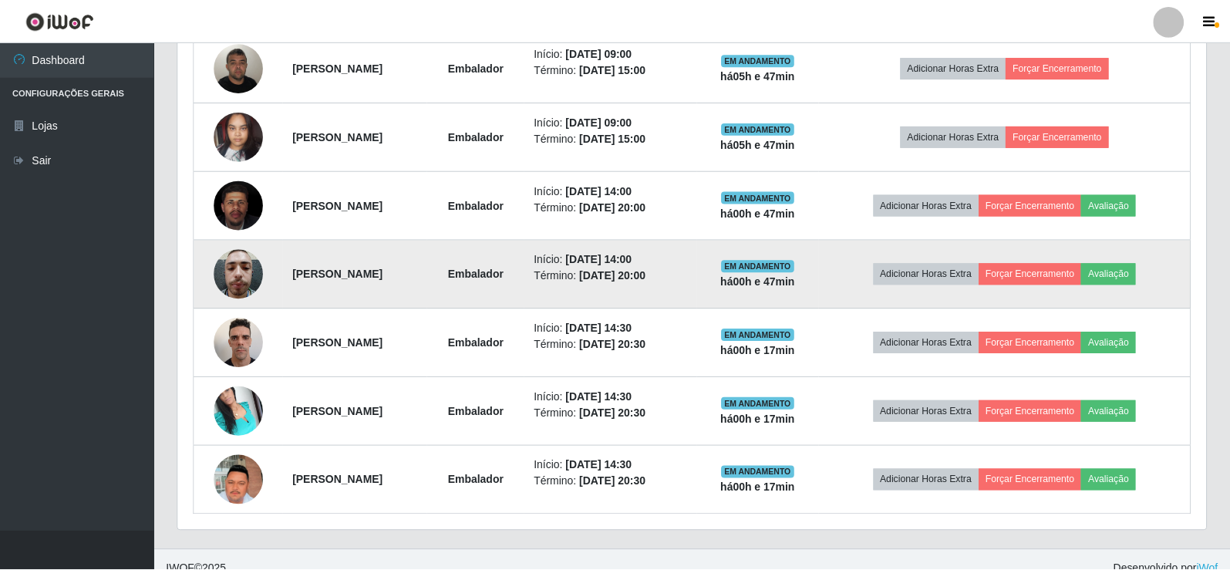
scroll to position [320, 1028]
click at [234, 265] on img at bounding box center [238, 274] width 49 height 66
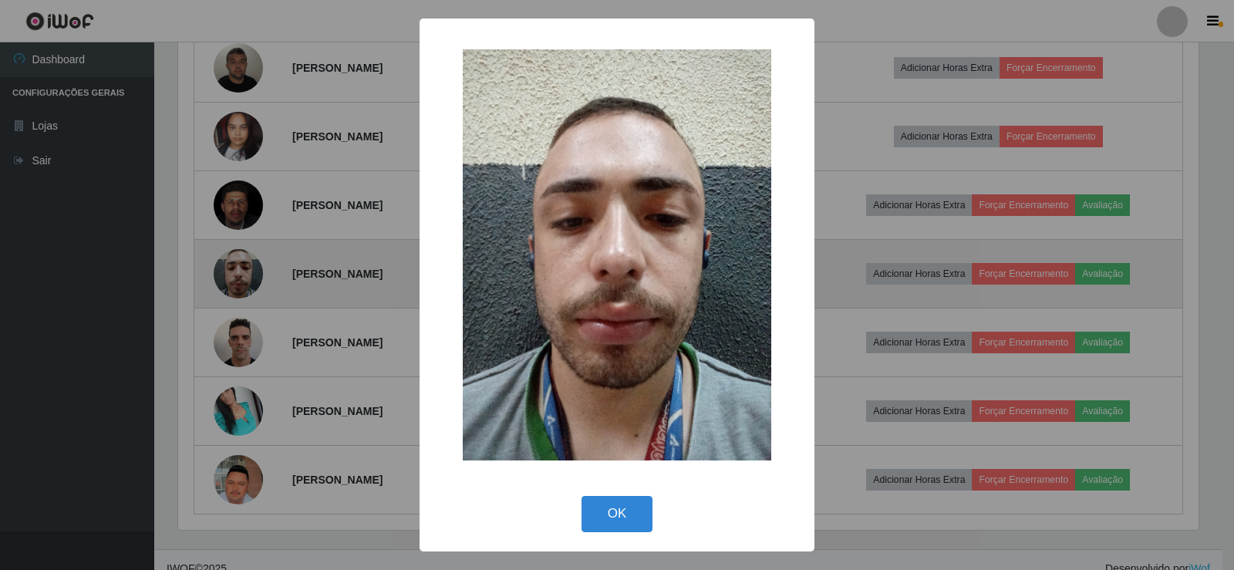
click at [234, 265] on div "× OK Cancel" at bounding box center [617, 285] width 1234 height 570
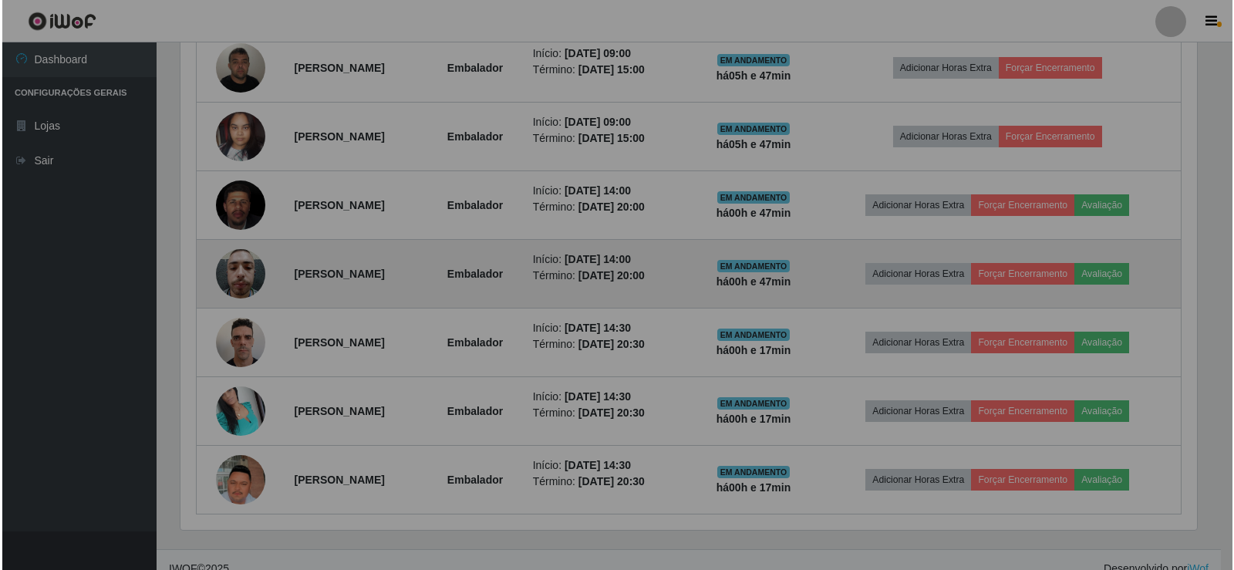
scroll to position [320, 1028]
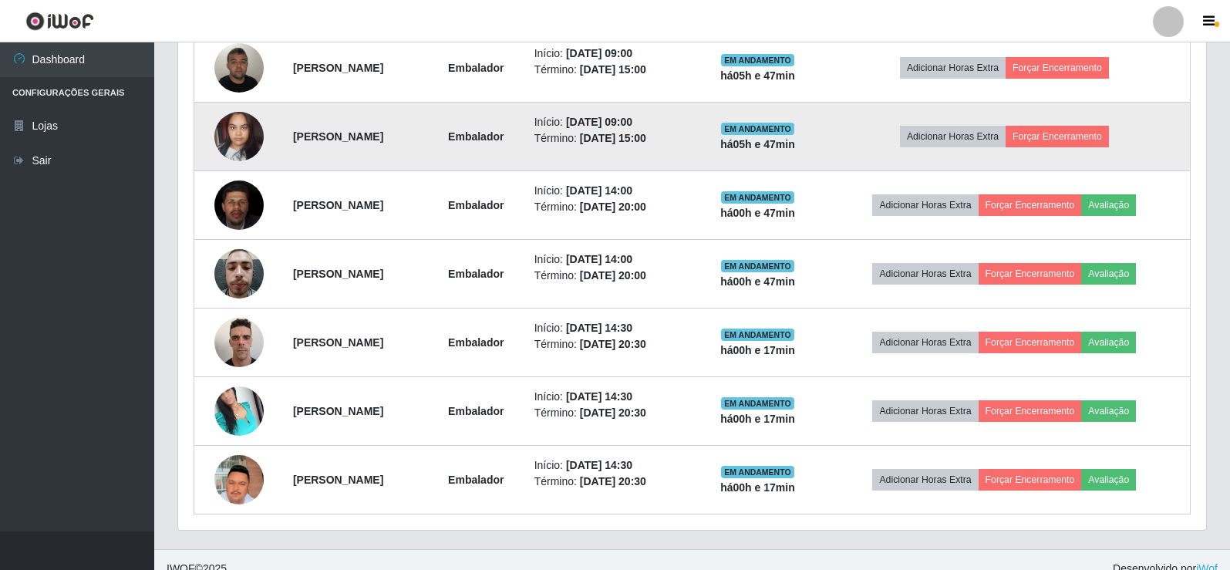
click at [227, 163] on td at bounding box center [238, 137] width 89 height 69
click at [231, 143] on img at bounding box center [238, 136] width 49 height 66
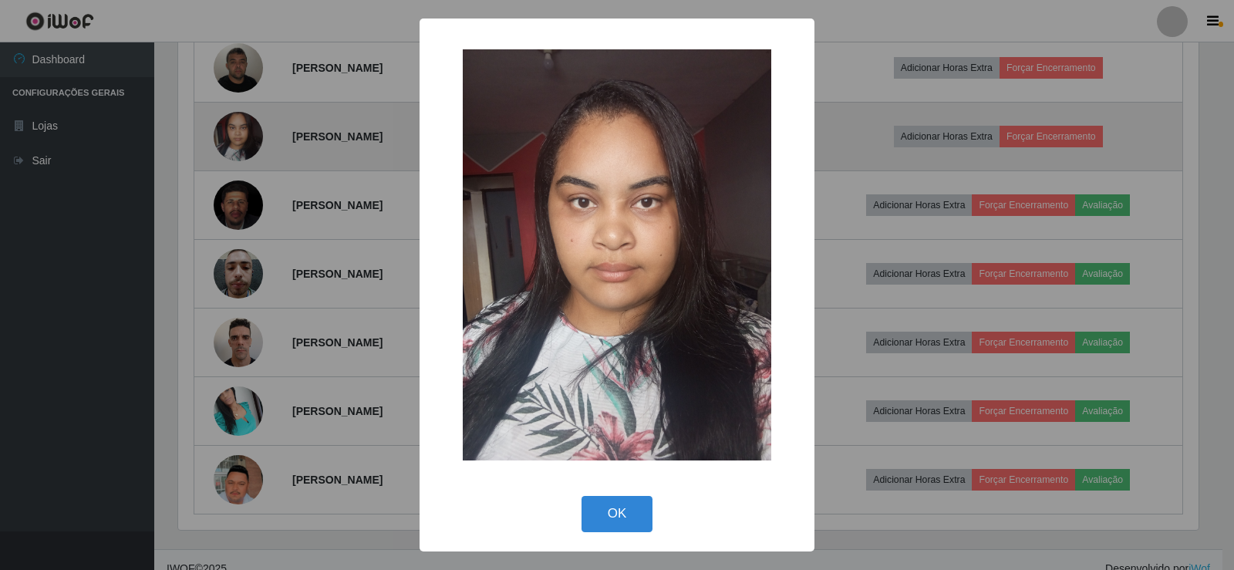
click at [231, 143] on div "× OK Cancel" at bounding box center [617, 285] width 1234 height 570
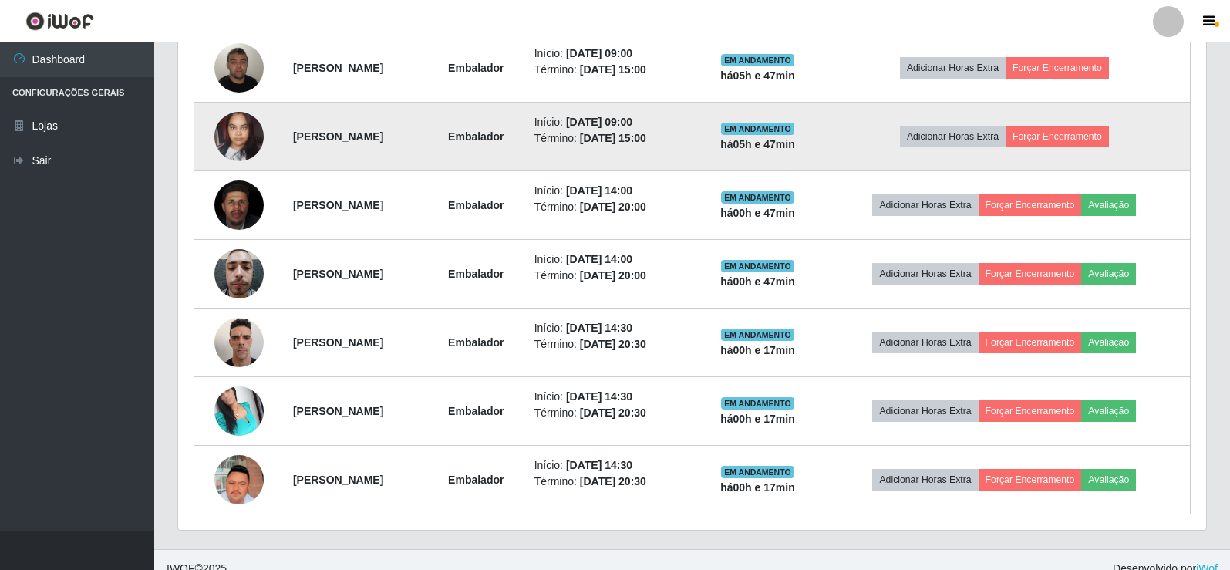
scroll to position [320, 1028]
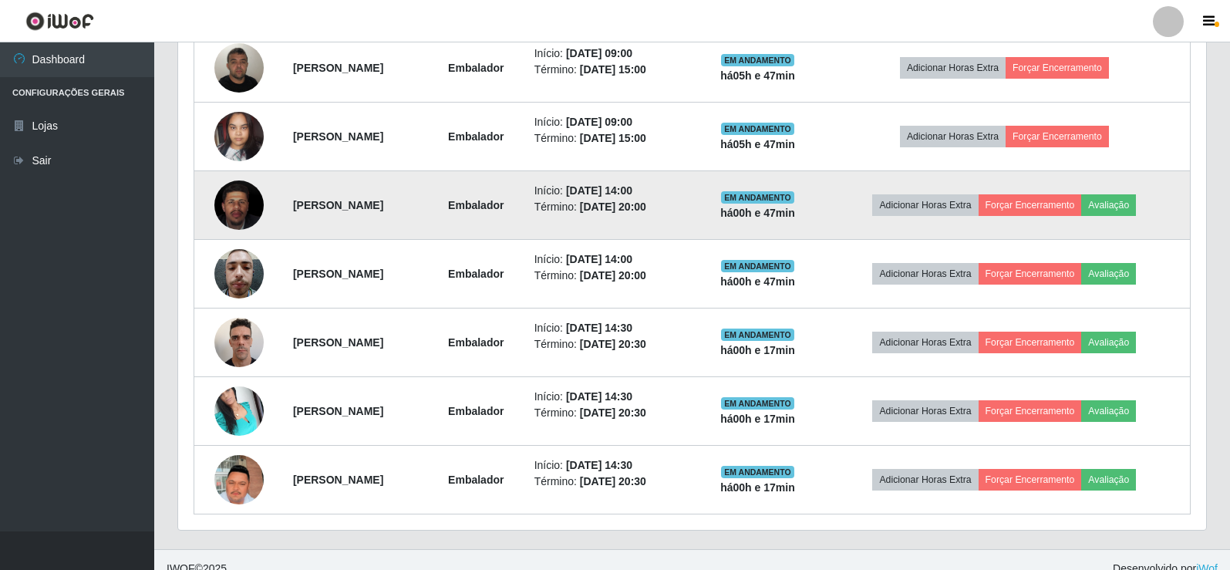
click at [230, 201] on img at bounding box center [238, 205] width 49 height 61
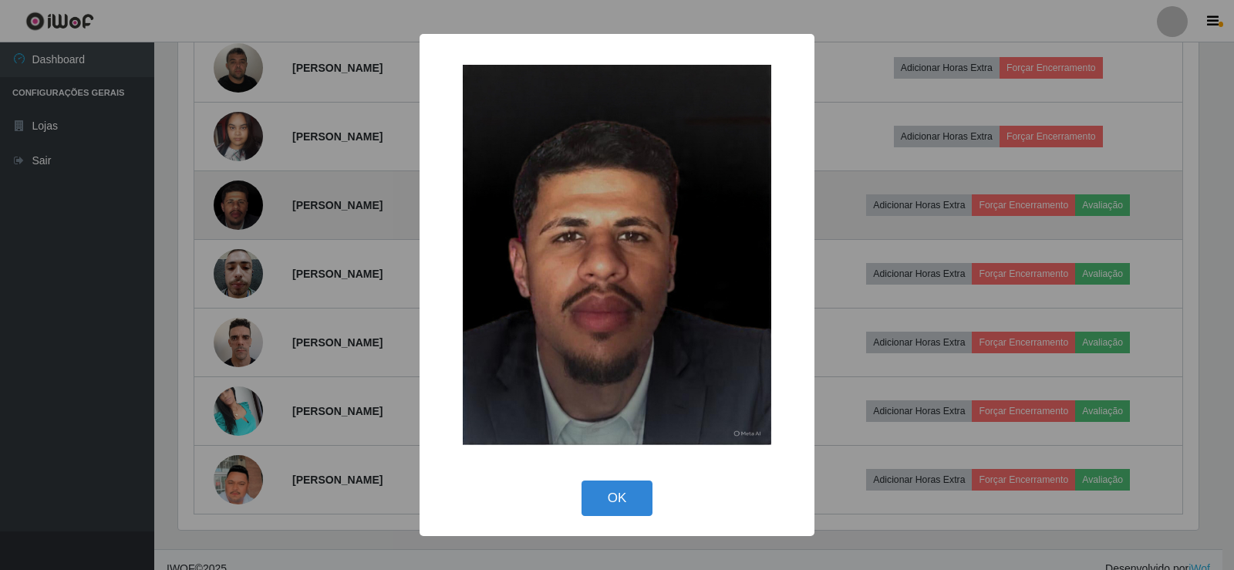
click at [230, 201] on div "× OK Cancel" at bounding box center [617, 285] width 1234 height 570
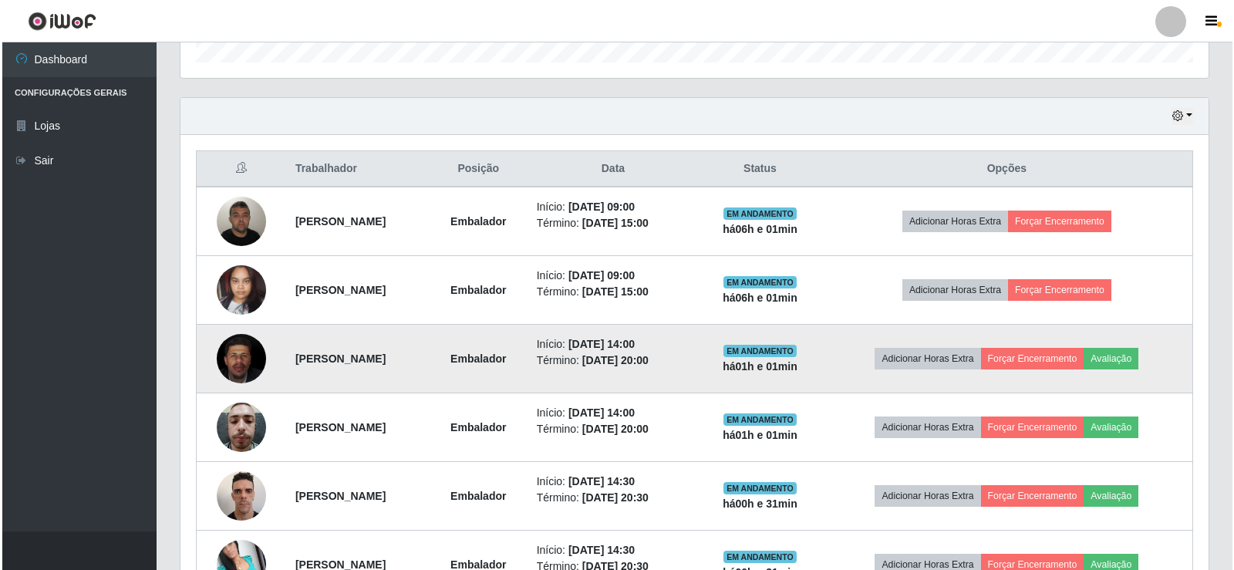
scroll to position [488, 0]
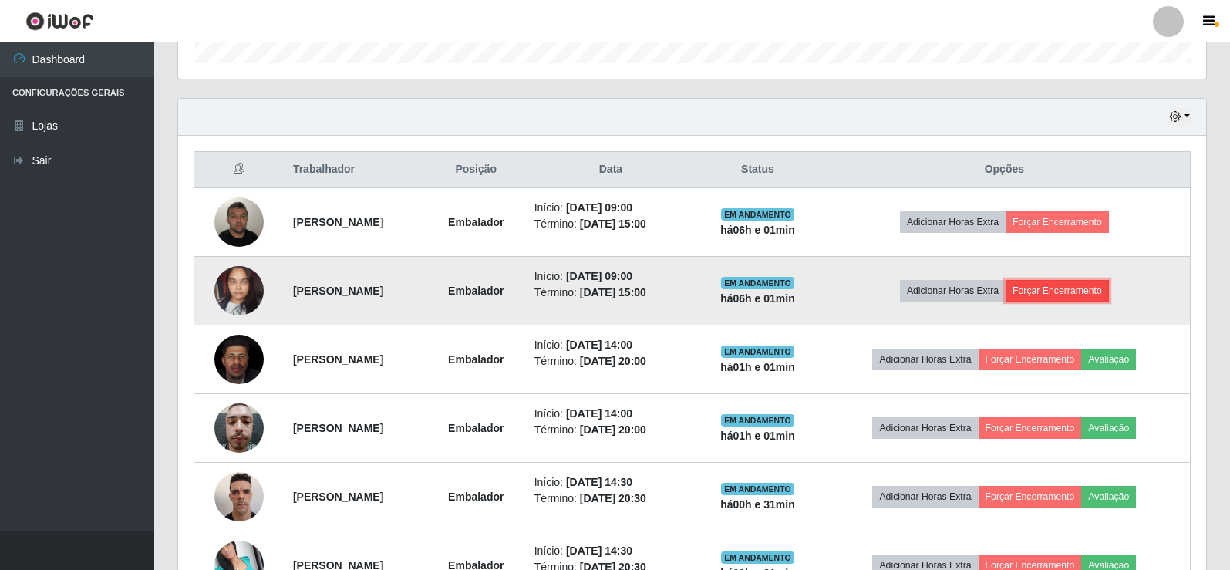
click at [1073, 289] on button "Forçar Encerramento" at bounding box center [1056, 291] width 103 height 22
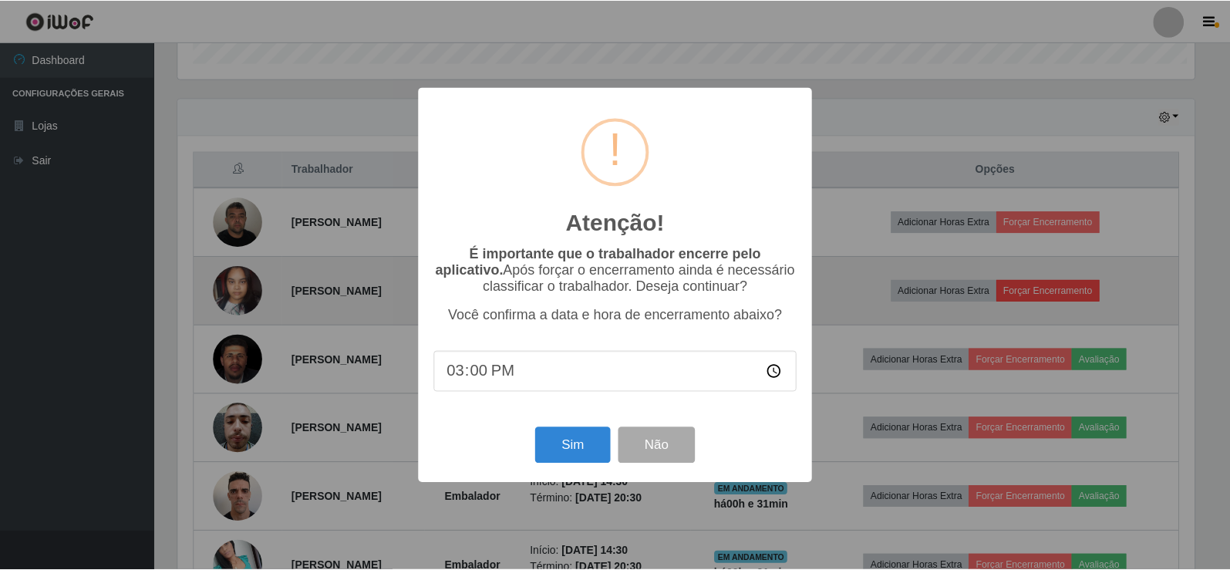
scroll to position [320, 1020]
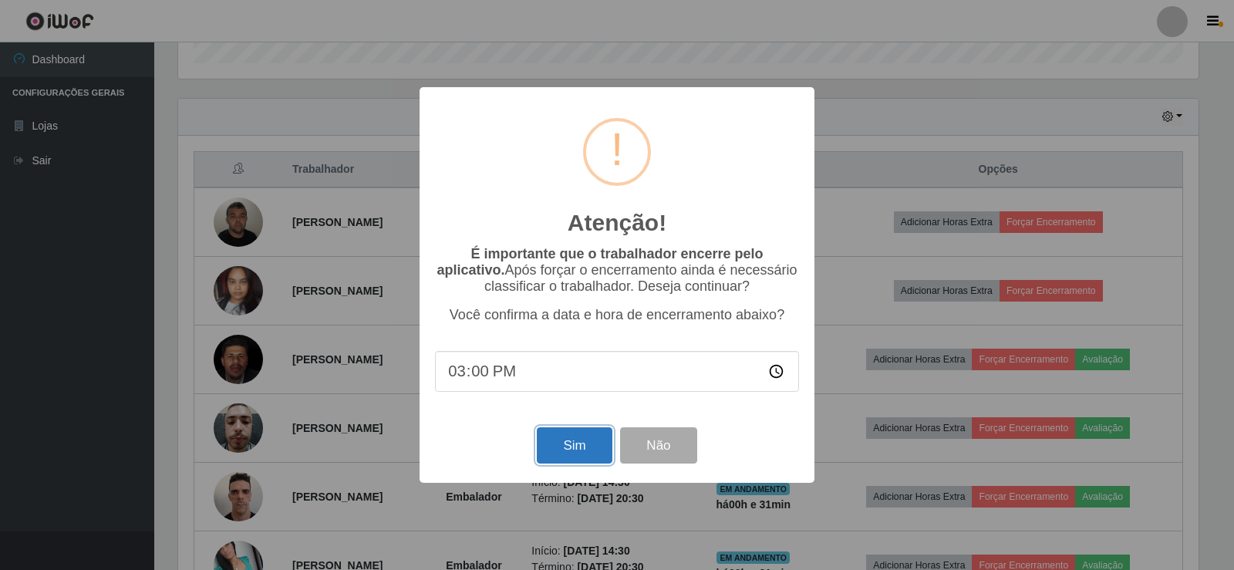
click at [564, 449] on button "Sim" at bounding box center [574, 445] width 75 height 36
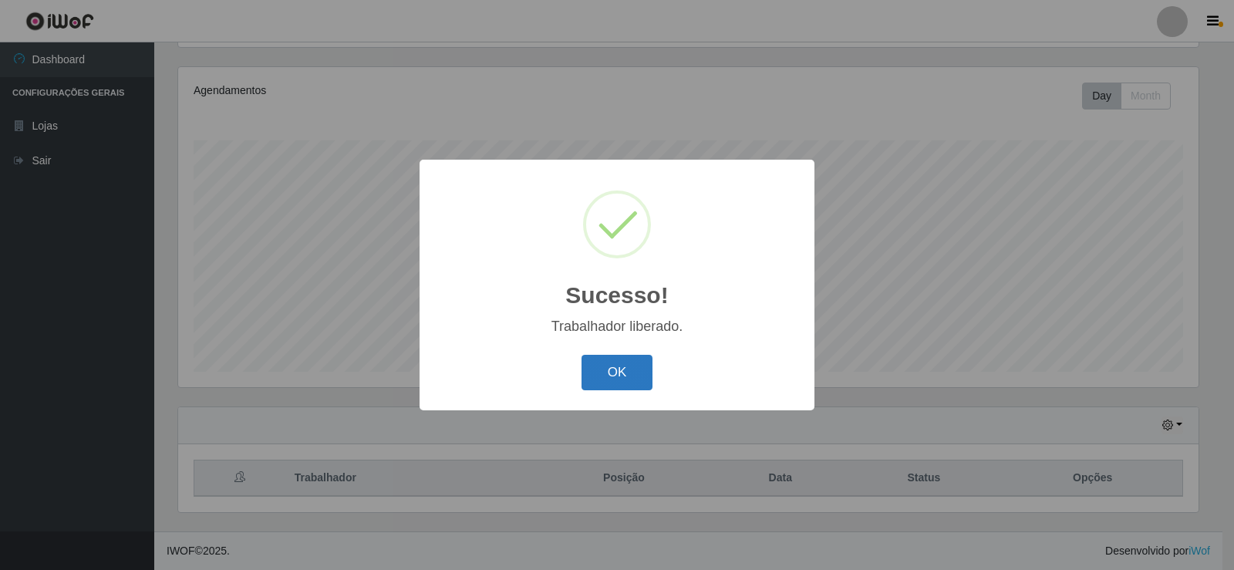
click at [639, 374] on button "OK" at bounding box center [617, 373] width 72 height 36
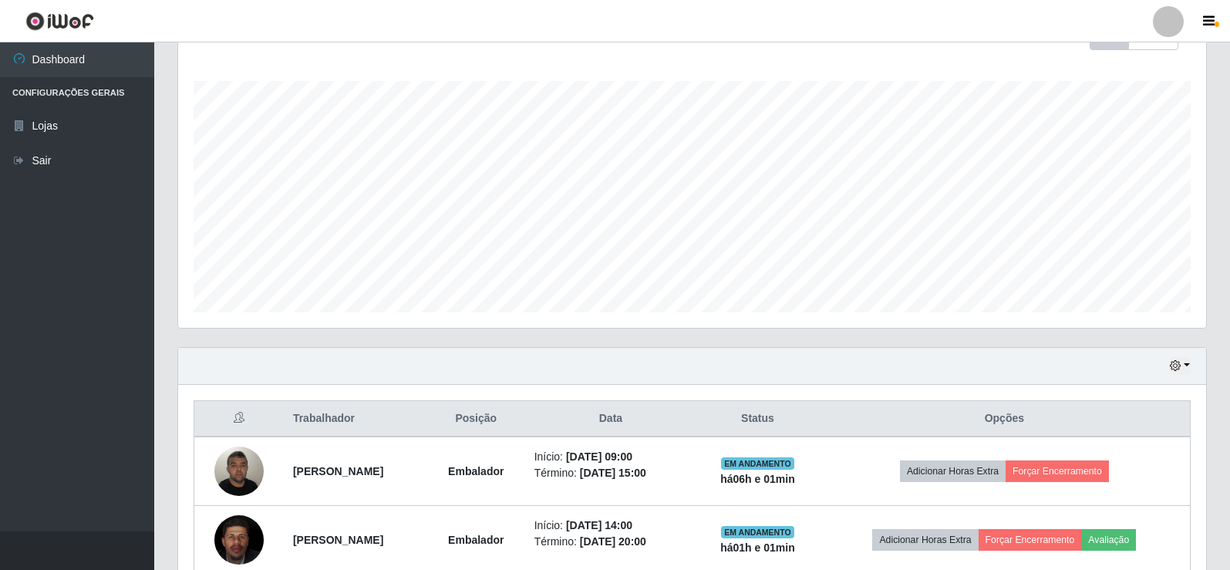
scroll to position [334, 0]
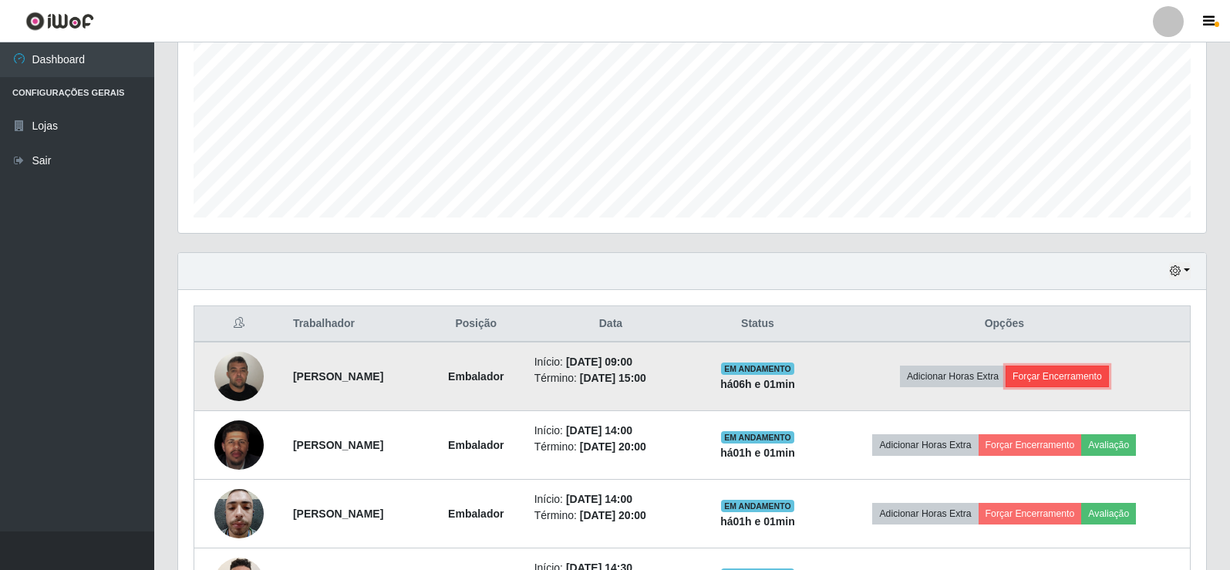
click at [1101, 382] on button "Forçar Encerramento" at bounding box center [1056, 376] width 103 height 22
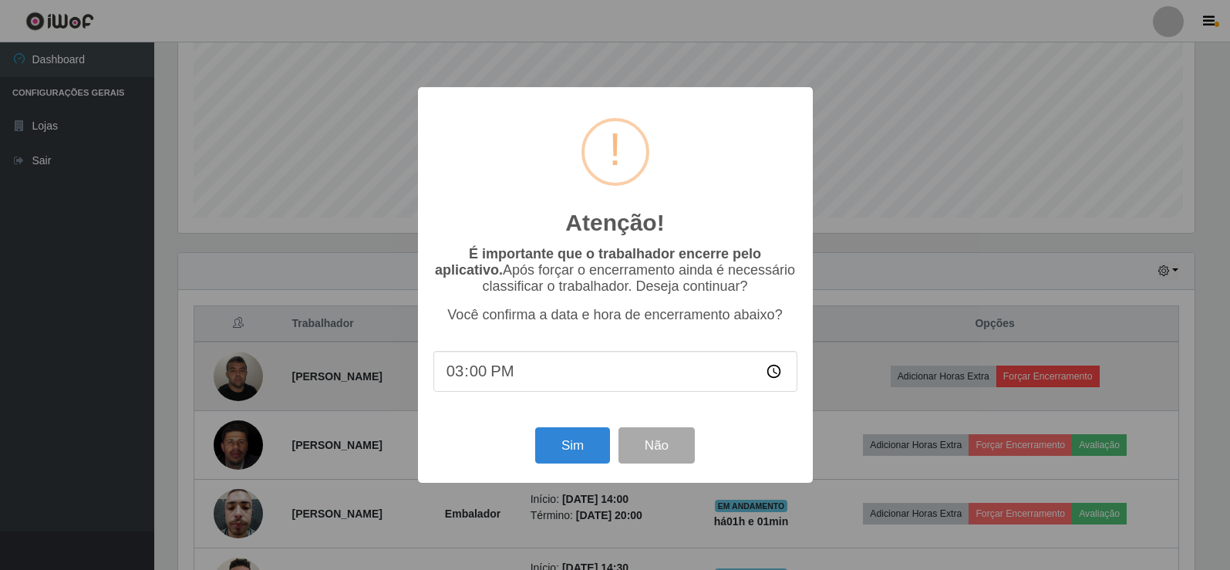
scroll to position [320, 1020]
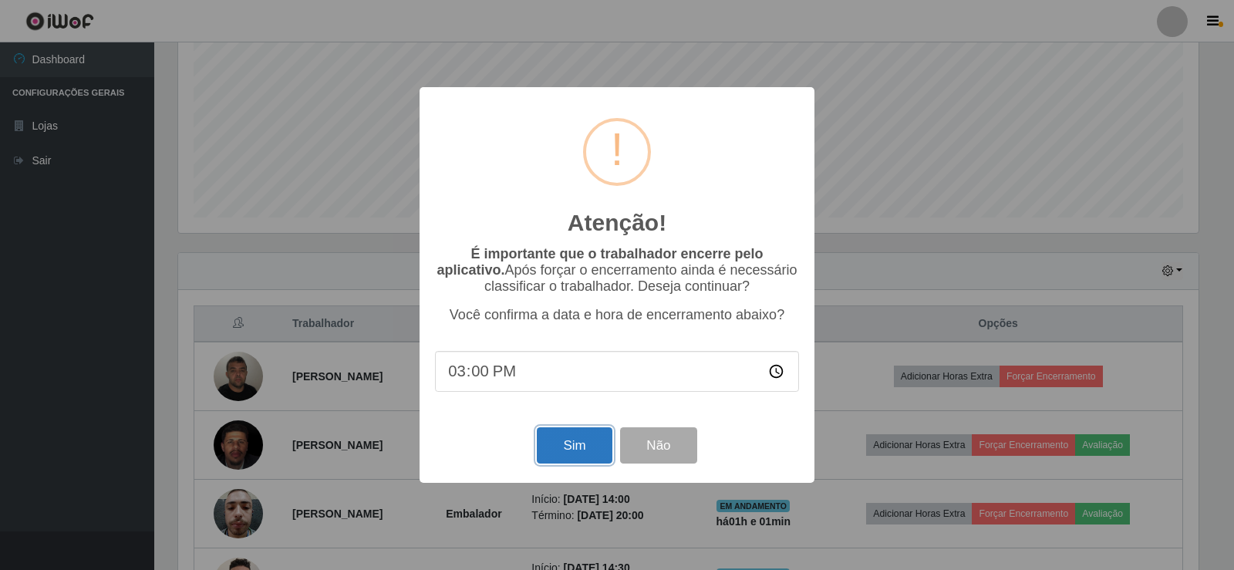
click at [567, 446] on button "Sim" at bounding box center [574, 445] width 75 height 36
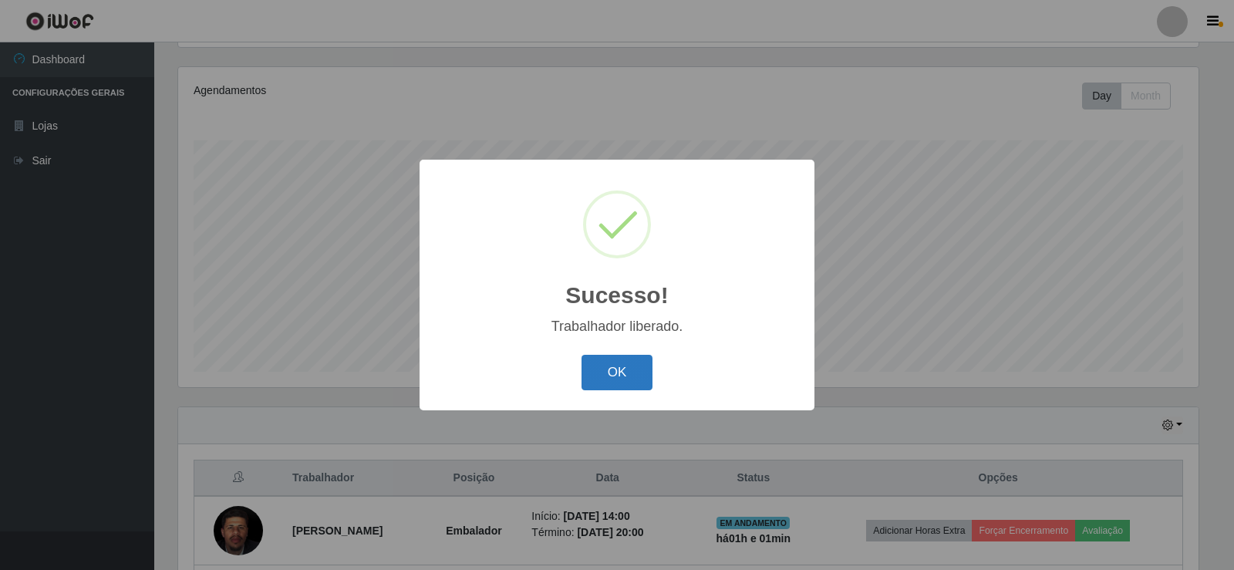
click at [624, 379] on button "OK" at bounding box center [617, 373] width 72 height 36
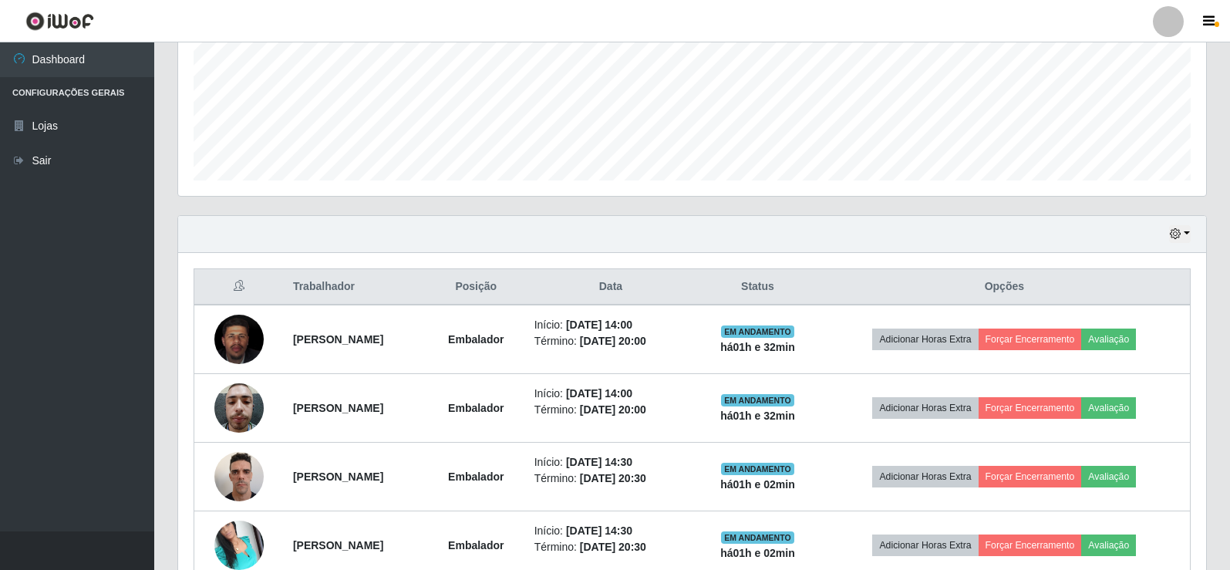
scroll to position [523, 0]
